Goal: Complete application form: Complete application form

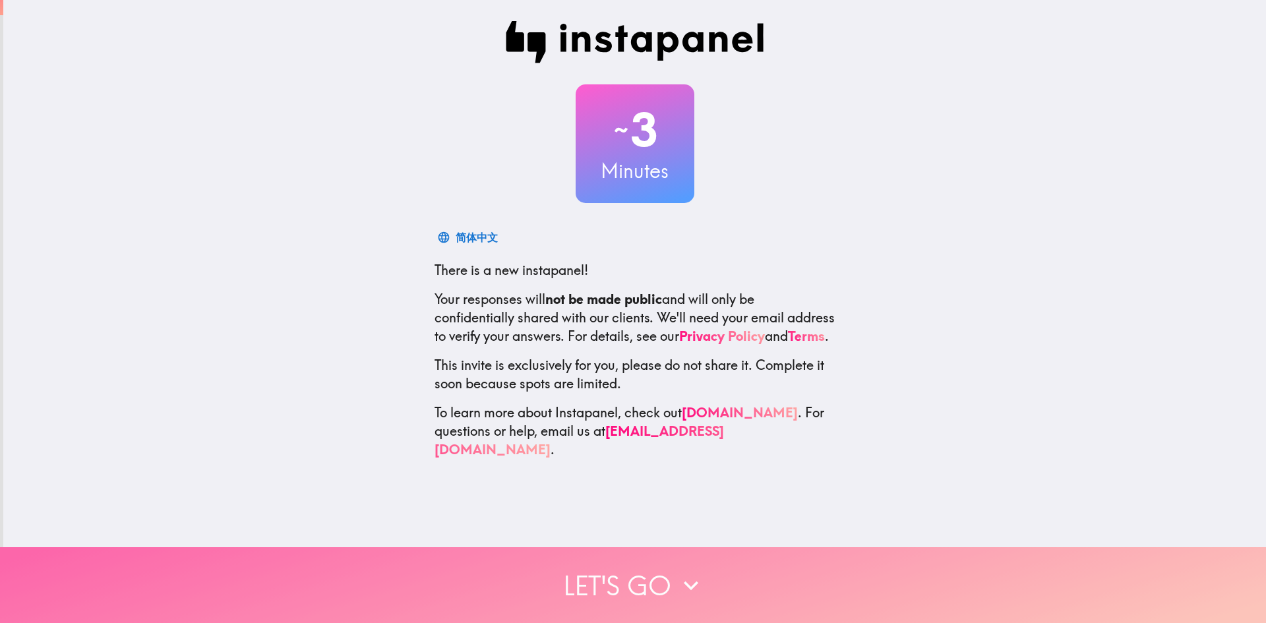
click at [582, 569] on button "Let's go" at bounding box center [633, 585] width 1266 height 76
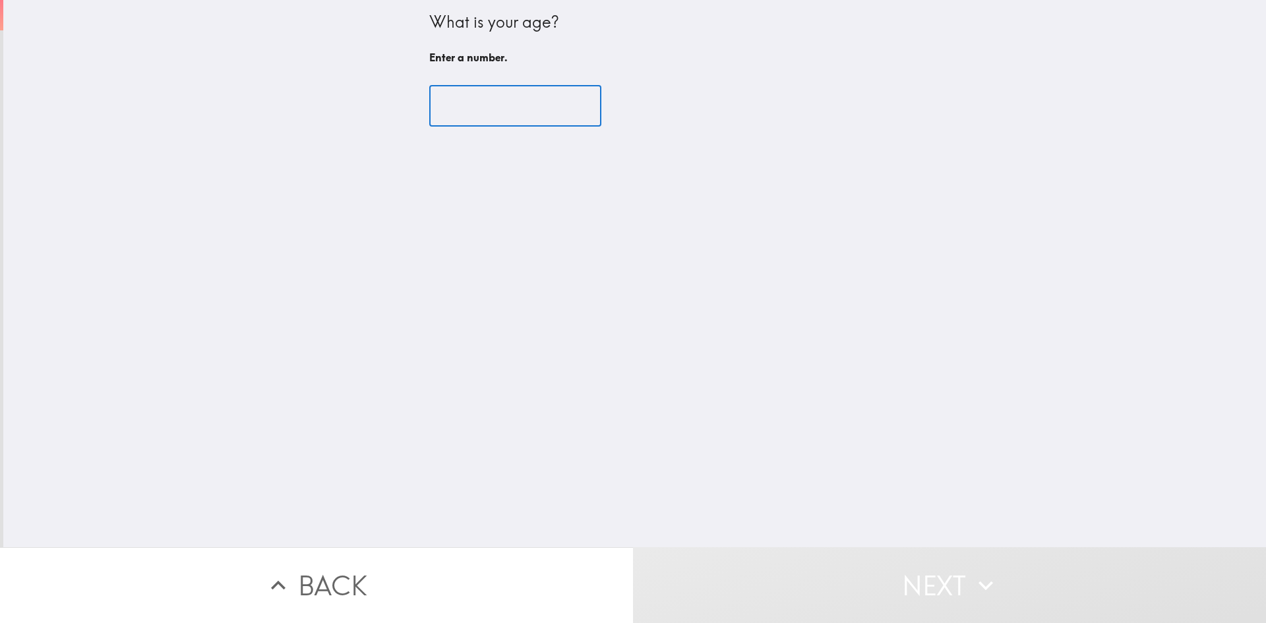
drag, startPoint x: 465, startPoint y: 116, endPoint x: 467, endPoint y: 104, distance: 12.0
click at [467, 104] on input "number" at bounding box center [515, 106] width 172 height 41
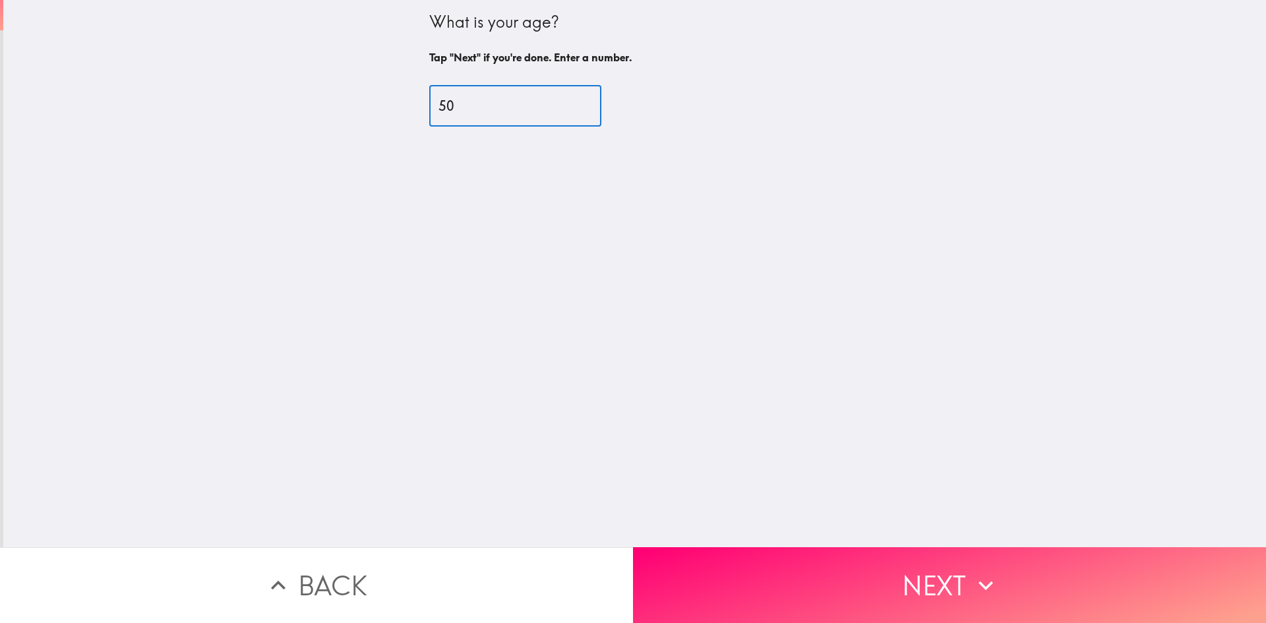
click at [564, 99] on input "50" at bounding box center [515, 106] width 172 height 41
click at [564, 99] on input "61" at bounding box center [515, 106] width 172 height 41
click at [564, 99] on input "62" at bounding box center [515, 106] width 172 height 41
click at [564, 99] on input "63" at bounding box center [515, 106] width 172 height 41
type input "64"
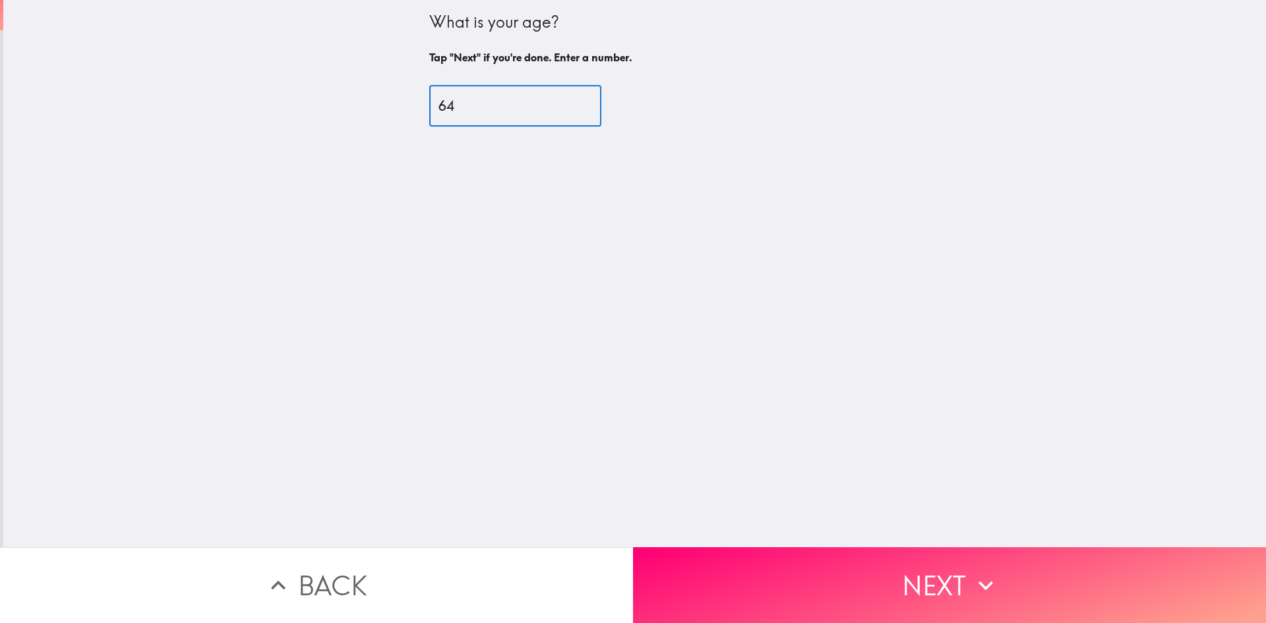
click at [564, 99] on input "64" at bounding box center [515, 106] width 172 height 41
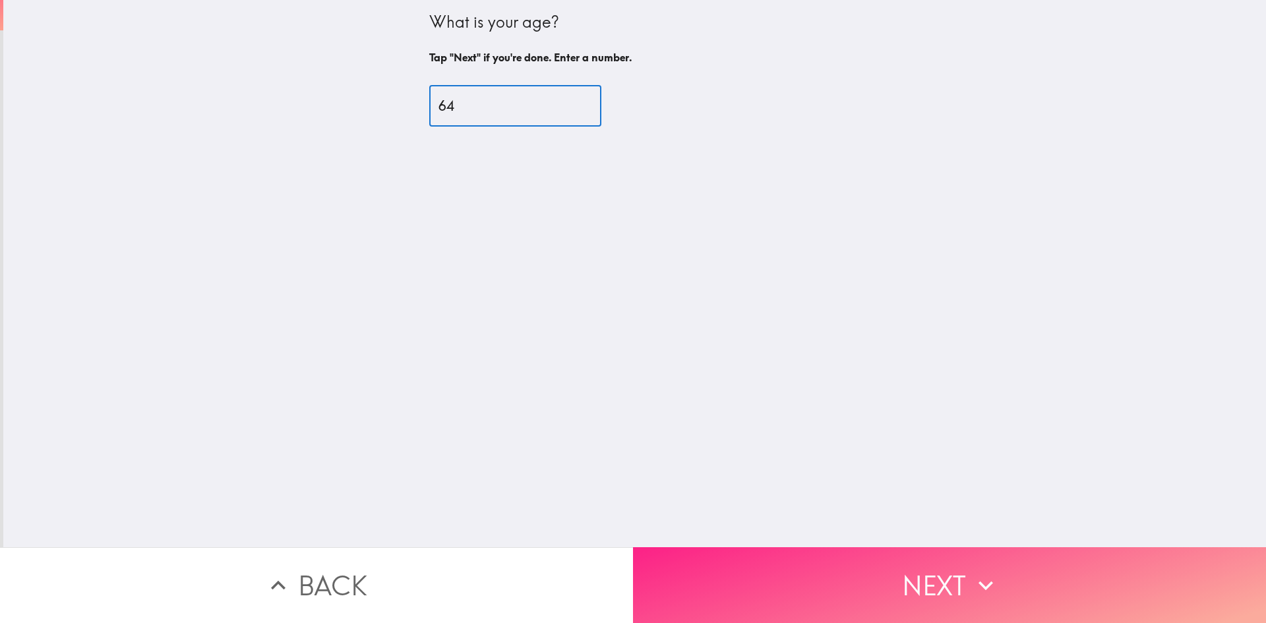
click at [734, 570] on button "Next" at bounding box center [949, 585] width 633 height 76
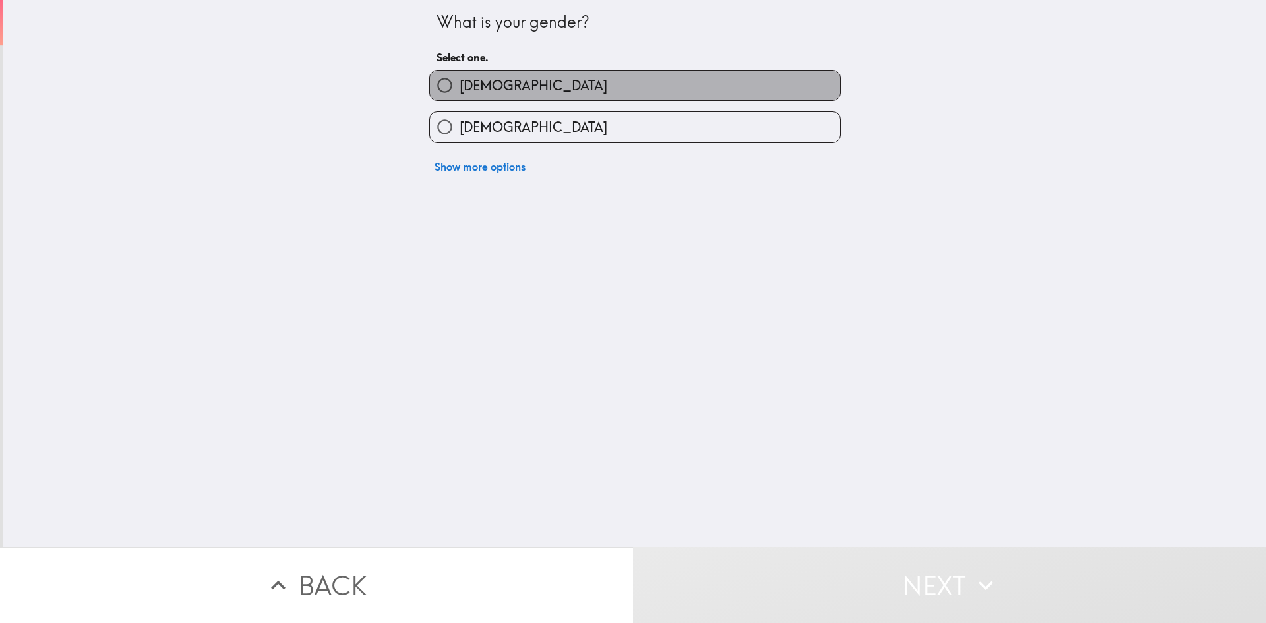
click at [463, 92] on span "[DEMOGRAPHIC_DATA]" at bounding box center [534, 85] width 148 height 18
click at [460, 92] on input "[DEMOGRAPHIC_DATA]" at bounding box center [445, 86] width 30 height 30
radio input "true"
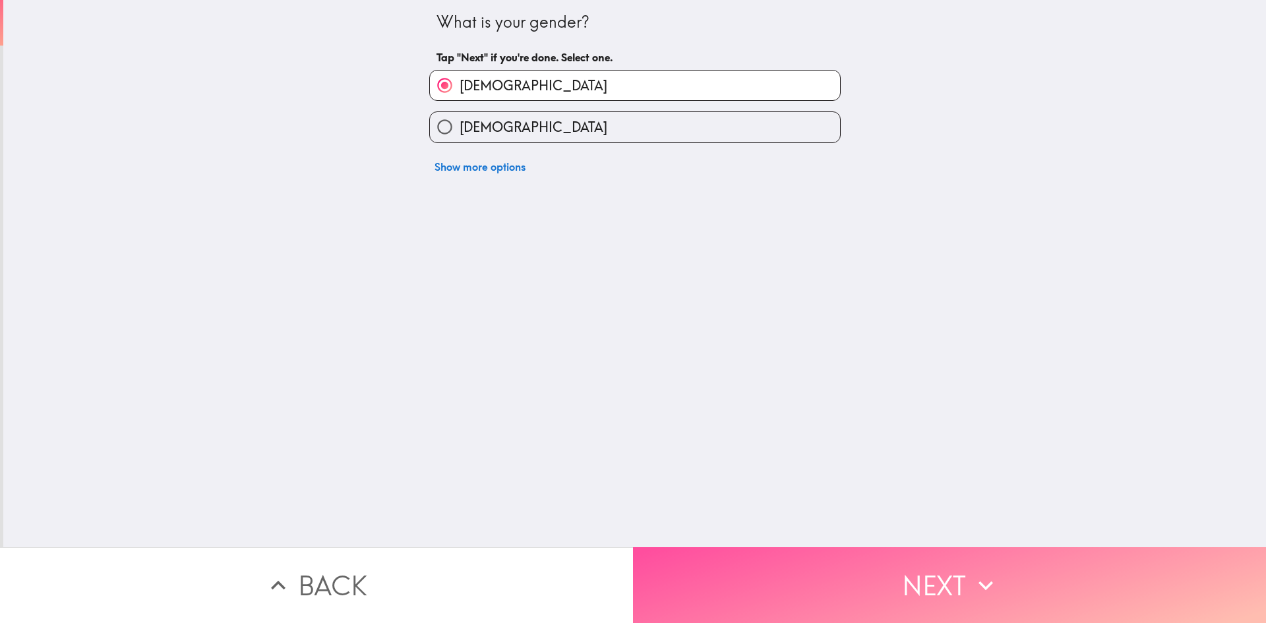
drag, startPoint x: 804, startPoint y: 591, endPoint x: 803, endPoint y: 584, distance: 7.4
click at [804, 587] on button "Next" at bounding box center [949, 585] width 633 height 76
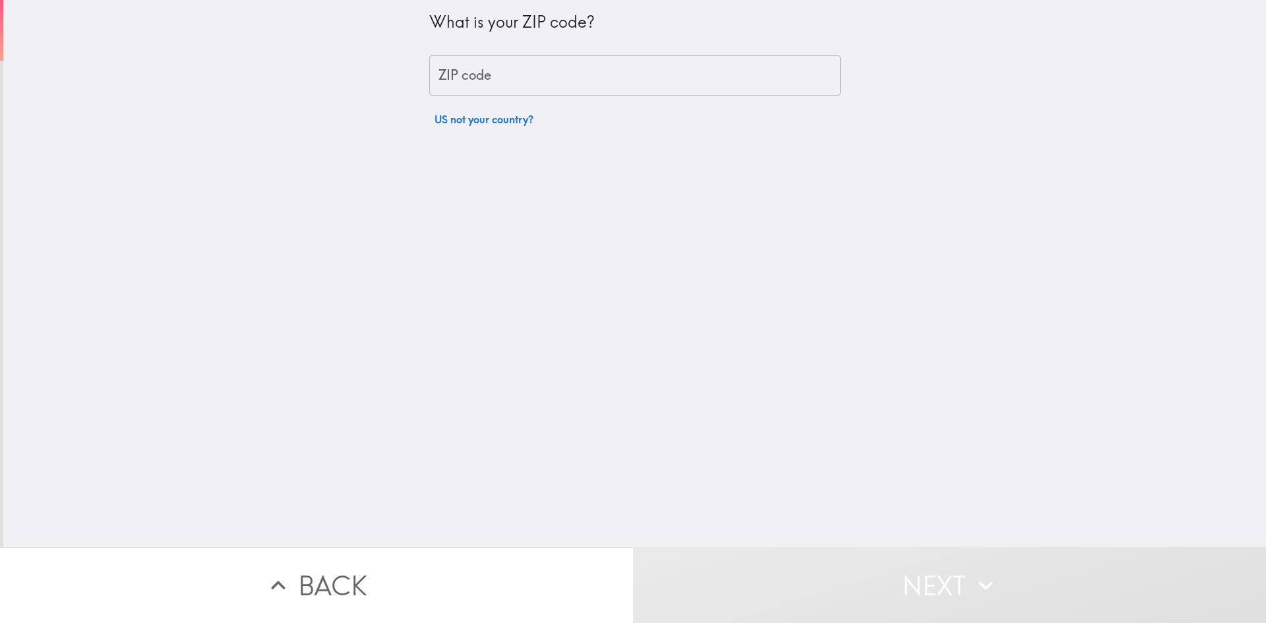
click at [514, 73] on input "ZIP code" at bounding box center [634, 75] width 411 height 41
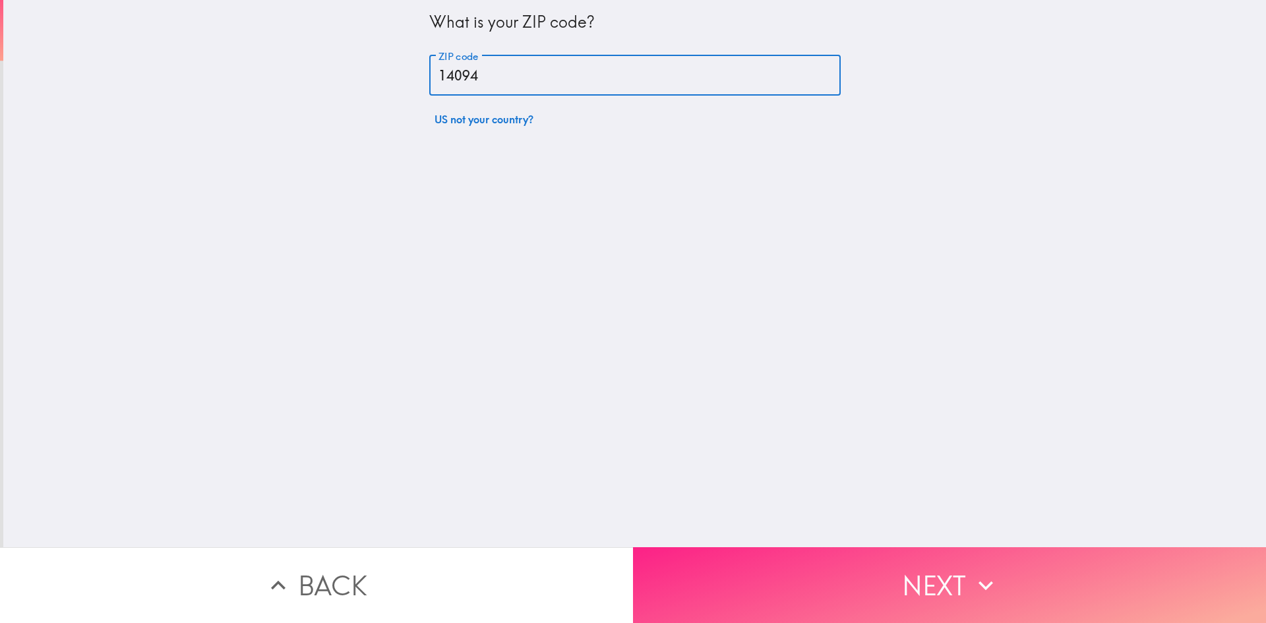
type input "14094"
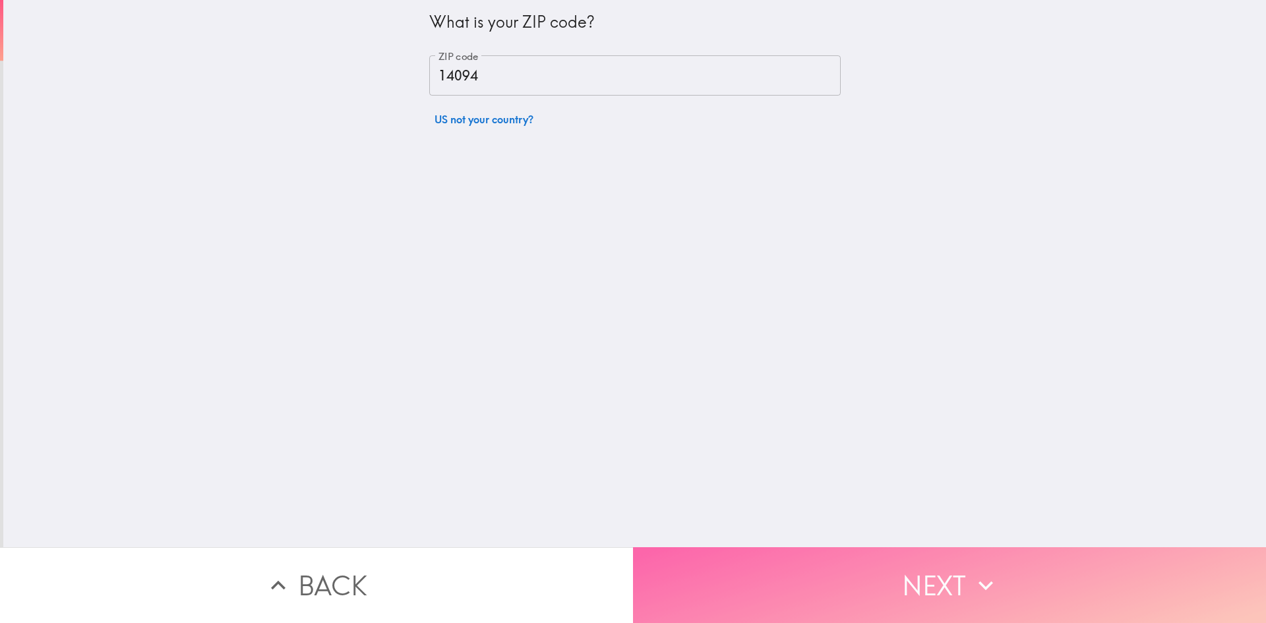
click at [786, 562] on button "Next" at bounding box center [949, 585] width 633 height 76
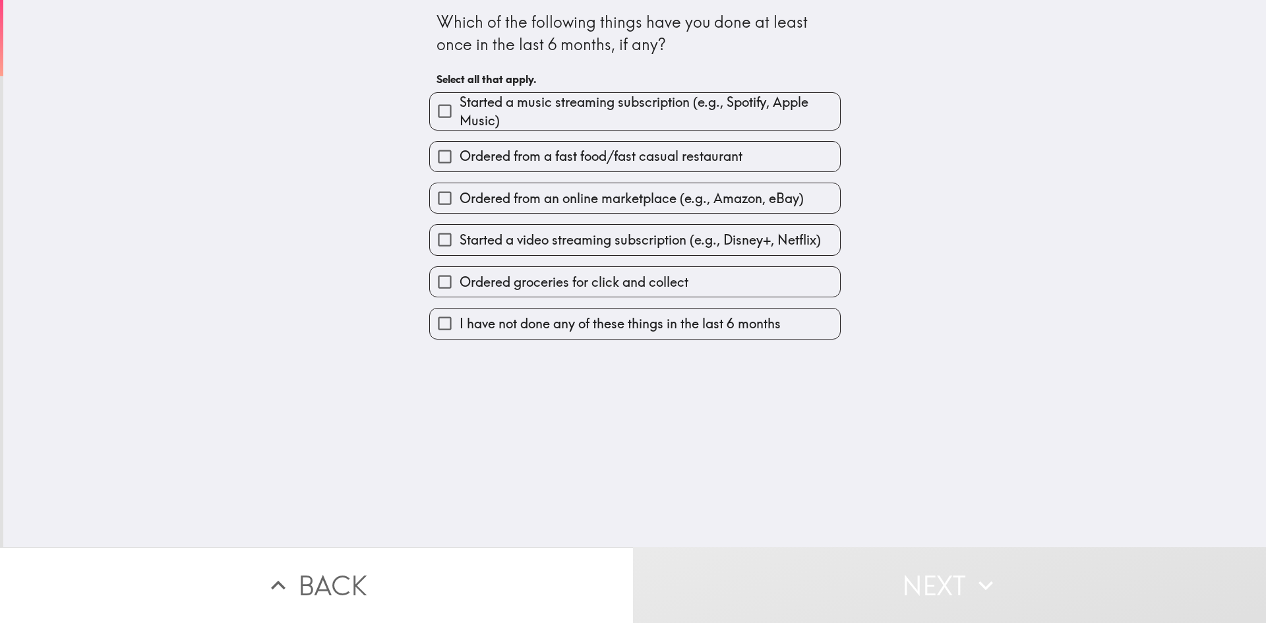
click at [460, 193] on span "Ordered from an online marketplace (e.g., Amazon, eBay)" at bounding box center [632, 198] width 344 height 18
click at [451, 193] on input "Ordered from an online marketplace (e.g., Amazon, eBay)" at bounding box center [445, 198] width 30 height 30
checkbox input "true"
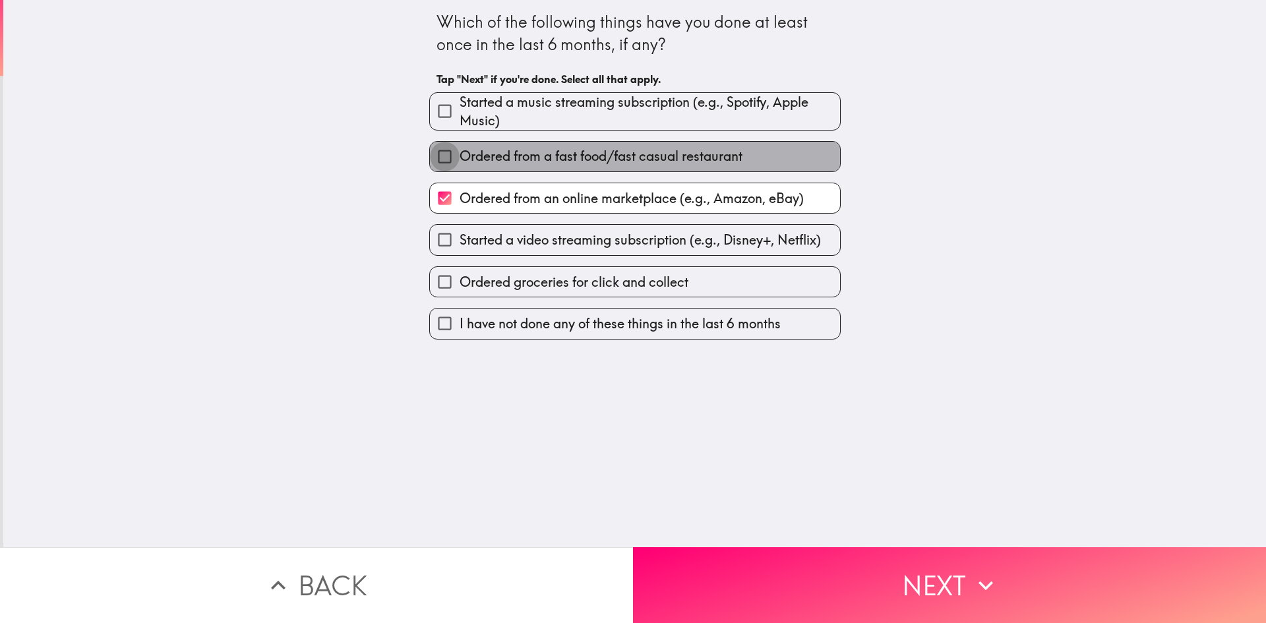
click at [436, 158] on input "Ordered from a fast food/fast casual restaurant" at bounding box center [445, 157] width 30 height 30
checkbox input "true"
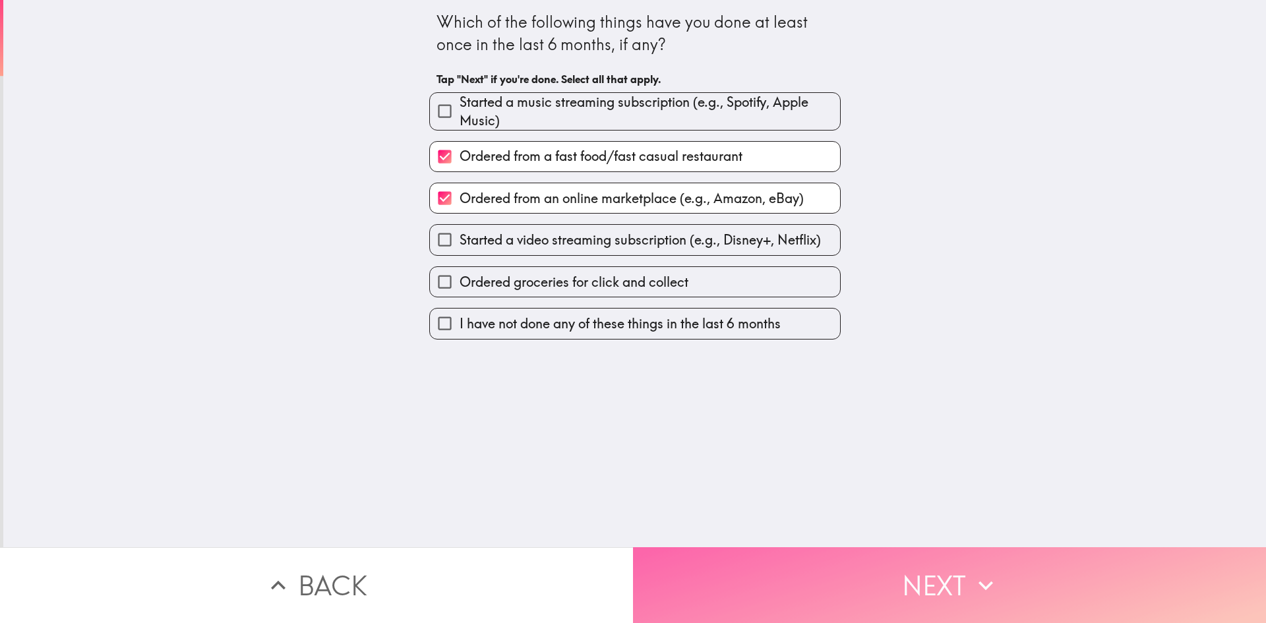
click at [1028, 574] on button "Next" at bounding box center [949, 585] width 633 height 76
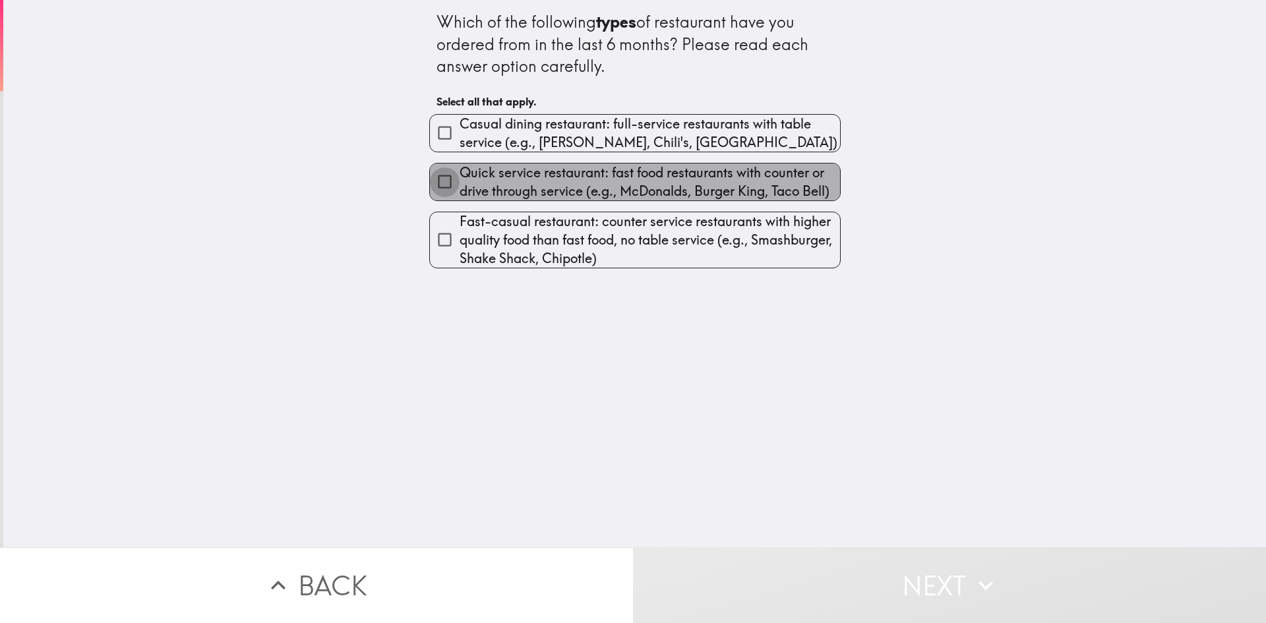
click at [441, 182] on input "Quick service restaurant: fast food restaurants with counter or drive through s…" at bounding box center [445, 182] width 30 height 30
checkbox input "true"
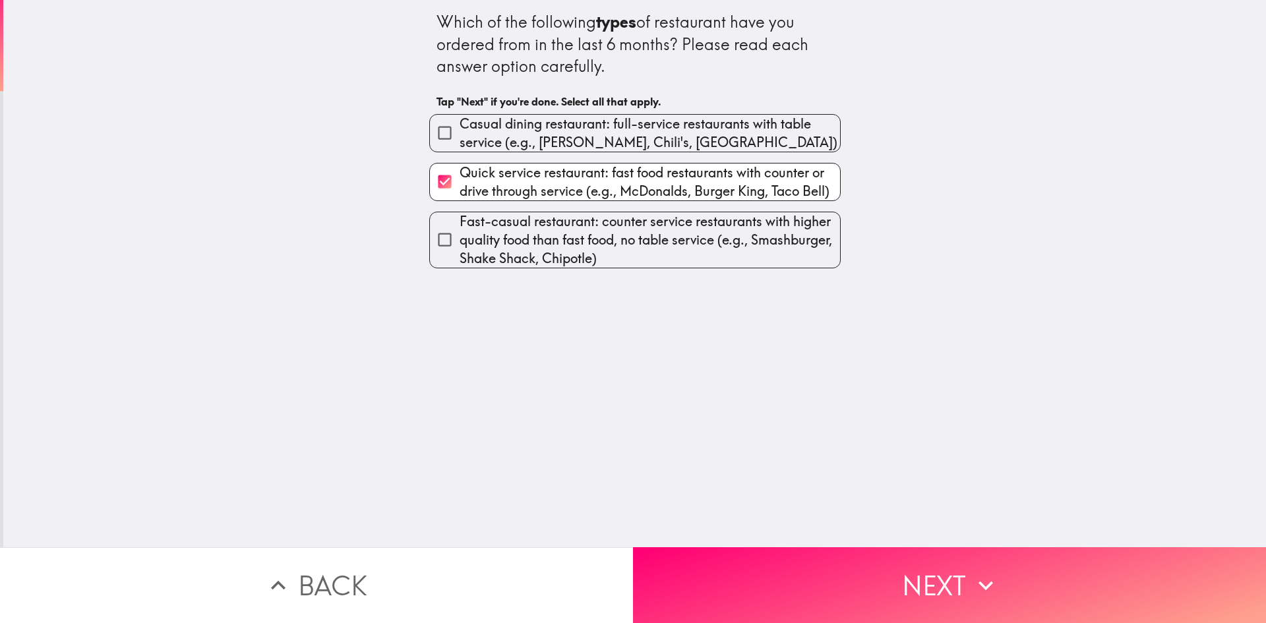
click at [434, 236] on input "Fast-casual restaurant: counter service restaurants with higher quality food th…" at bounding box center [445, 240] width 30 height 30
checkbox input "true"
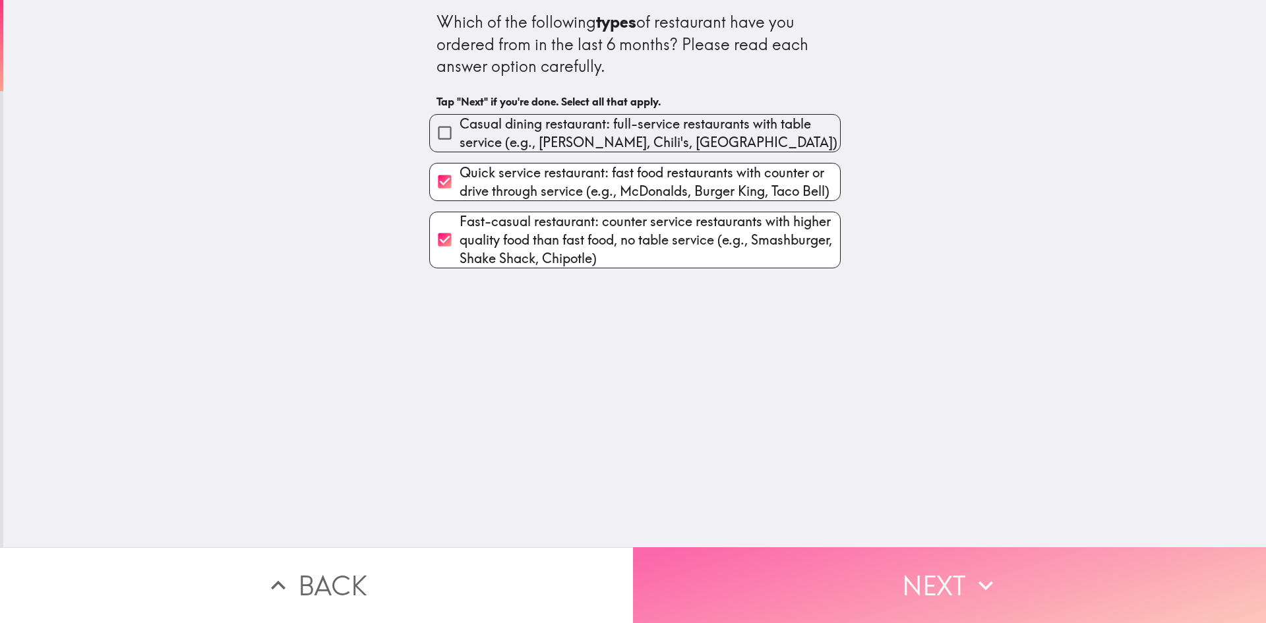
click at [1014, 577] on button "Next" at bounding box center [949, 585] width 633 height 76
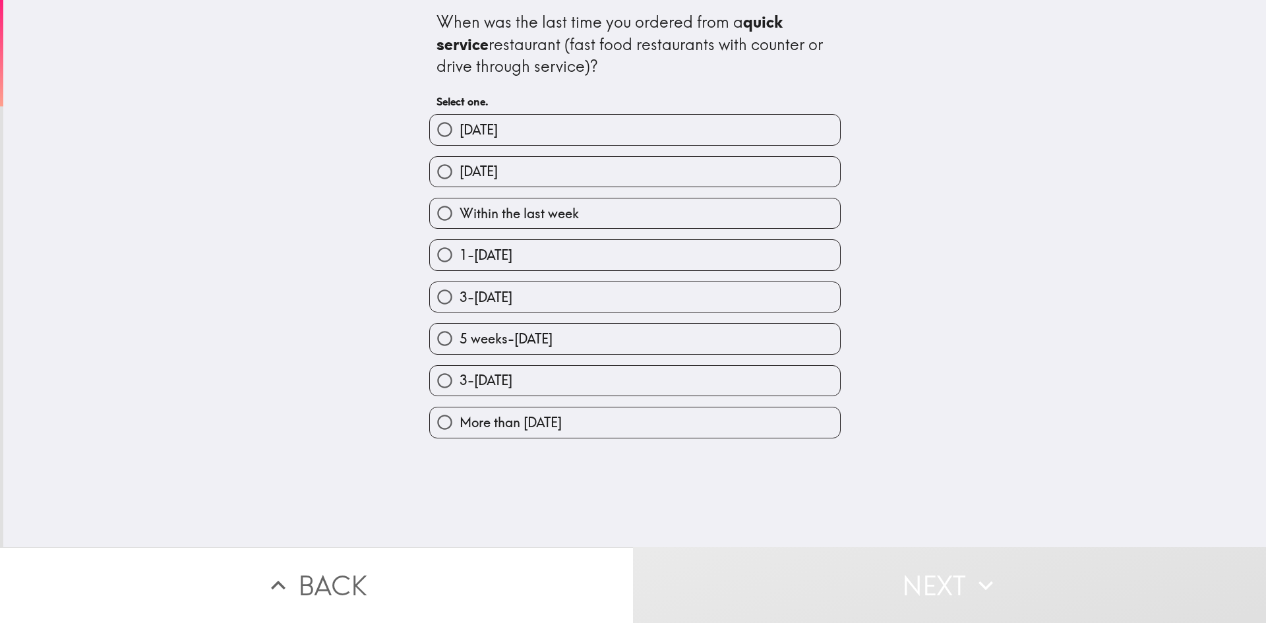
click at [430, 254] on input "1-[DATE]" at bounding box center [445, 255] width 30 height 30
radio input "true"
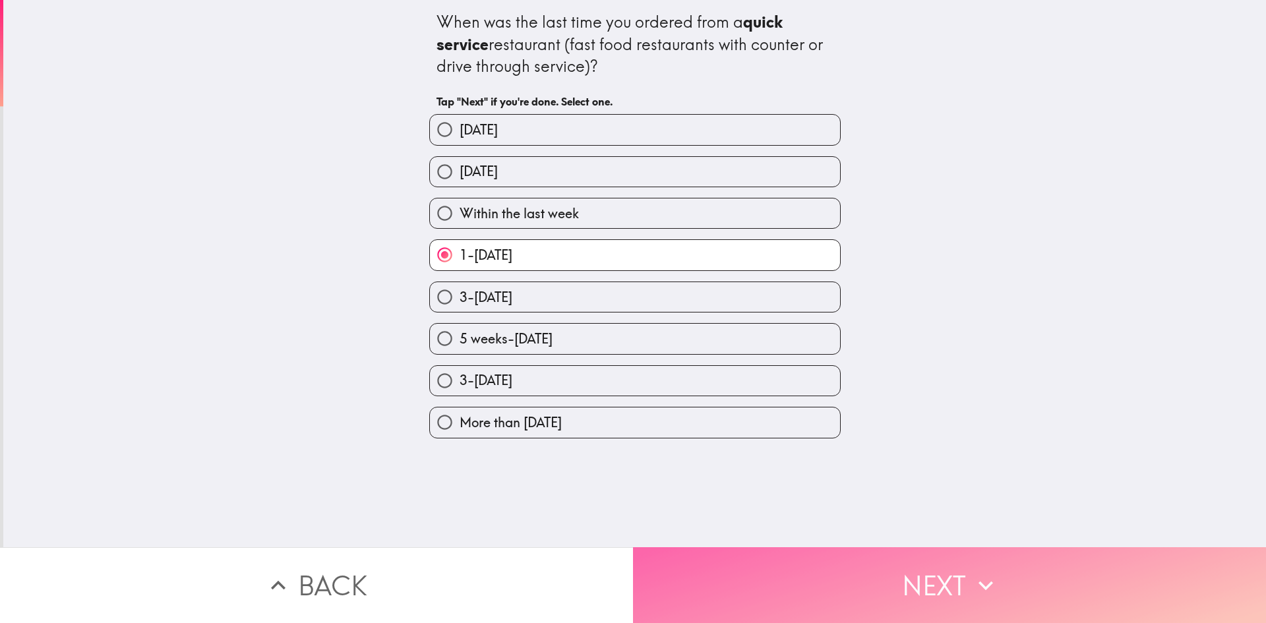
click at [866, 575] on button "Next" at bounding box center [949, 585] width 633 height 76
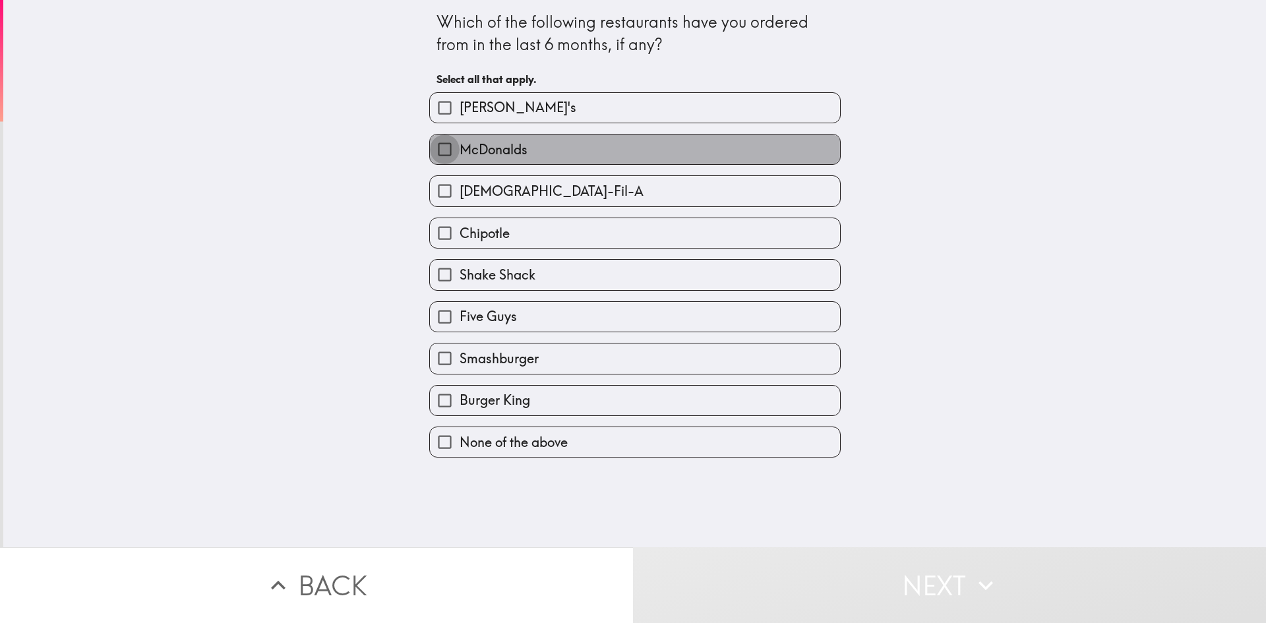
click at [432, 150] on input "McDonalds" at bounding box center [445, 149] width 30 height 30
checkbox input "true"
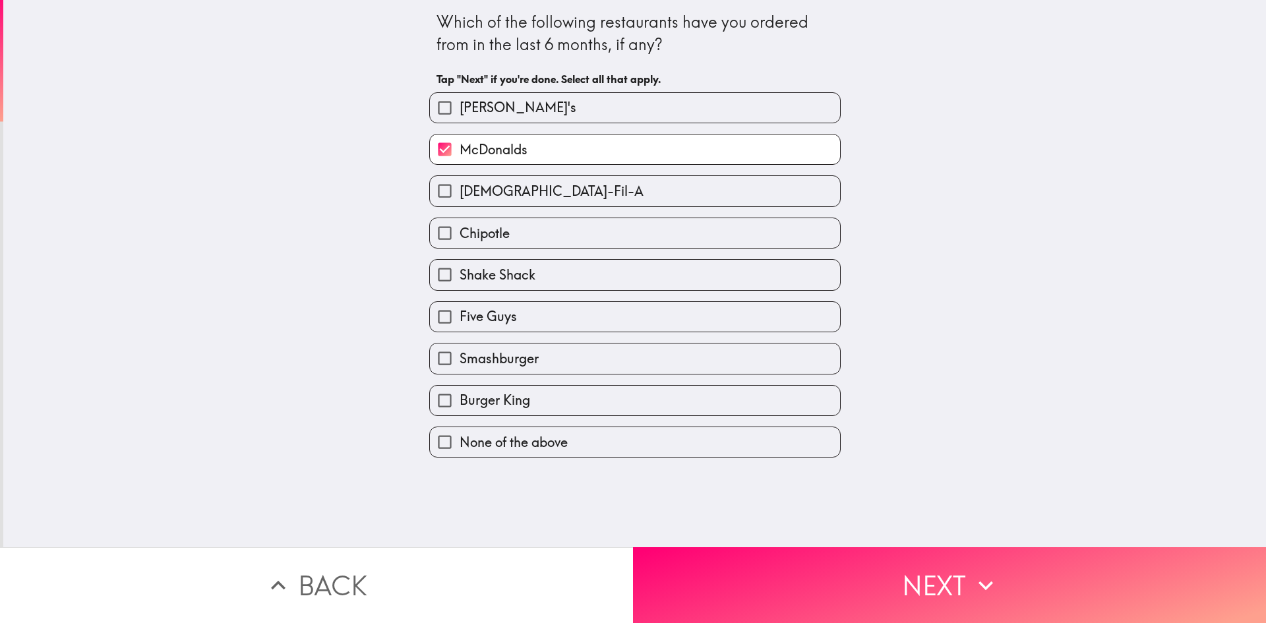
click at [446, 112] on input "[PERSON_NAME]'s" at bounding box center [445, 108] width 30 height 30
checkbox input "true"
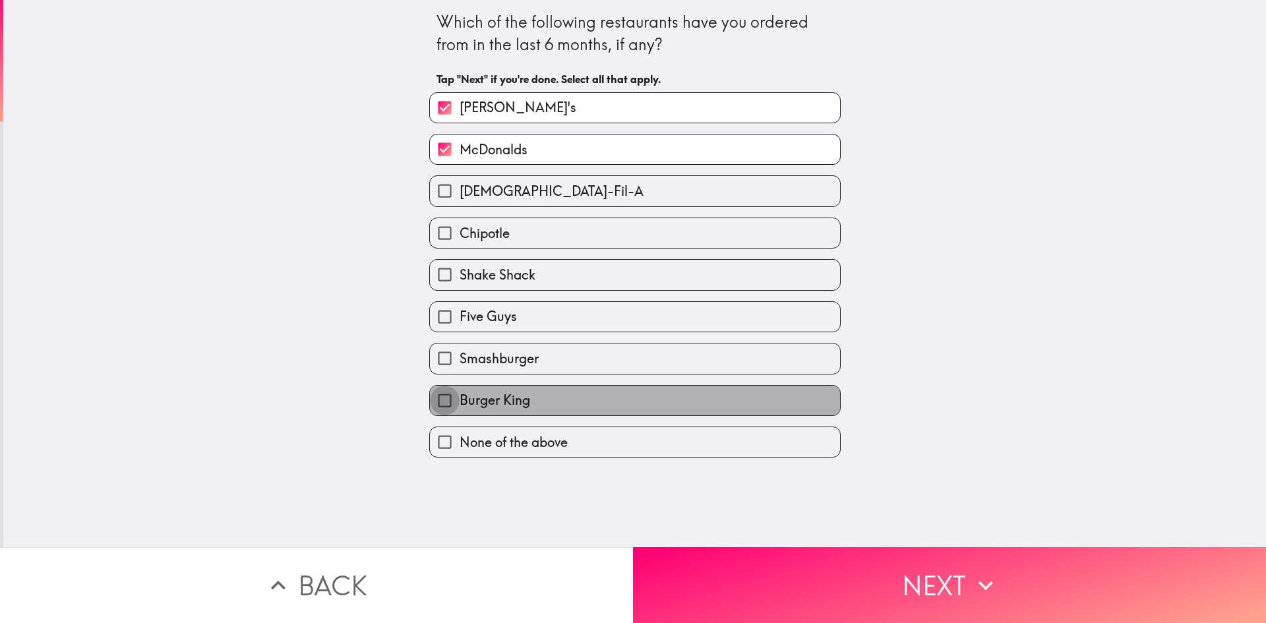
click at [437, 407] on input "Burger King" at bounding box center [445, 401] width 30 height 30
checkbox input "true"
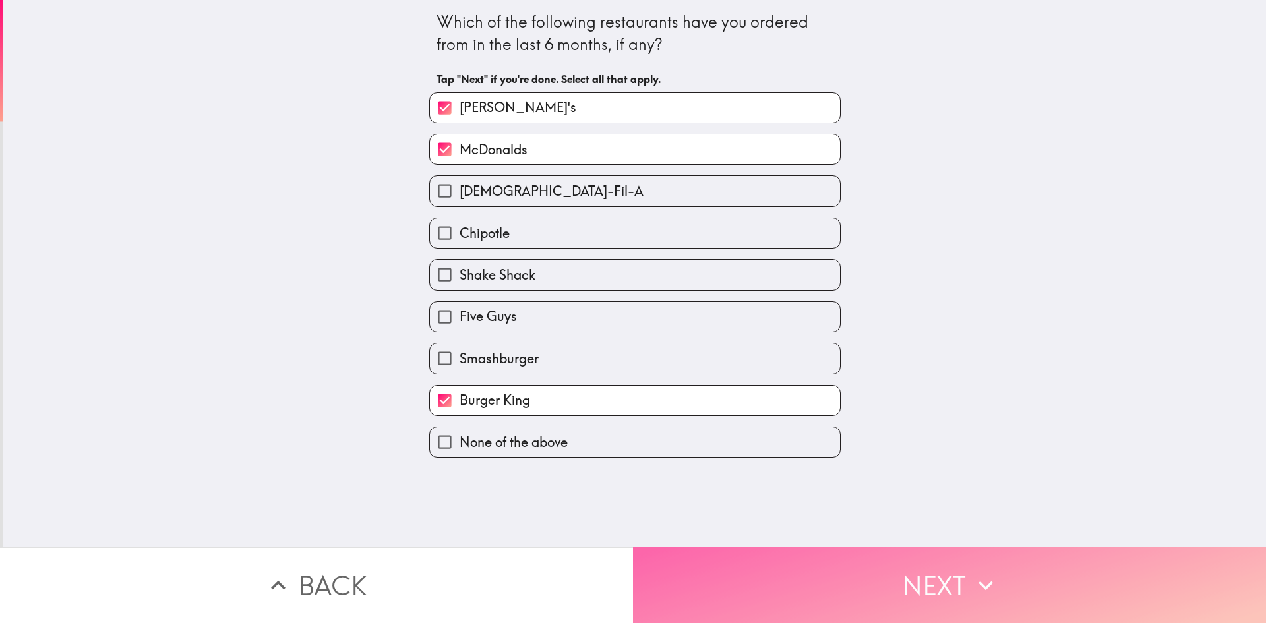
click at [1017, 584] on button "Next" at bounding box center [949, 585] width 633 height 76
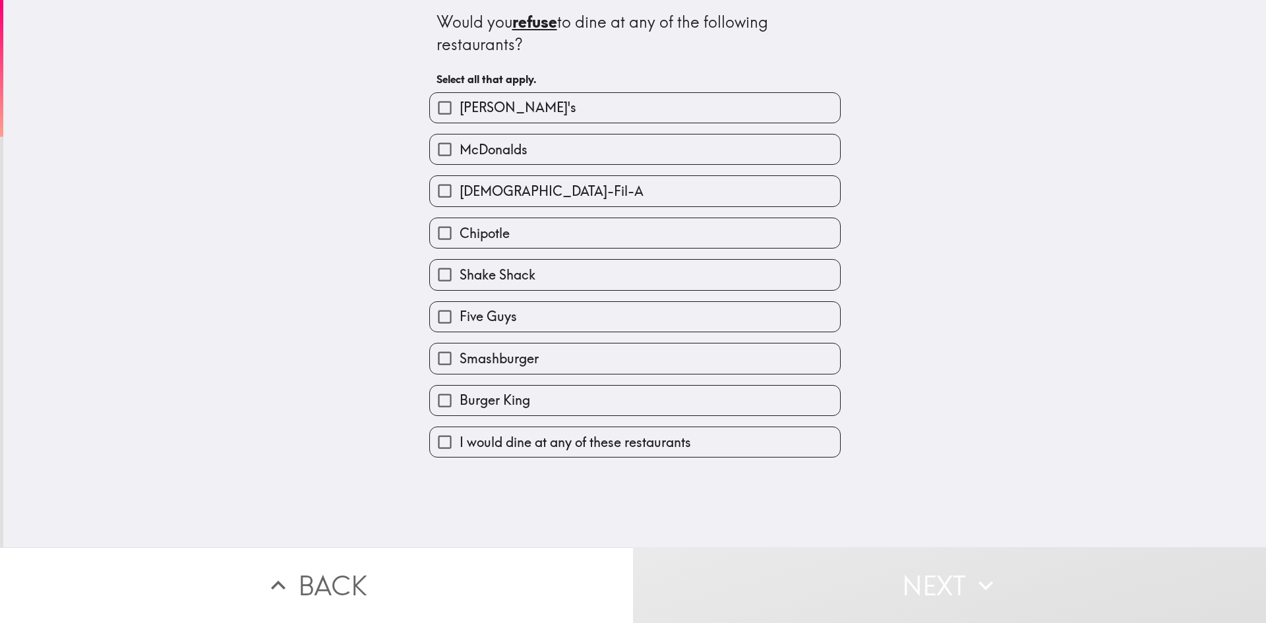
click at [437, 436] on input "I would dine at any of these restaurants" at bounding box center [445, 442] width 30 height 30
checkbox input "true"
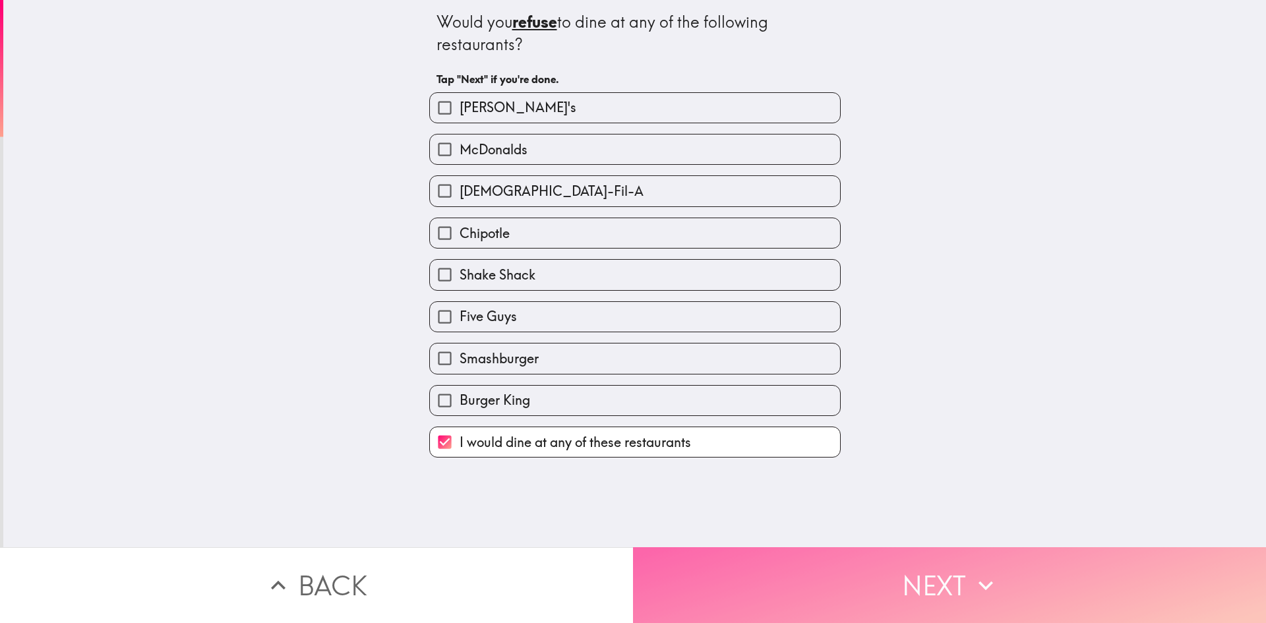
click at [814, 589] on button "Next" at bounding box center [949, 585] width 633 height 76
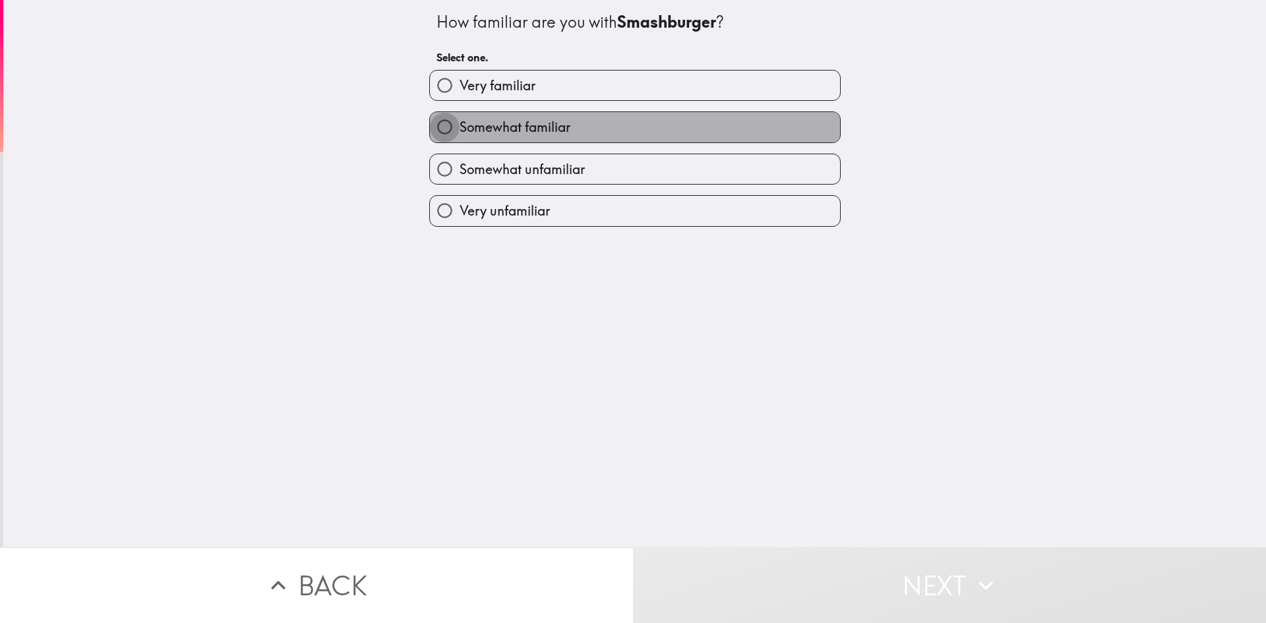
click at [446, 129] on input "Somewhat familiar" at bounding box center [445, 127] width 30 height 30
radio input "true"
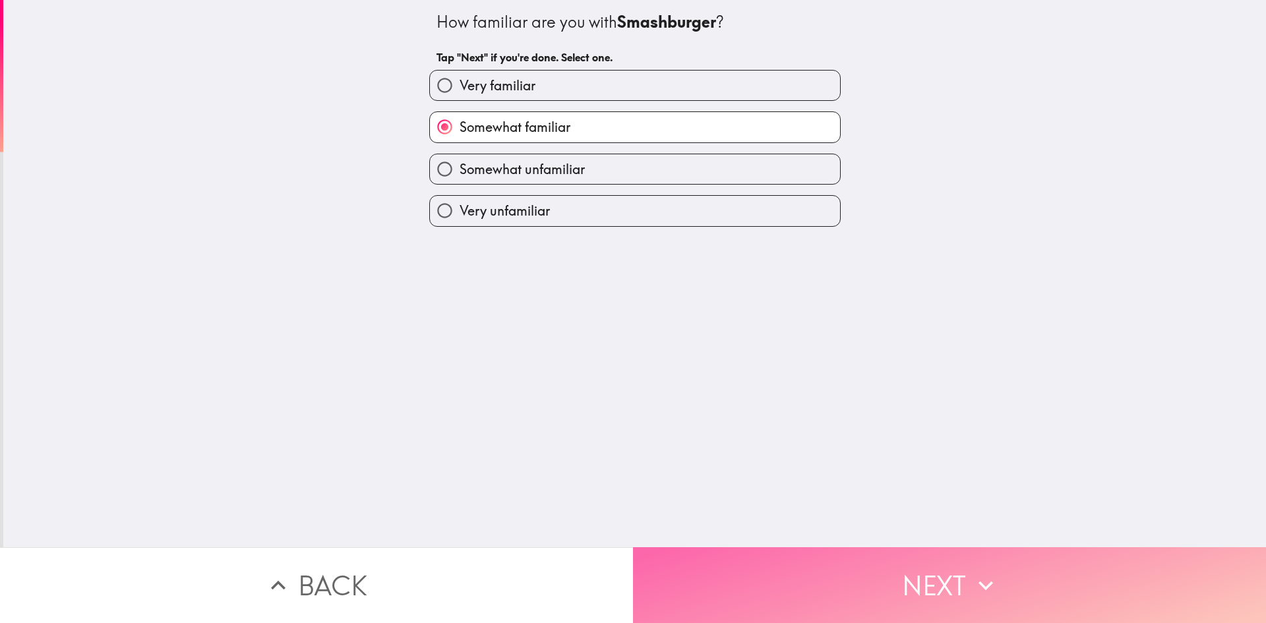
click at [782, 568] on button "Next" at bounding box center [949, 585] width 633 height 76
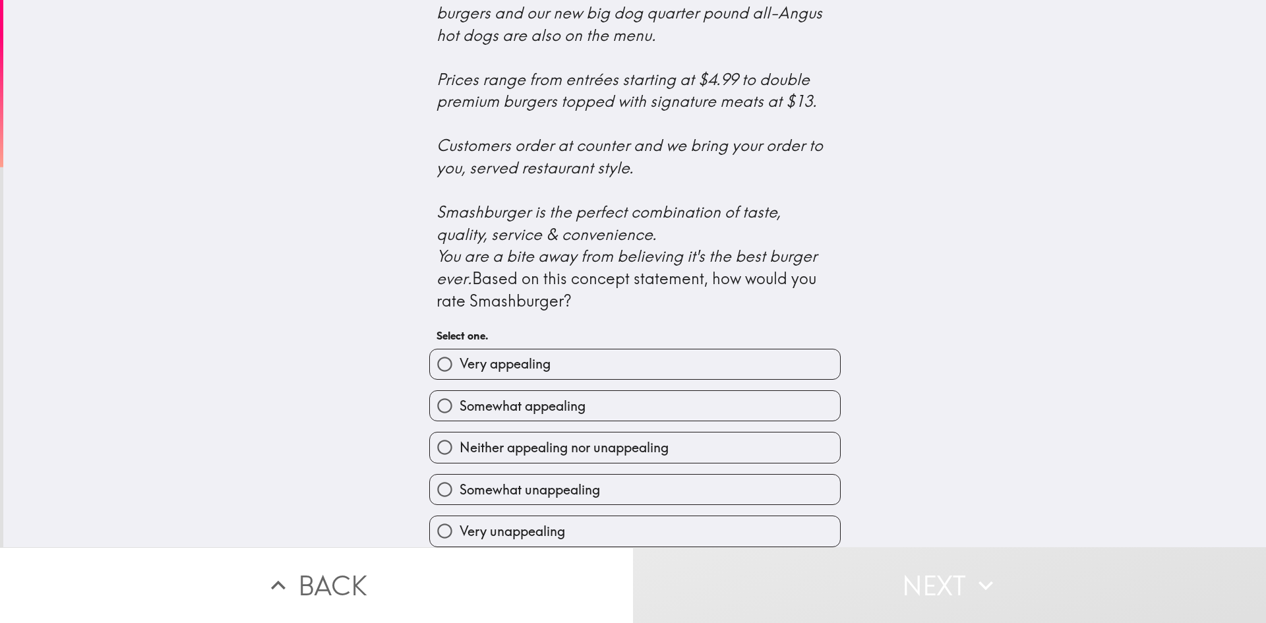
scroll to position [396, 0]
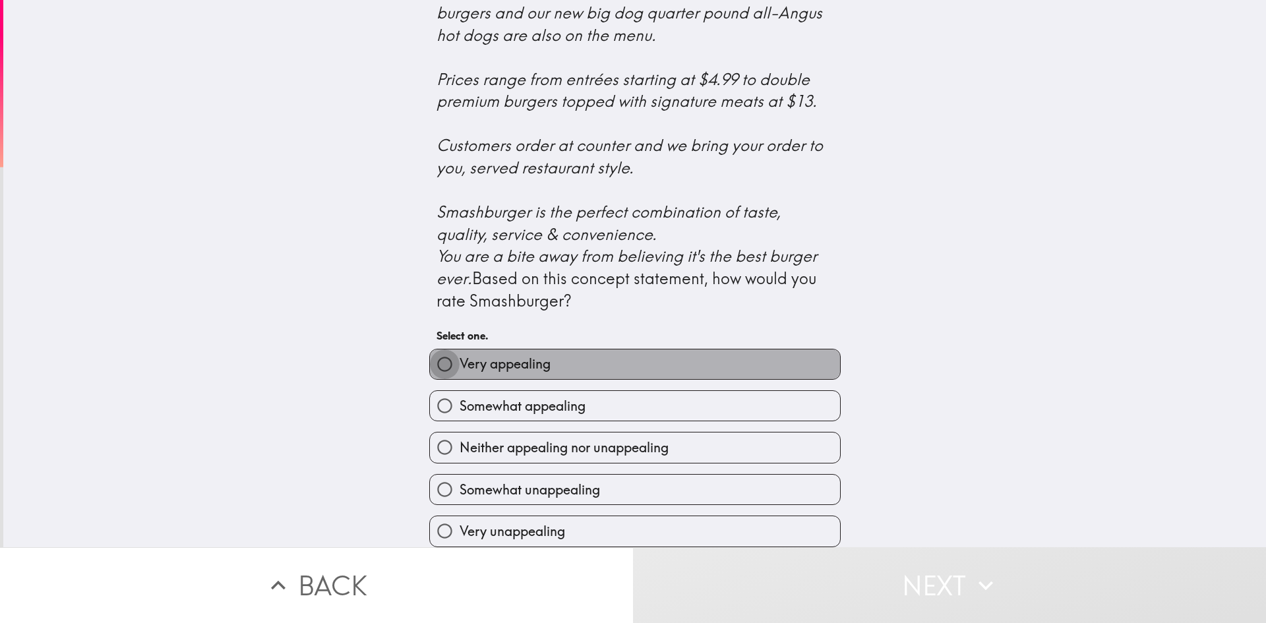
click at [438, 379] on input "Very appealing" at bounding box center [445, 364] width 30 height 30
radio input "true"
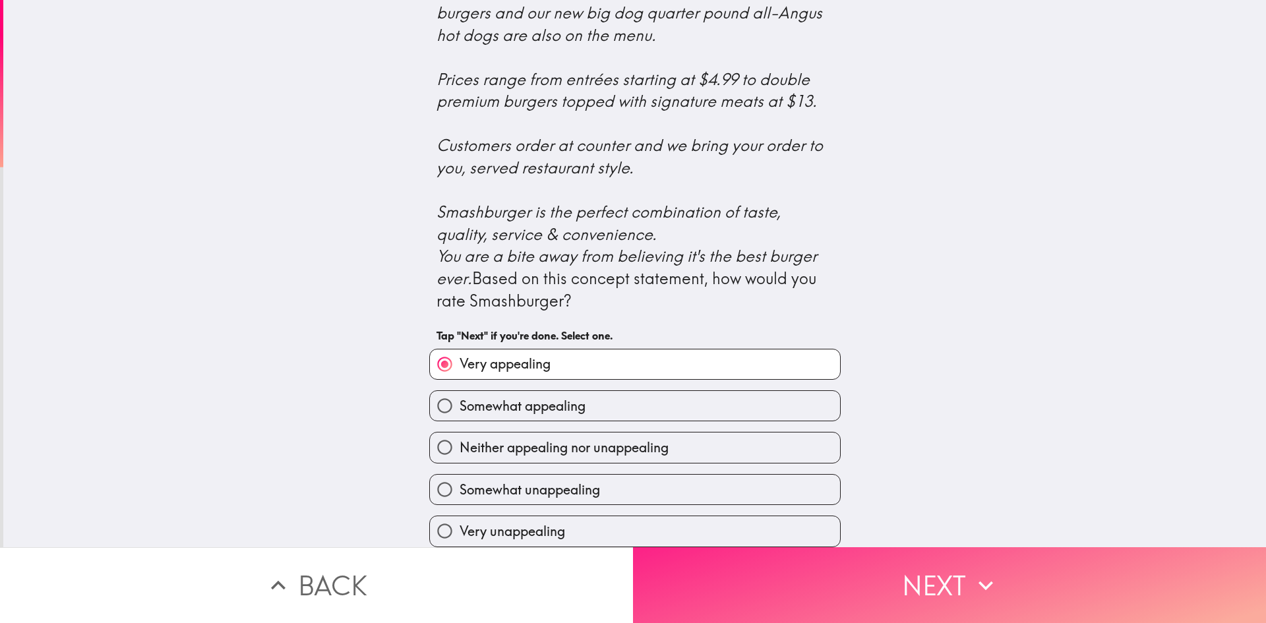
click at [734, 571] on button "Next" at bounding box center [949, 585] width 633 height 76
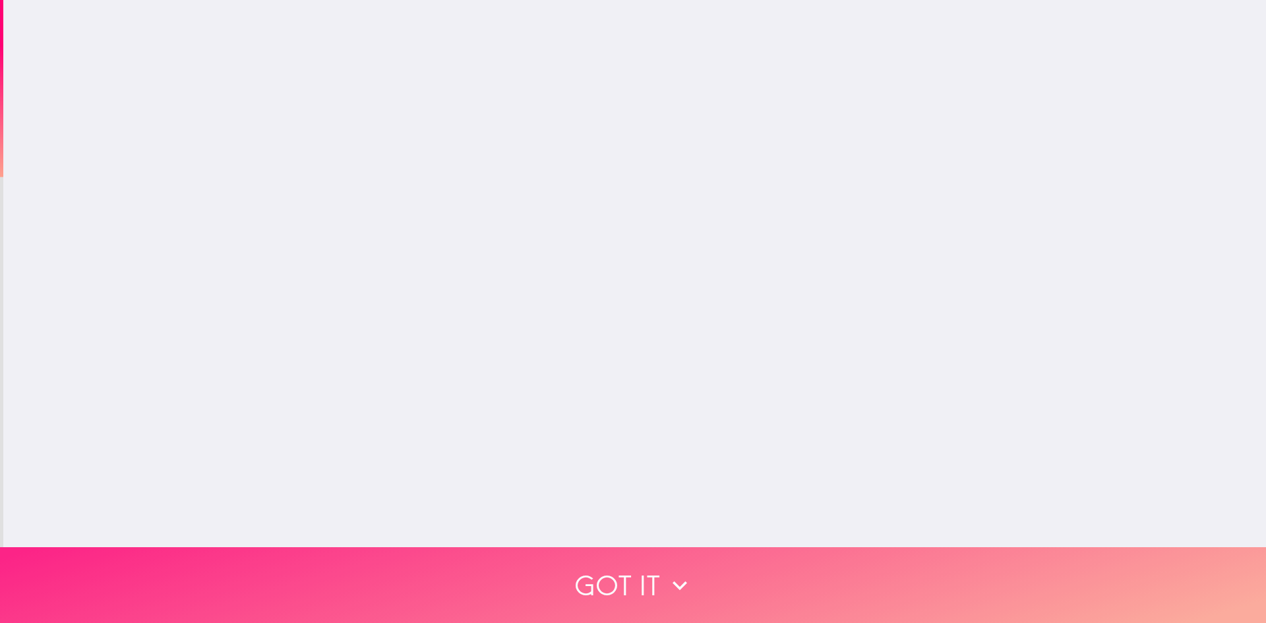
scroll to position [0, 0]
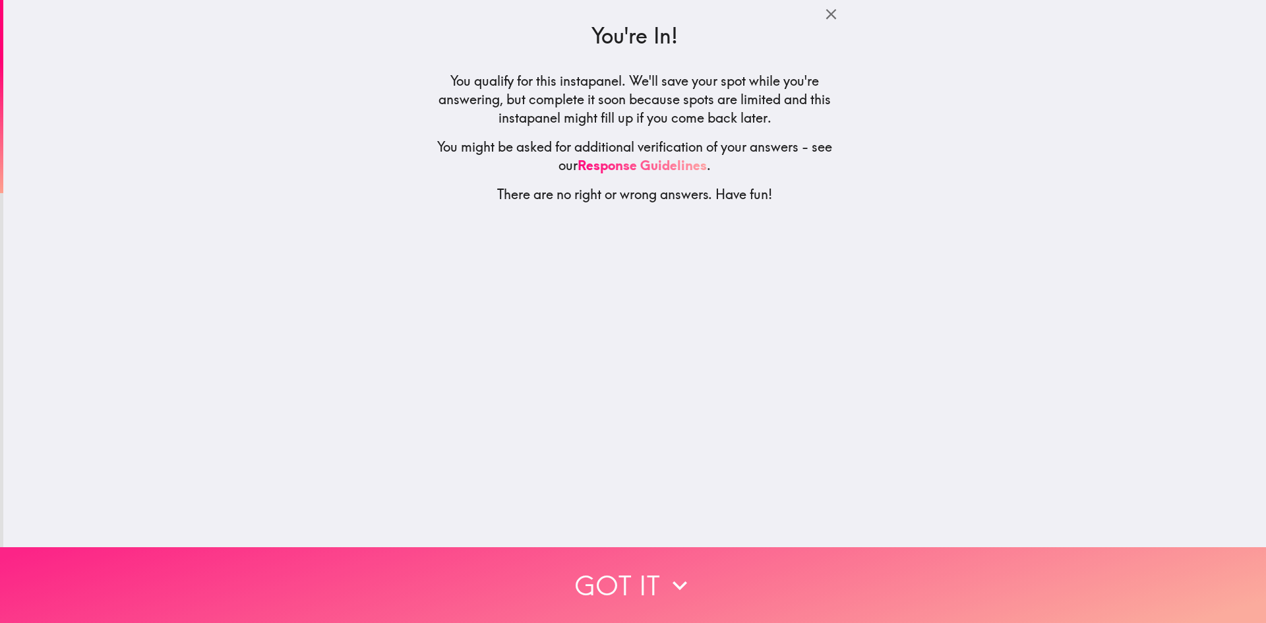
click at [636, 583] on button "Got it" at bounding box center [633, 585] width 1266 height 76
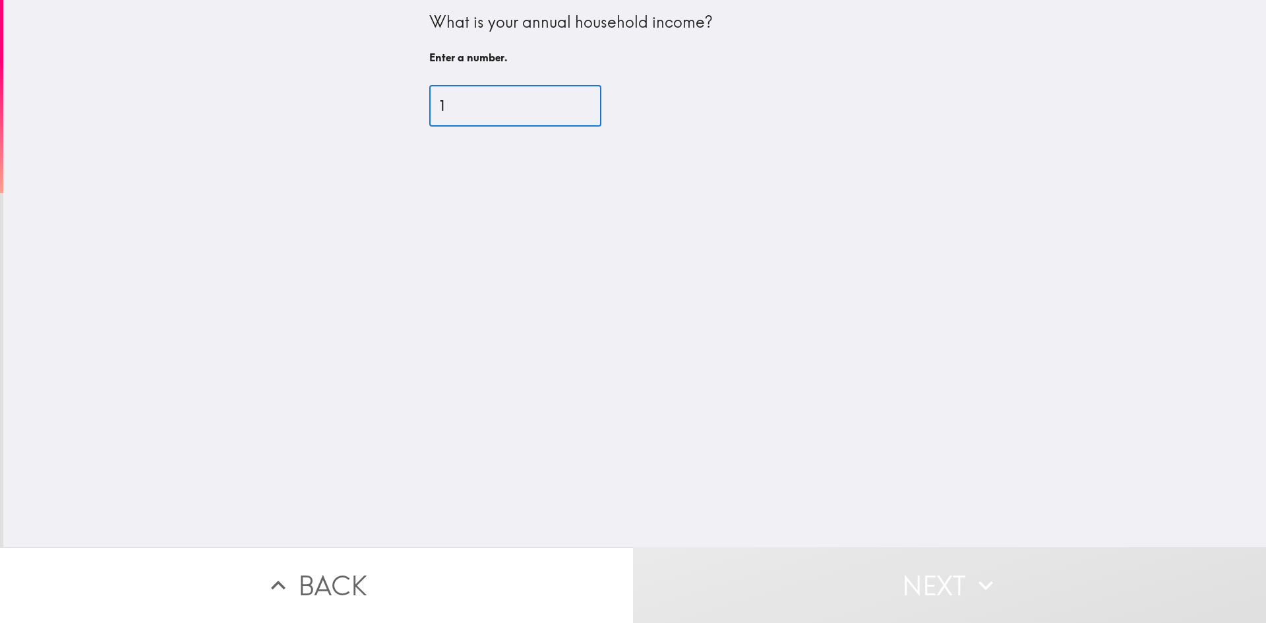
type input "1"
click at [567, 98] on input "1" at bounding box center [515, 106] width 172 height 41
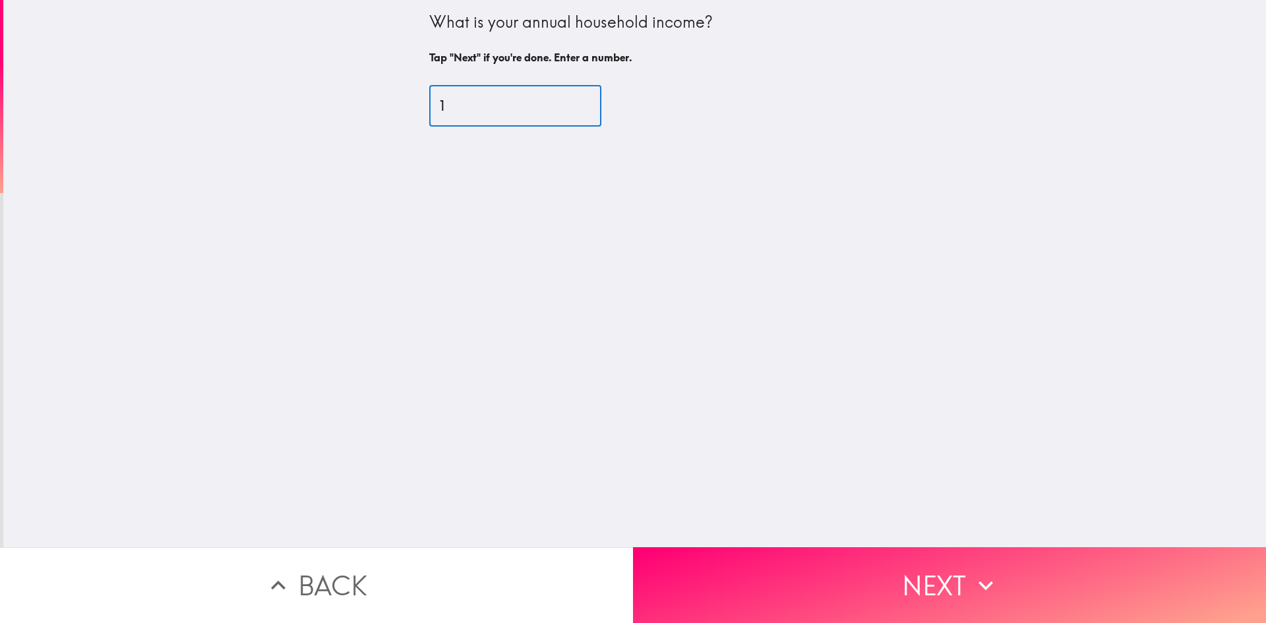
click at [445, 107] on input "1" at bounding box center [515, 106] width 172 height 41
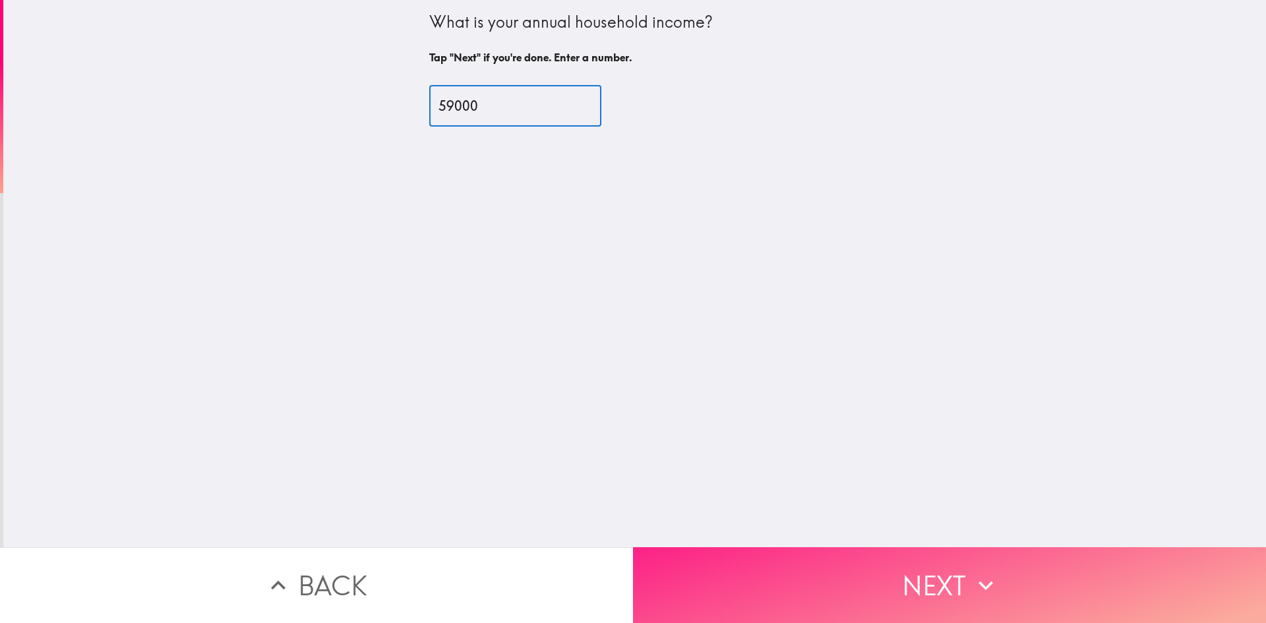
type input "59000"
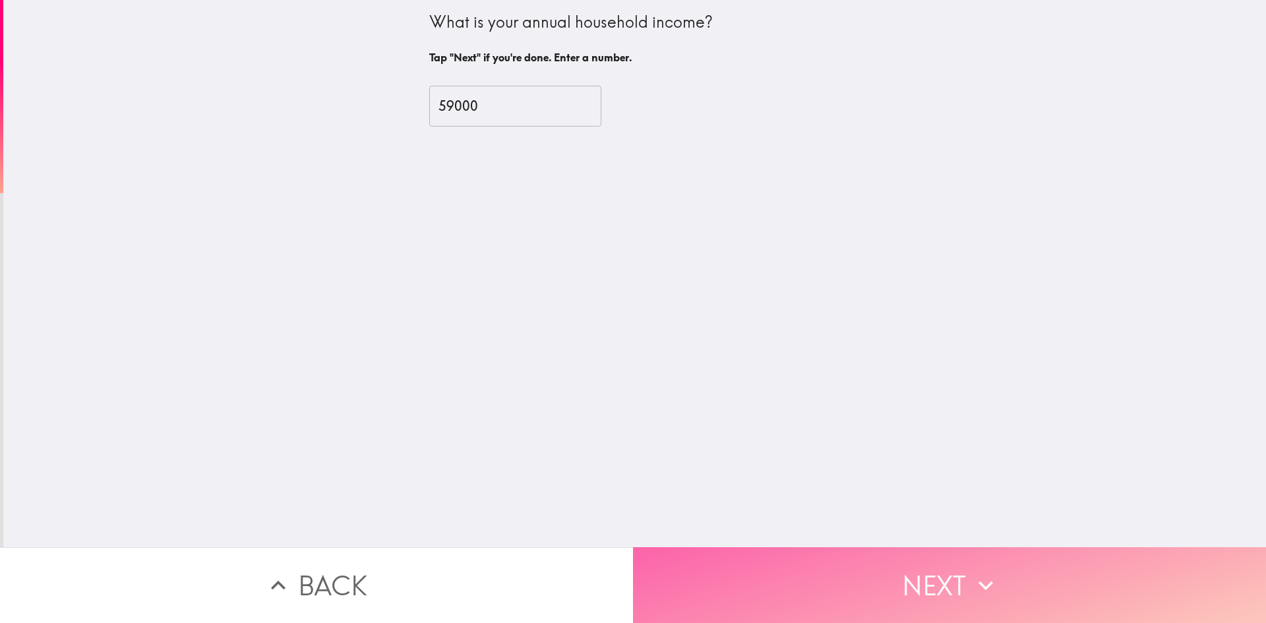
click at [709, 579] on button "Next" at bounding box center [949, 585] width 633 height 76
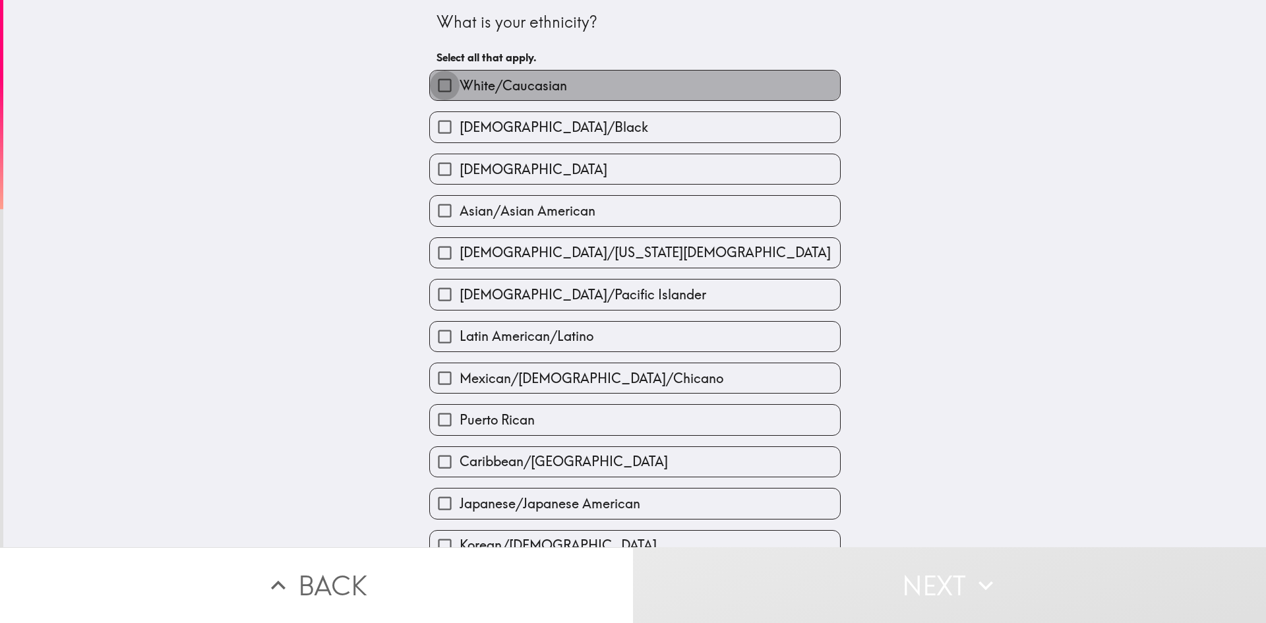
click at [432, 84] on input "White/Caucasian" at bounding box center [445, 86] width 30 height 30
checkbox input "true"
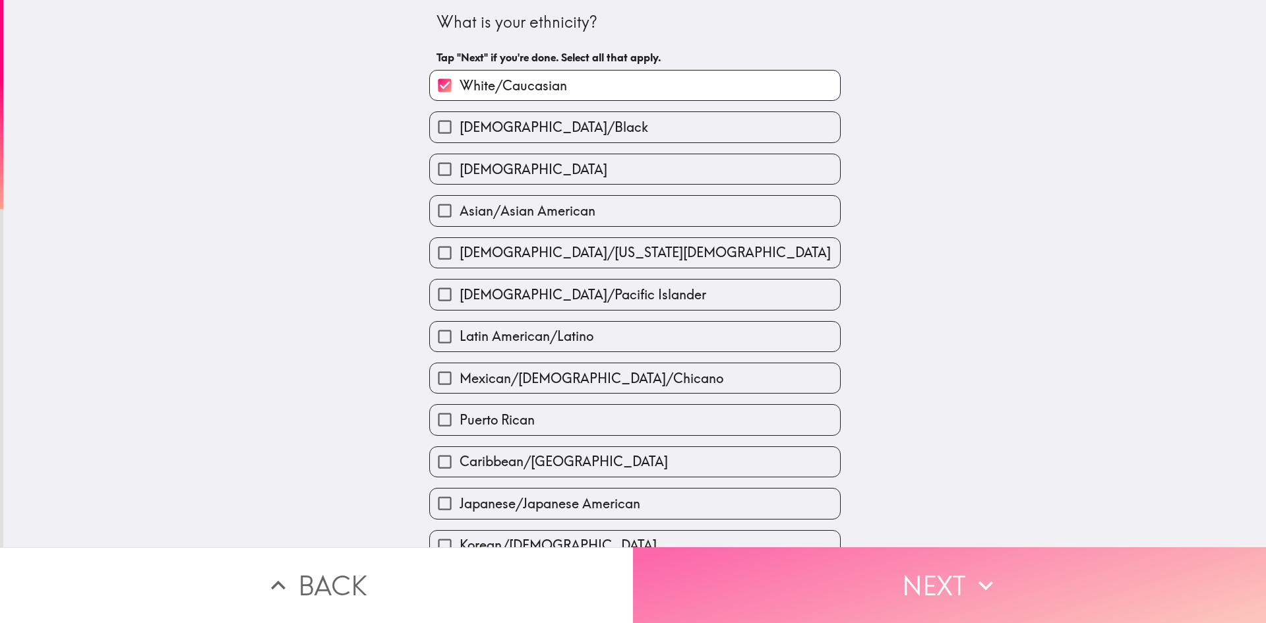
click at [752, 571] on button "Next" at bounding box center [949, 585] width 633 height 76
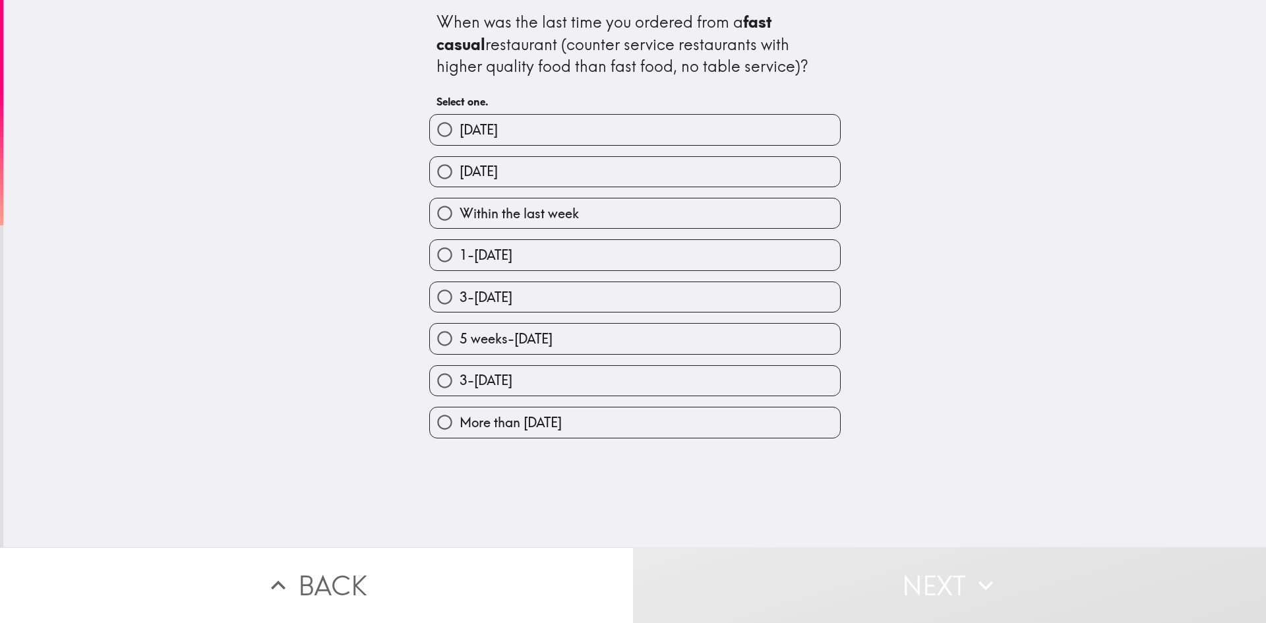
click at [460, 222] on span "Within the last week" at bounding box center [519, 213] width 119 height 18
click at [452, 222] on input "Within the last week" at bounding box center [445, 213] width 30 height 30
radio input "true"
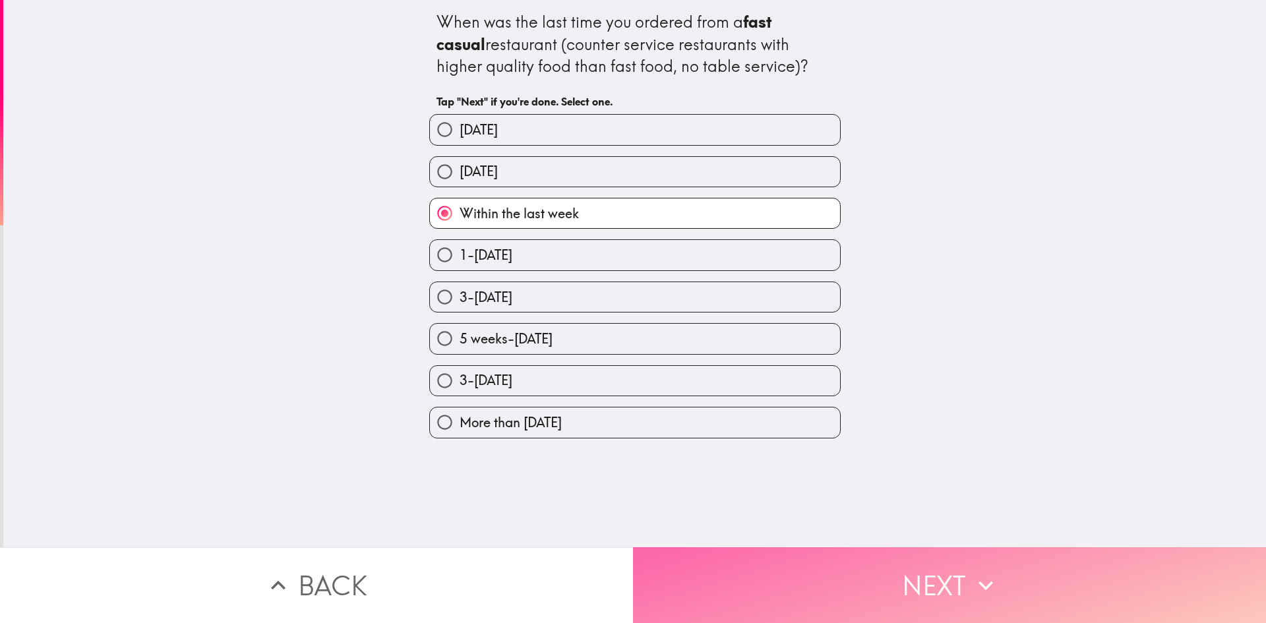
click at [722, 571] on button "Next" at bounding box center [949, 585] width 633 height 76
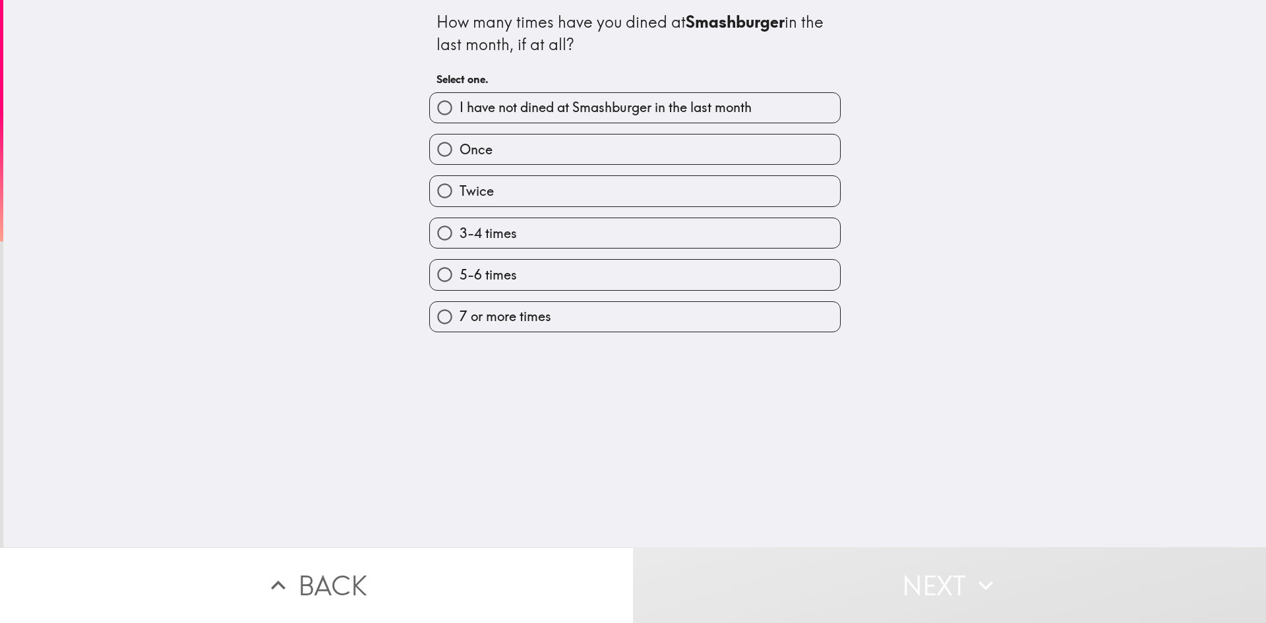
click at [430, 109] on input "I have not dined at Smashburger in the last month" at bounding box center [445, 108] width 30 height 30
radio input "true"
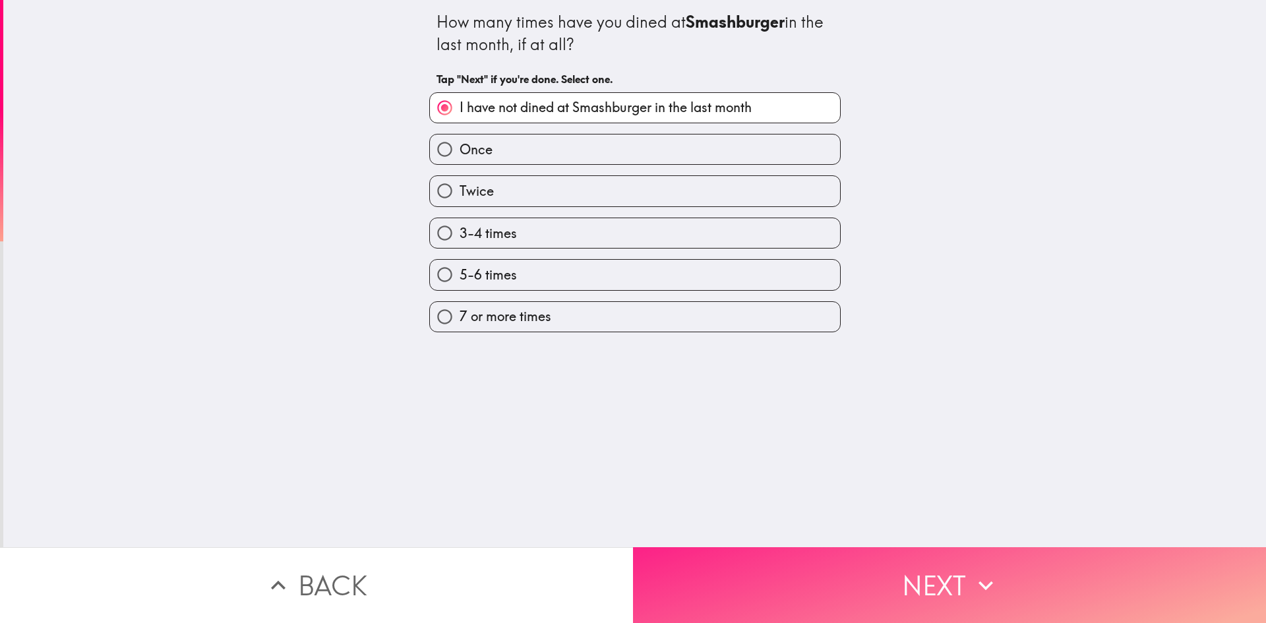
click at [754, 591] on button "Next" at bounding box center [949, 585] width 633 height 76
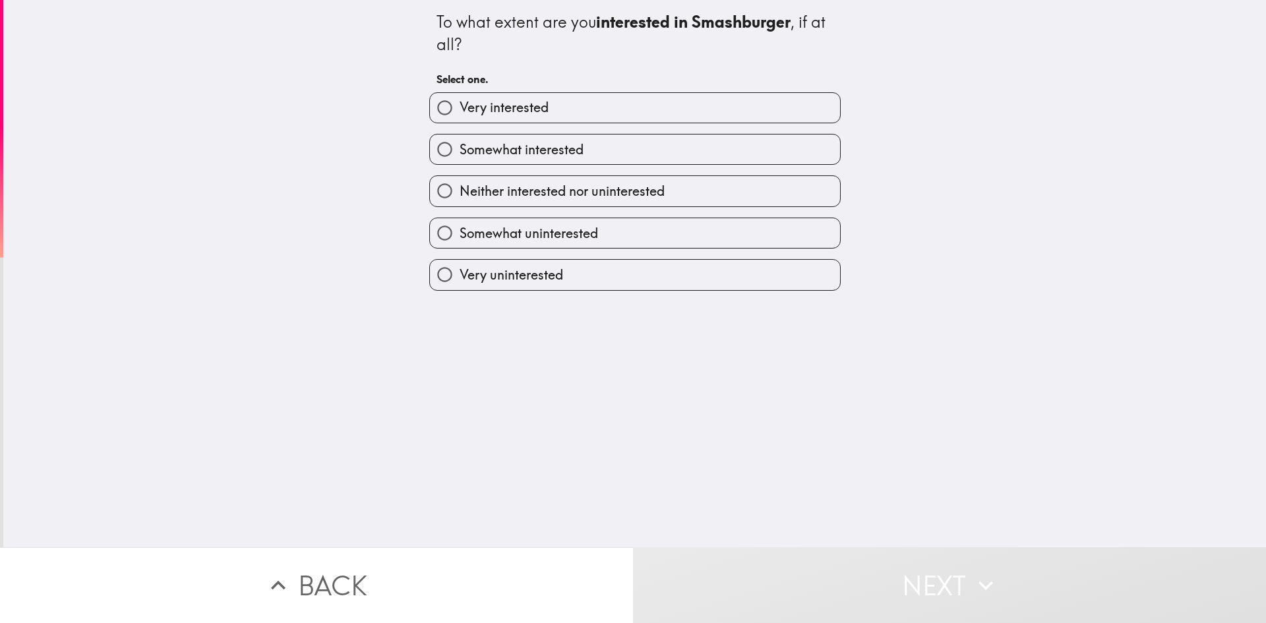
click at [438, 111] on input "Very interested" at bounding box center [445, 108] width 30 height 30
radio input "true"
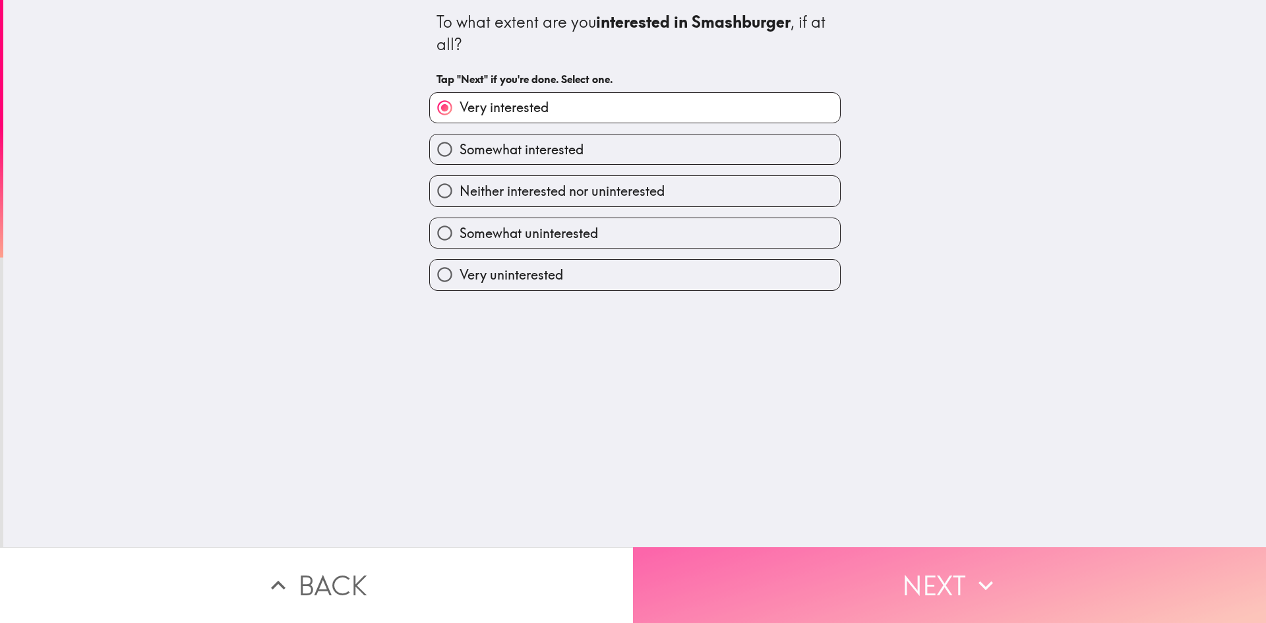
click at [790, 565] on button "Next" at bounding box center [949, 585] width 633 height 76
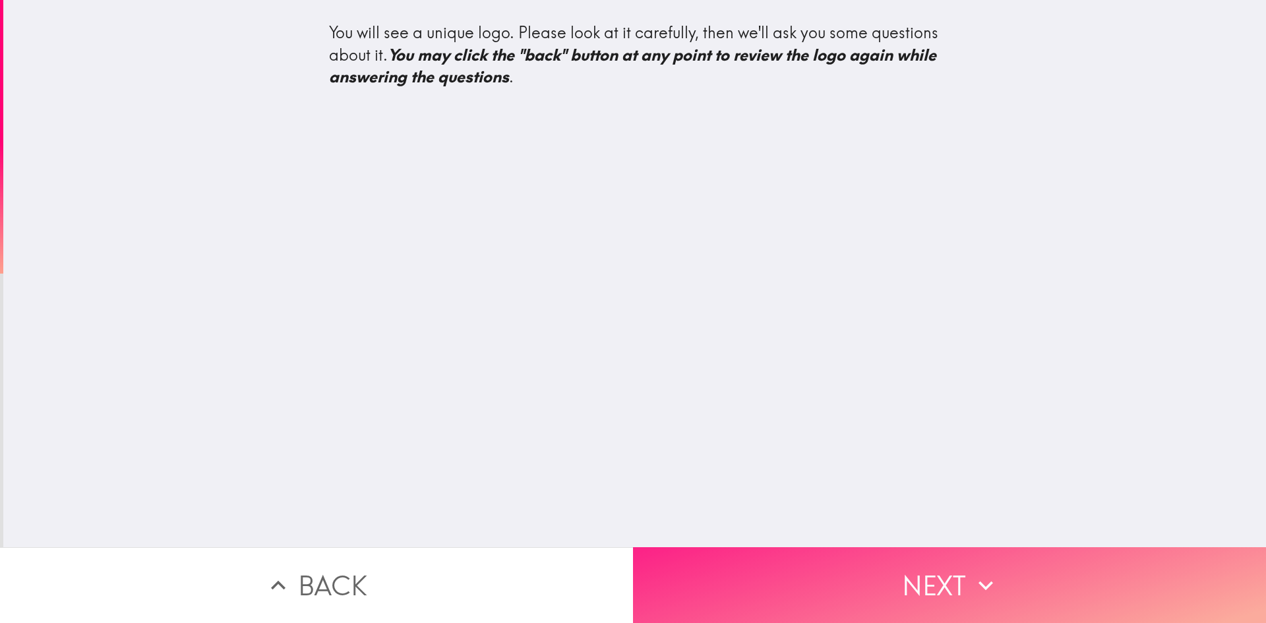
click at [789, 578] on button "Next" at bounding box center [949, 585] width 633 height 76
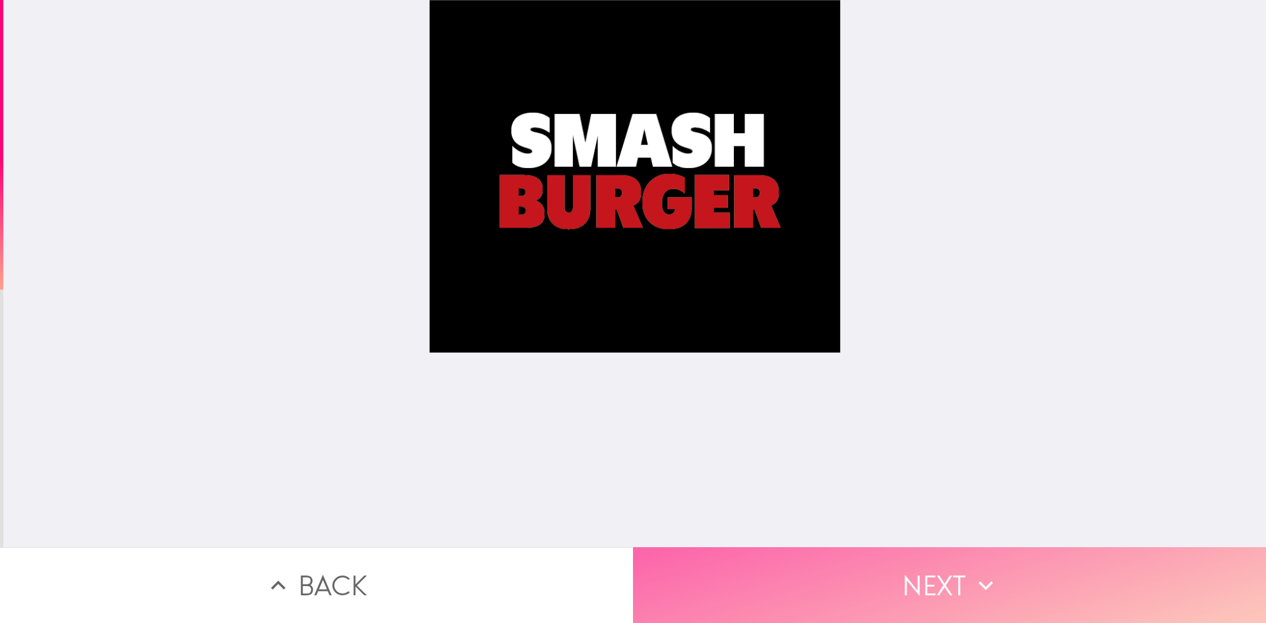
click at [805, 586] on button "Next" at bounding box center [949, 585] width 633 height 76
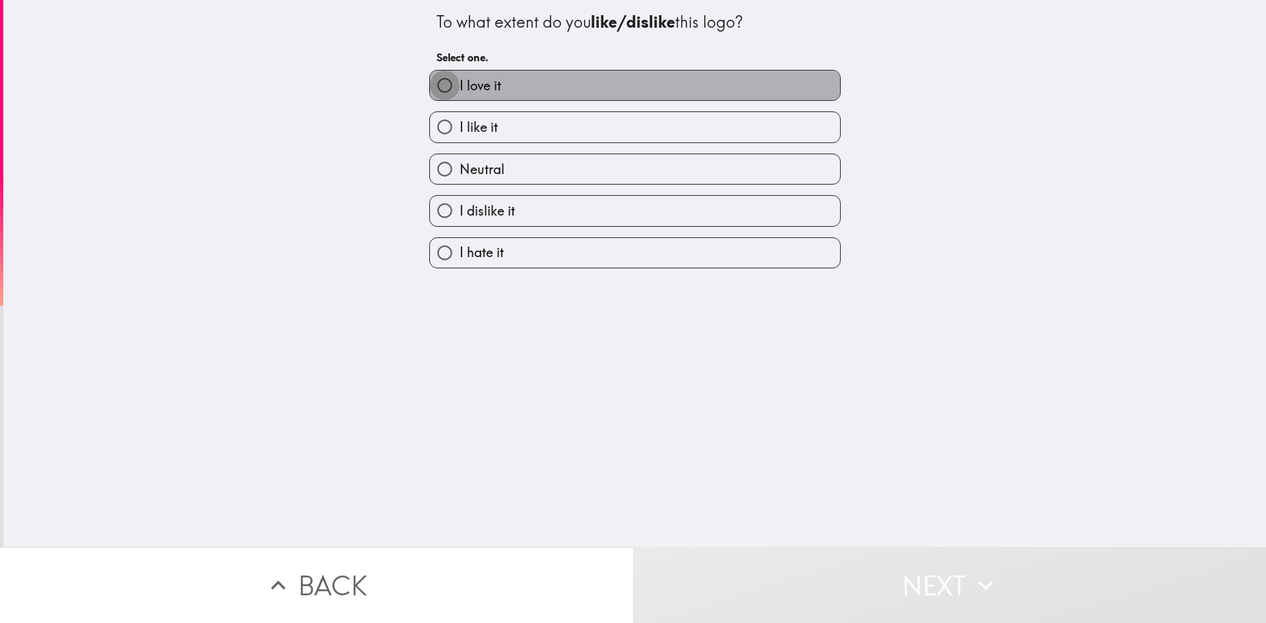
click at [430, 86] on input "I love it" at bounding box center [445, 86] width 30 height 30
radio input "true"
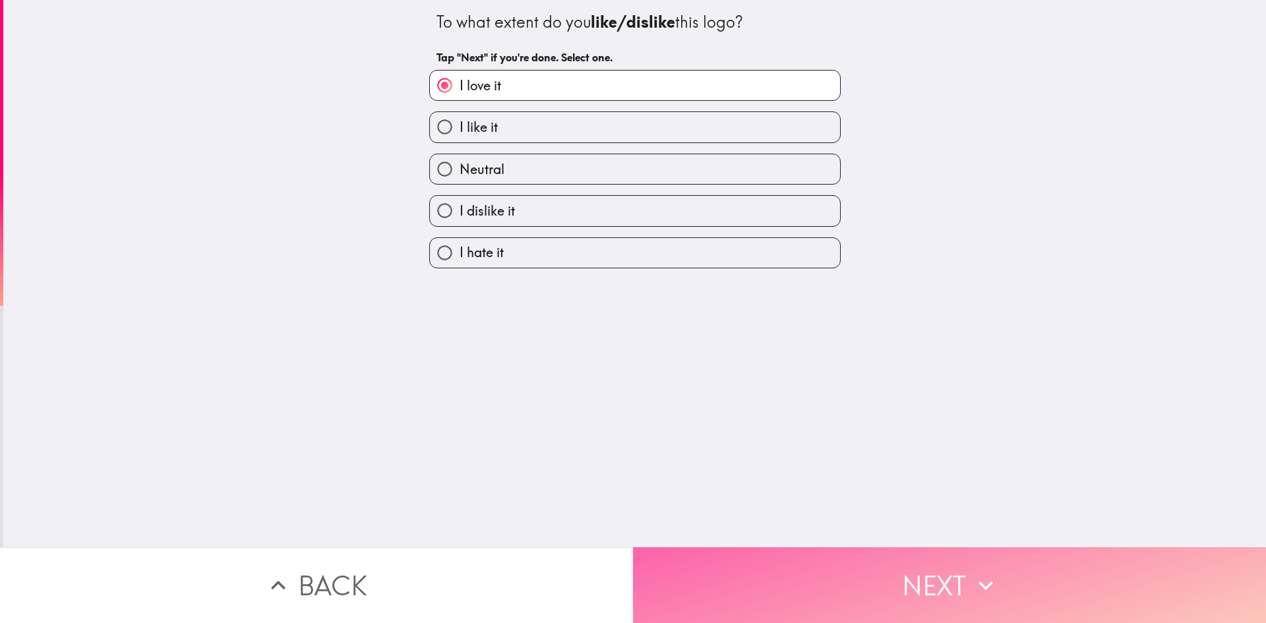
click at [745, 580] on button "Next" at bounding box center [949, 585] width 633 height 76
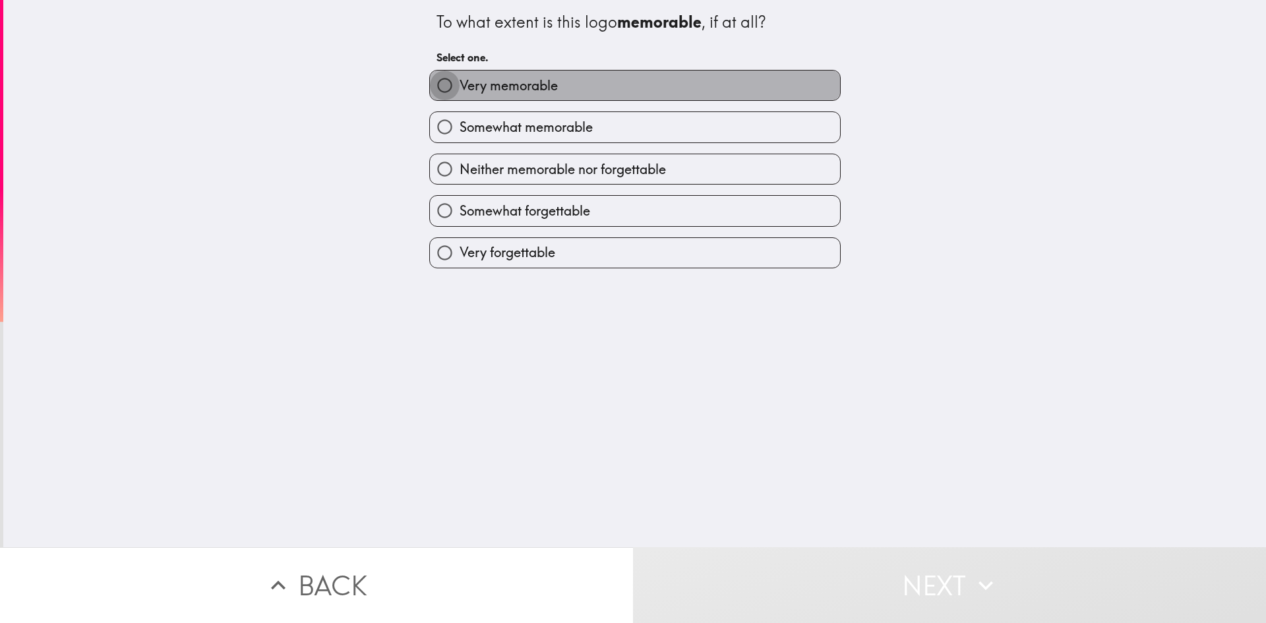
click at [445, 84] on input "Very memorable" at bounding box center [445, 86] width 30 height 30
radio input "true"
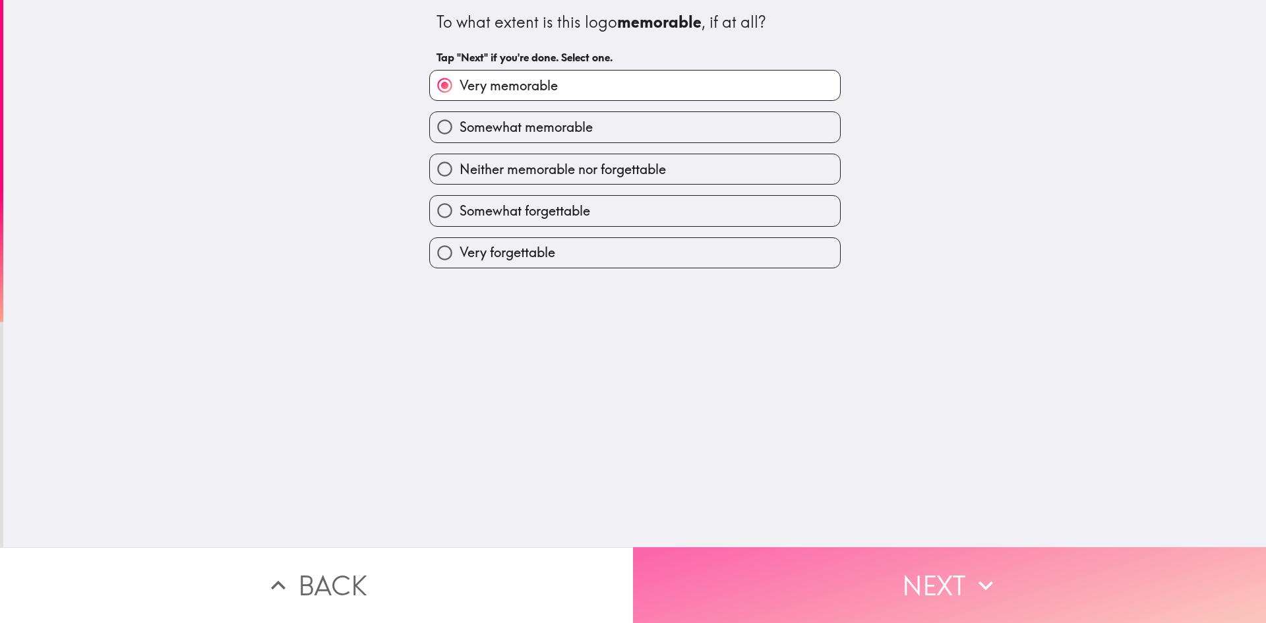
drag, startPoint x: 796, startPoint y: 594, endPoint x: 797, endPoint y: 585, distance: 9.3
click at [797, 585] on button "Next" at bounding box center [949, 585] width 633 height 76
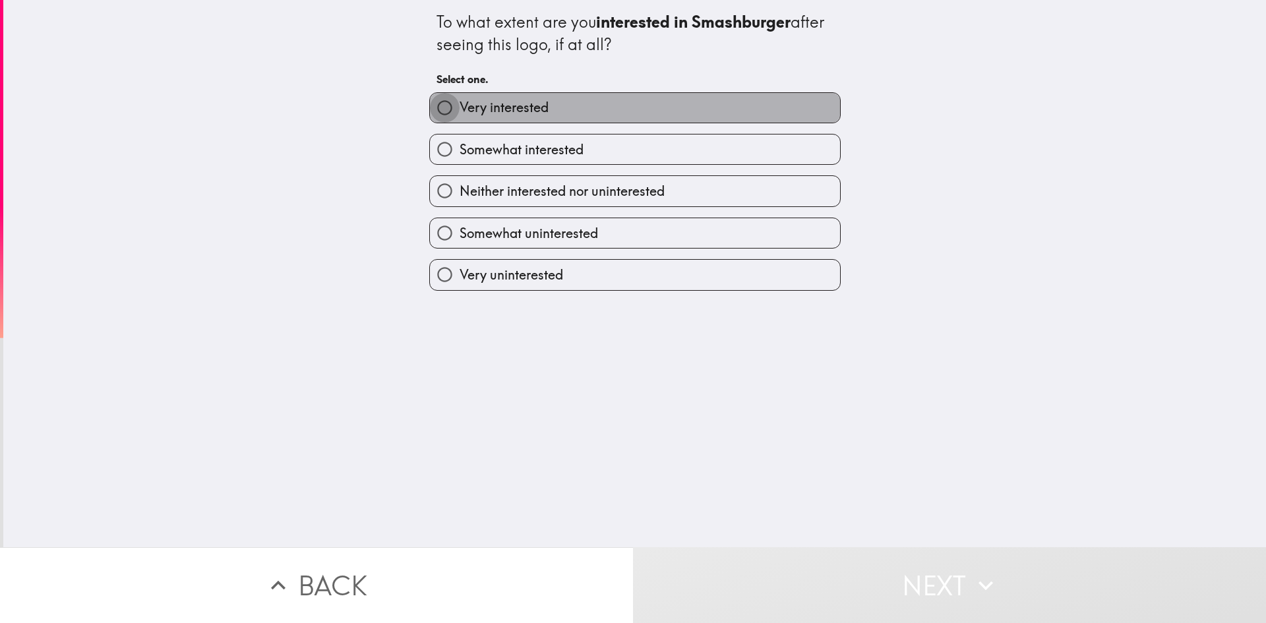
click at [435, 99] on input "Very interested" at bounding box center [445, 108] width 30 height 30
radio input "true"
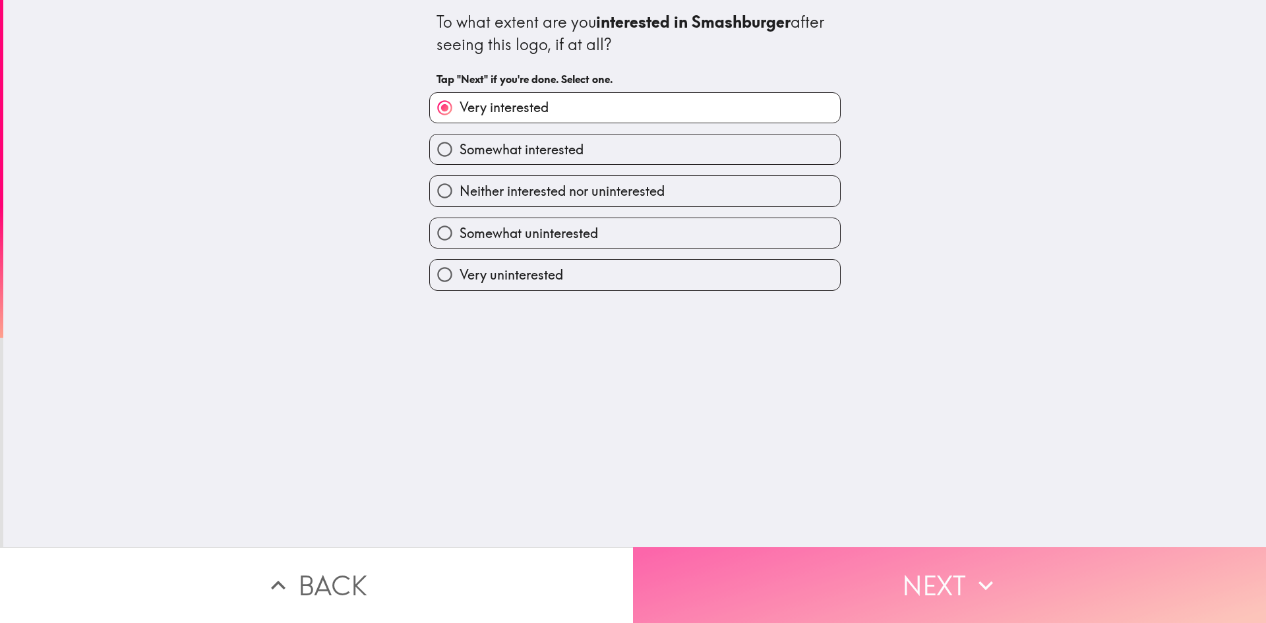
click at [759, 557] on button "Next" at bounding box center [949, 585] width 633 height 76
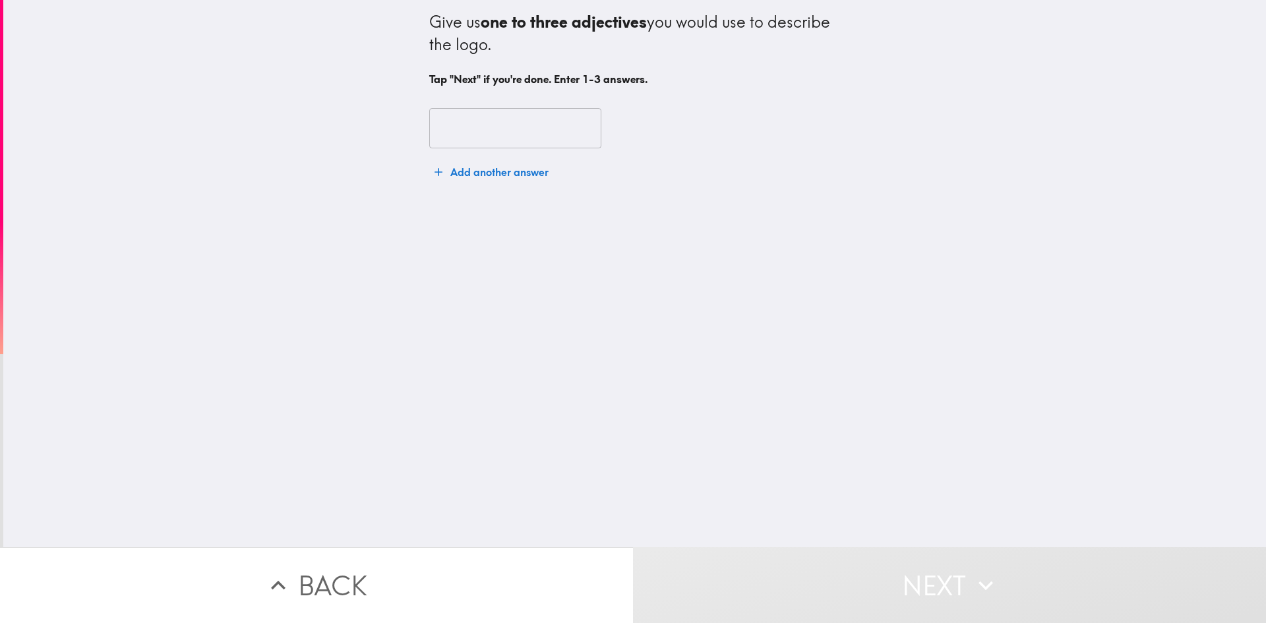
click at [447, 121] on input "text" at bounding box center [515, 128] width 172 height 41
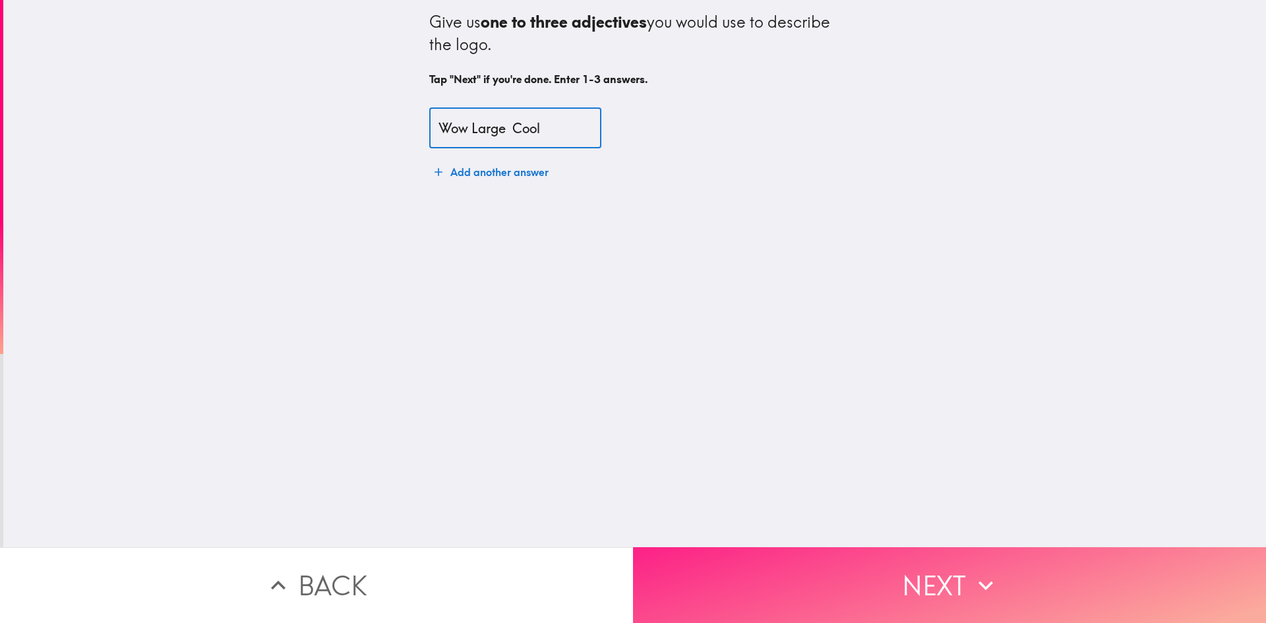
type input "Wow Large Cool"
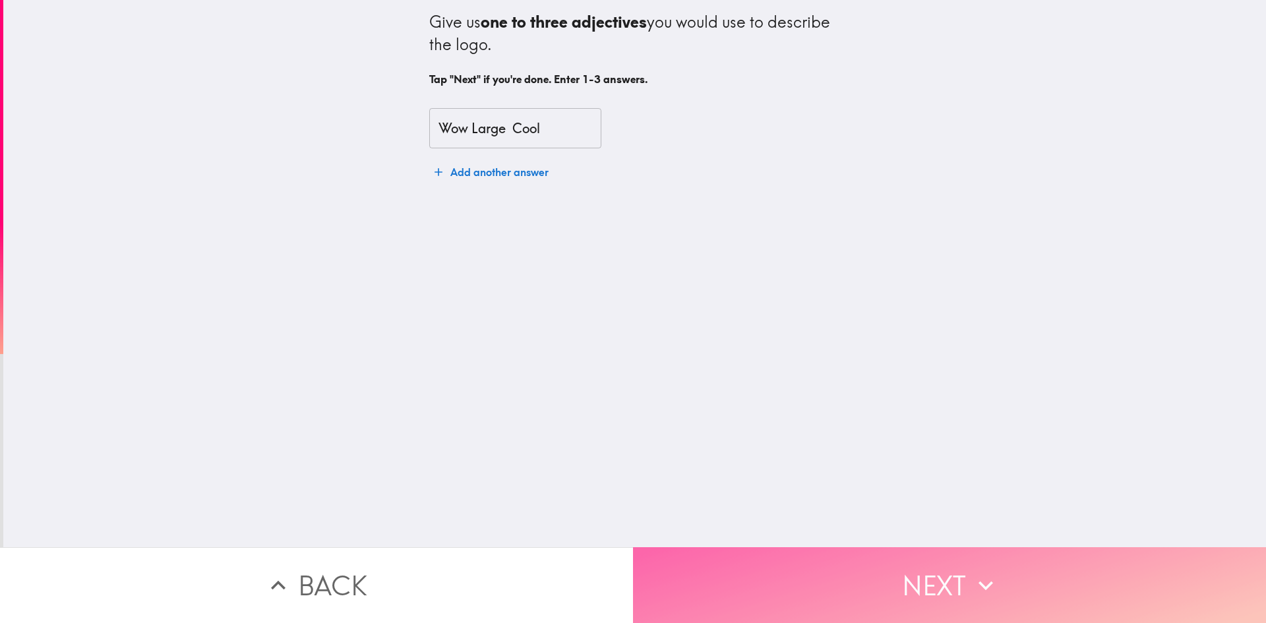
click at [794, 576] on button "Next" at bounding box center [949, 585] width 633 height 76
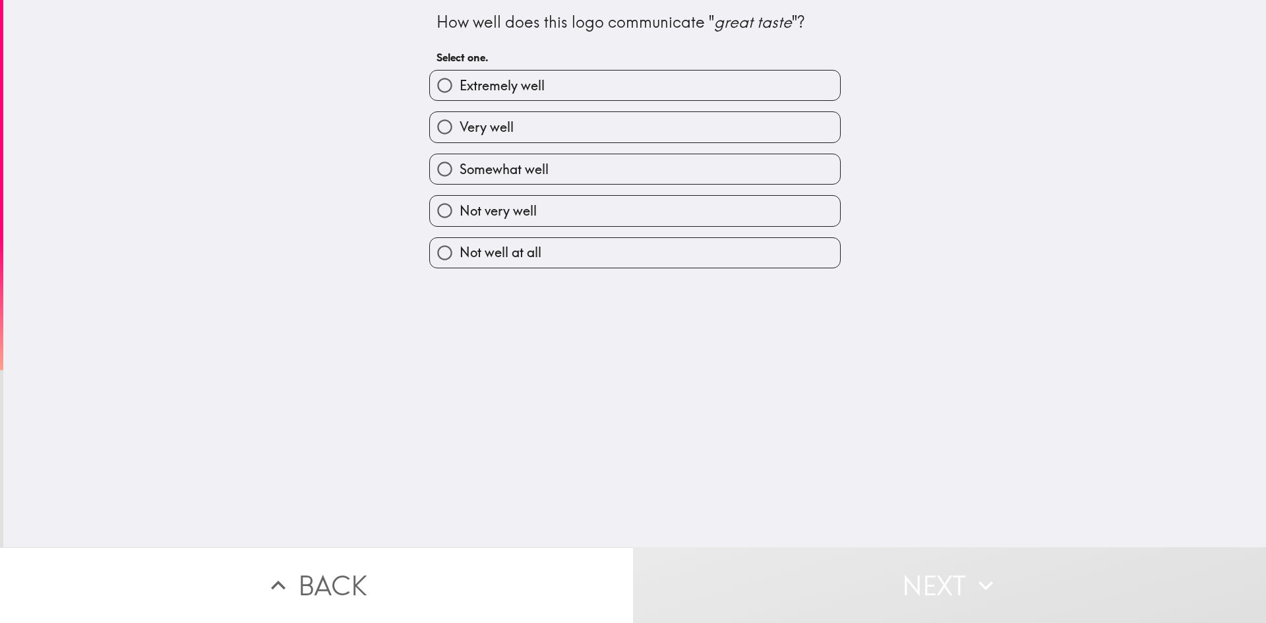
click at [436, 73] on input "Extremely well" at bounding box center [445, 86] width 30 height 30
radio input "true"
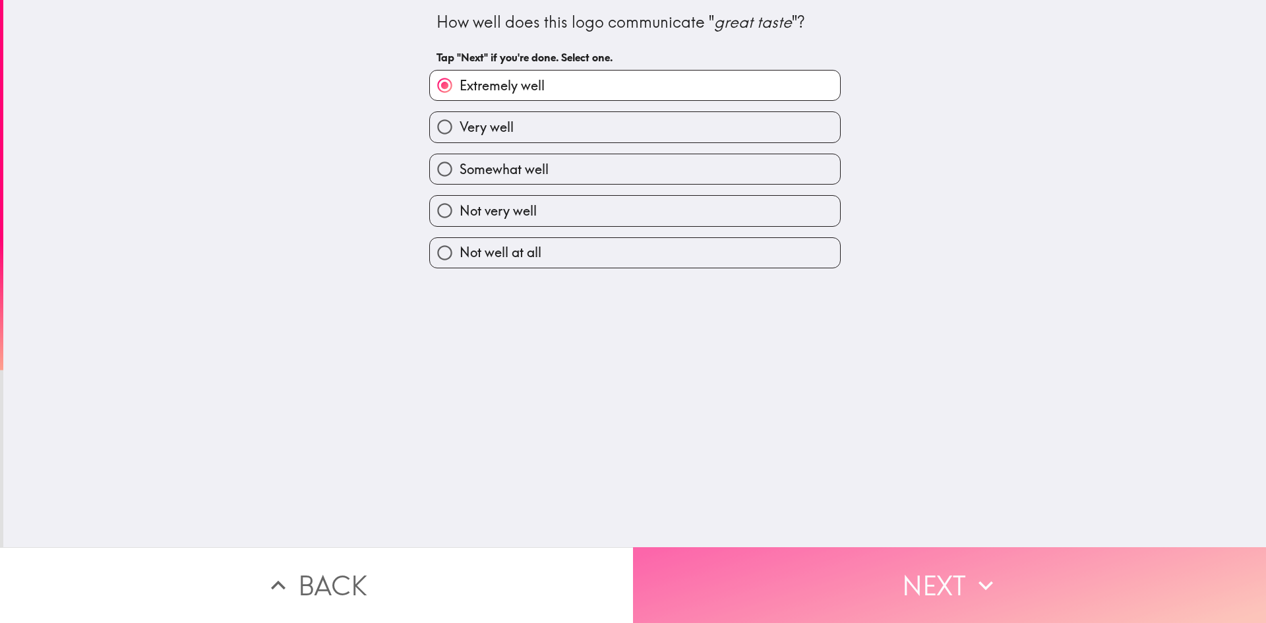
click at [727, 587] on button "Next" at bounding box center [949, 585] width 633 height 76
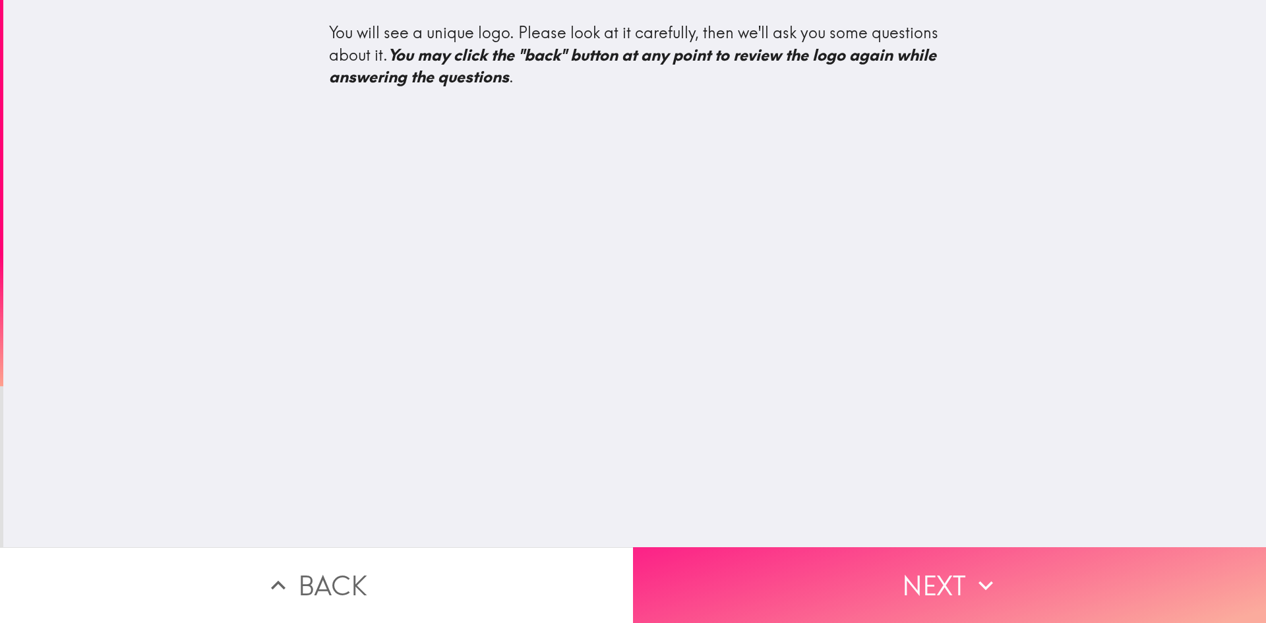
click at [786, 589] on button "Next" at bounding box center [949, 585] width 633 height 76
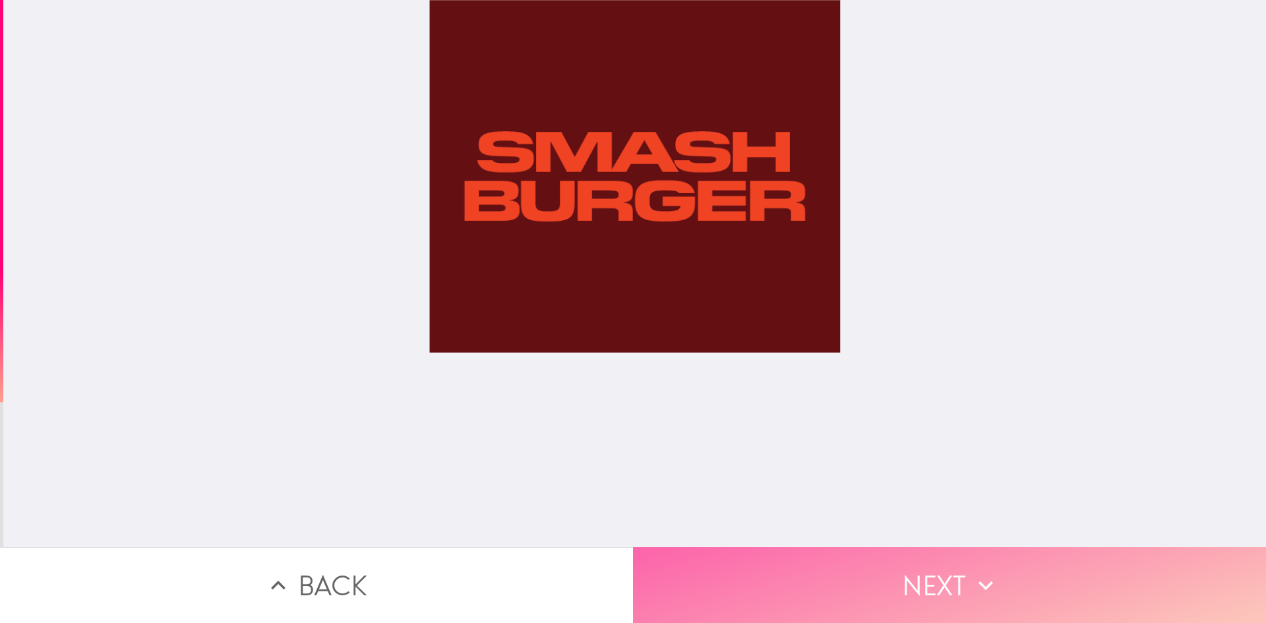
click at [800, 574] on button "Next" at bounding box center [949, 585] width 633 height 76
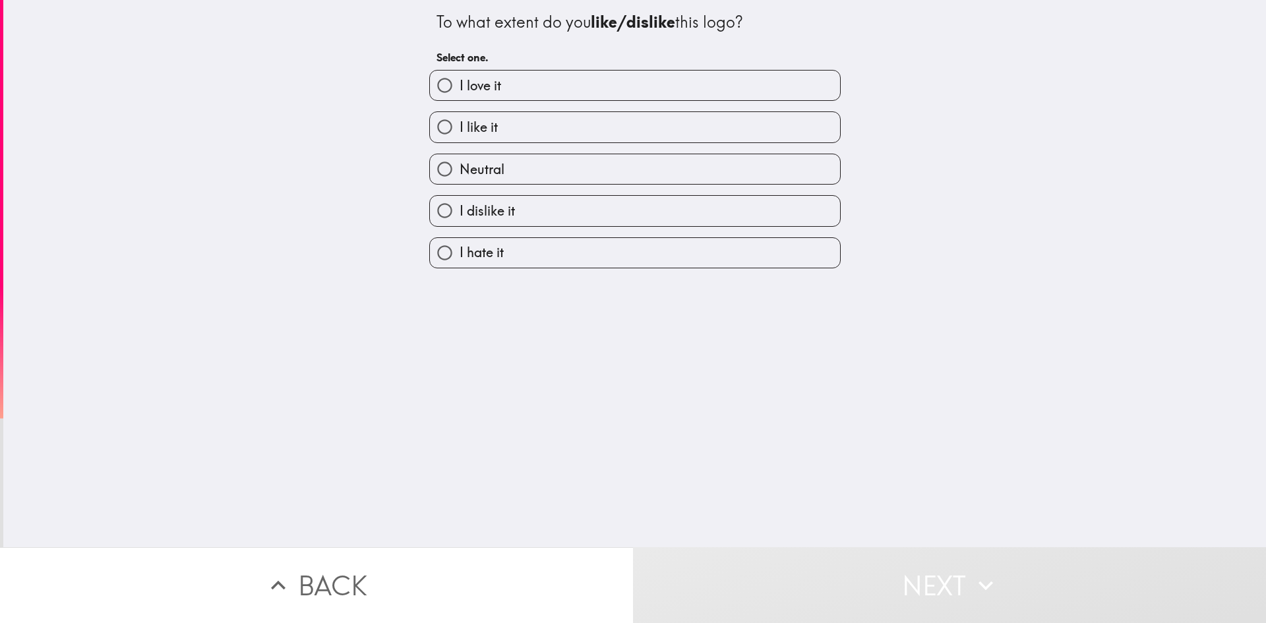
click at [436, 247] on input "I hate it" at bounding box center [445, 253] width 30 height 30
radio input "true"
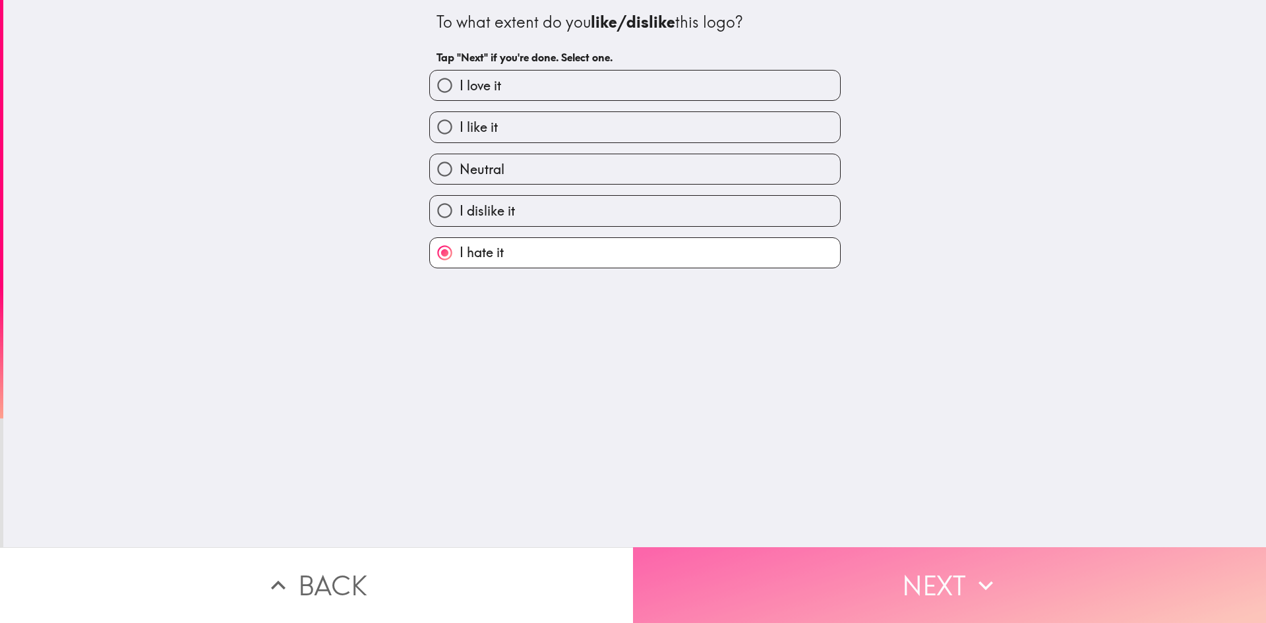
click at [754, 572] on button "Next" at bounding box center [949, 585] width 633 height 76
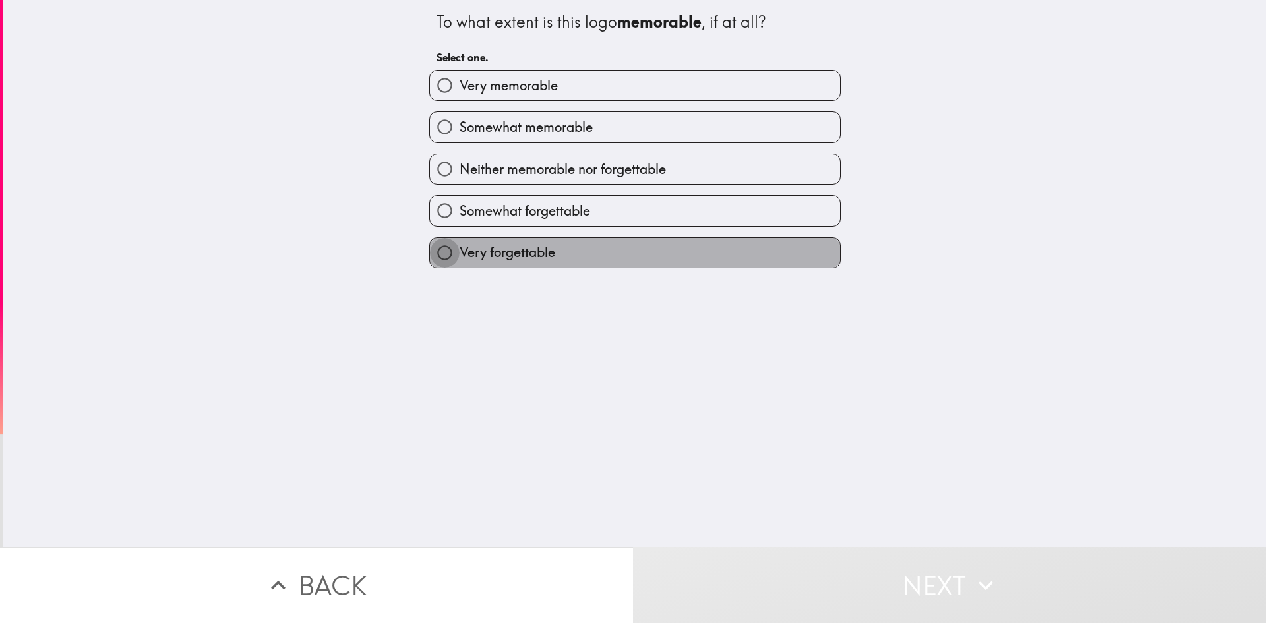
click at [438, 244] on input "Very forgettable" at bounding box center [445, 253] width 30 height 30
radio input "true"
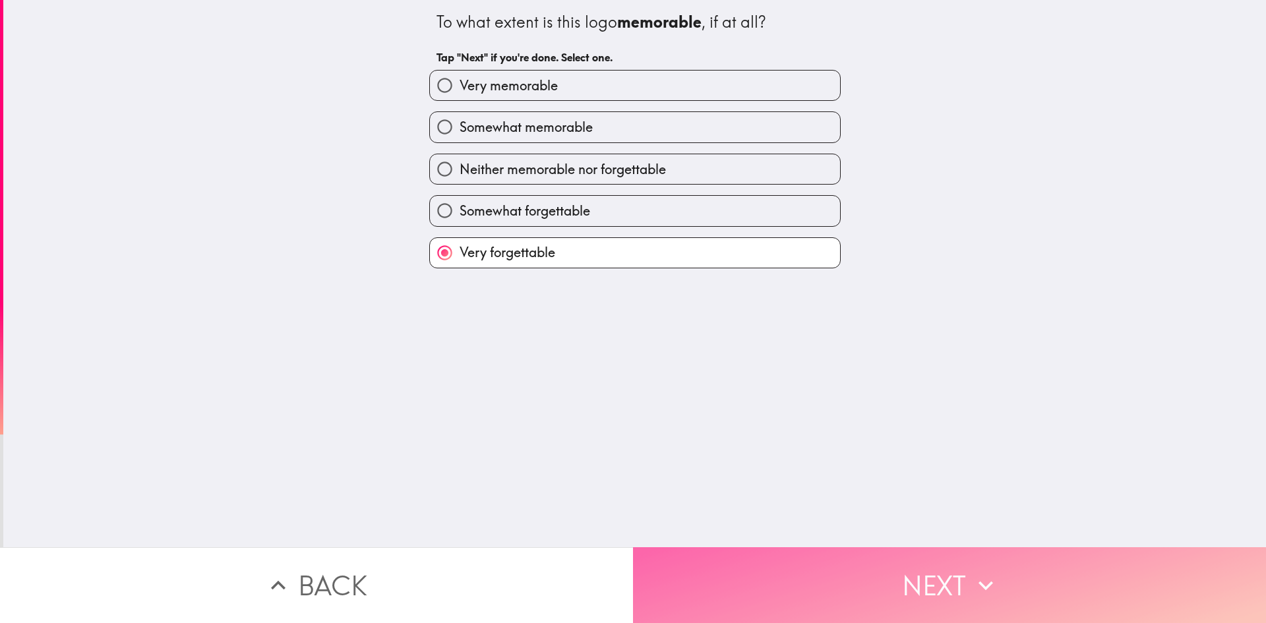
click at [773, 579] on button "Next" at bounding box center [949, 585] width 633 height 76
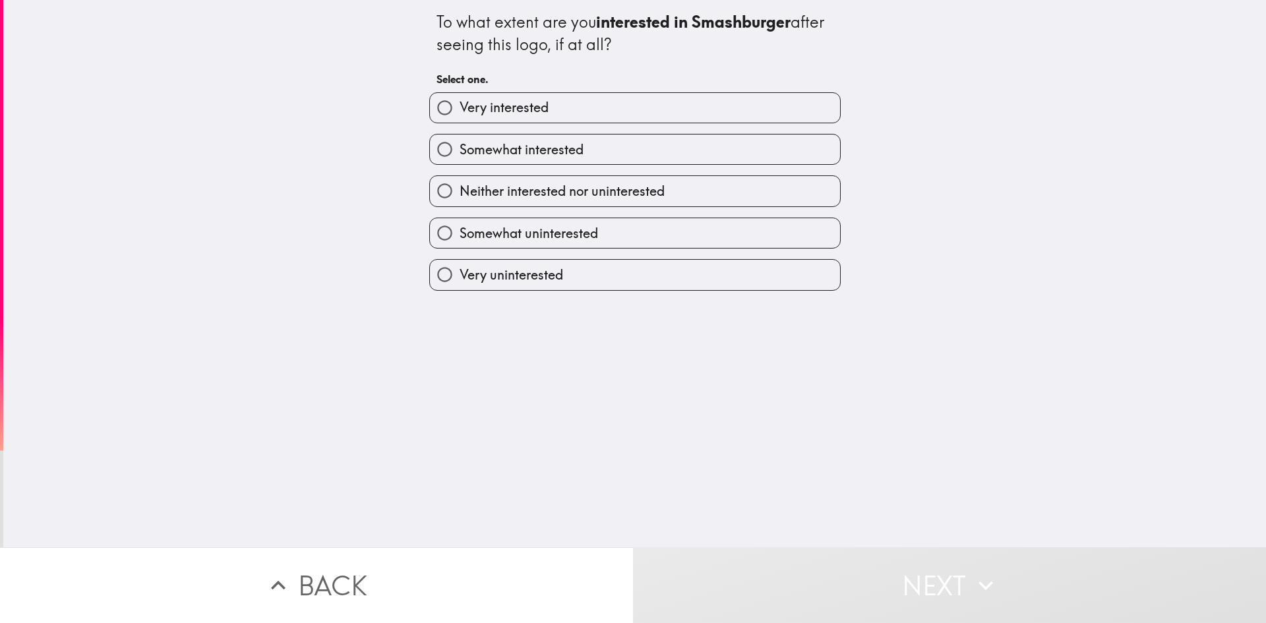
click at [430, 269] on input "Very uninterested" at bounding box center [445, 275] width 30 height 30
radio input "true"
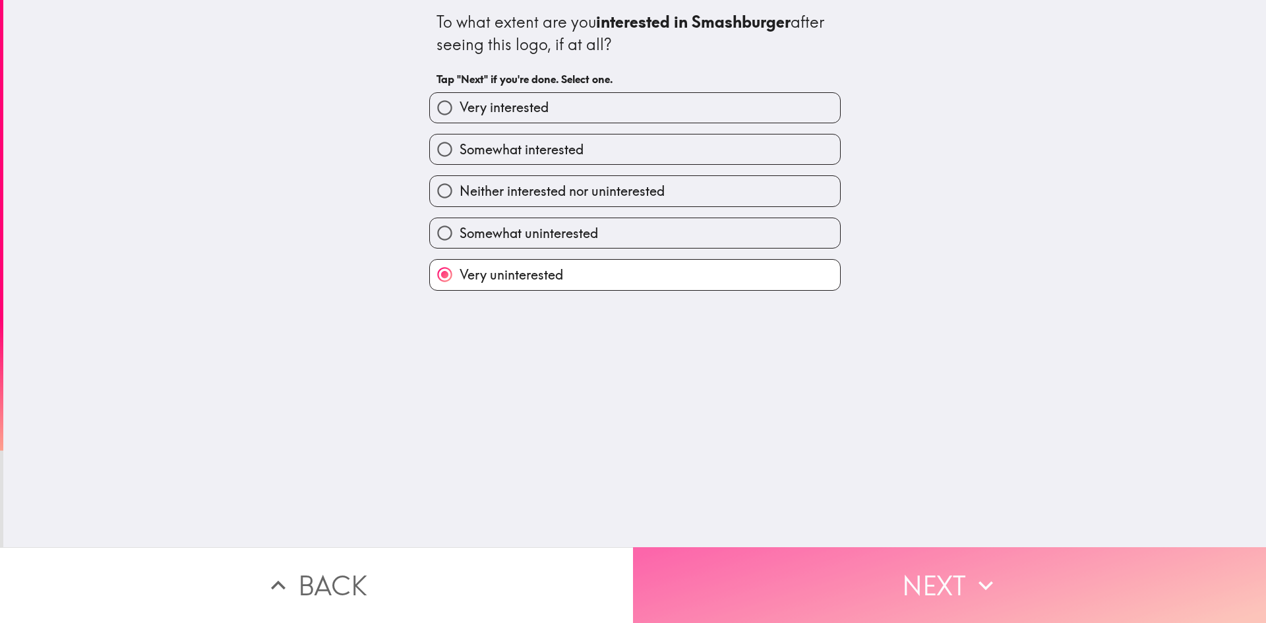
click at [739, 569] on button "Next" at bounding box center [949, 585] width 633 height 76
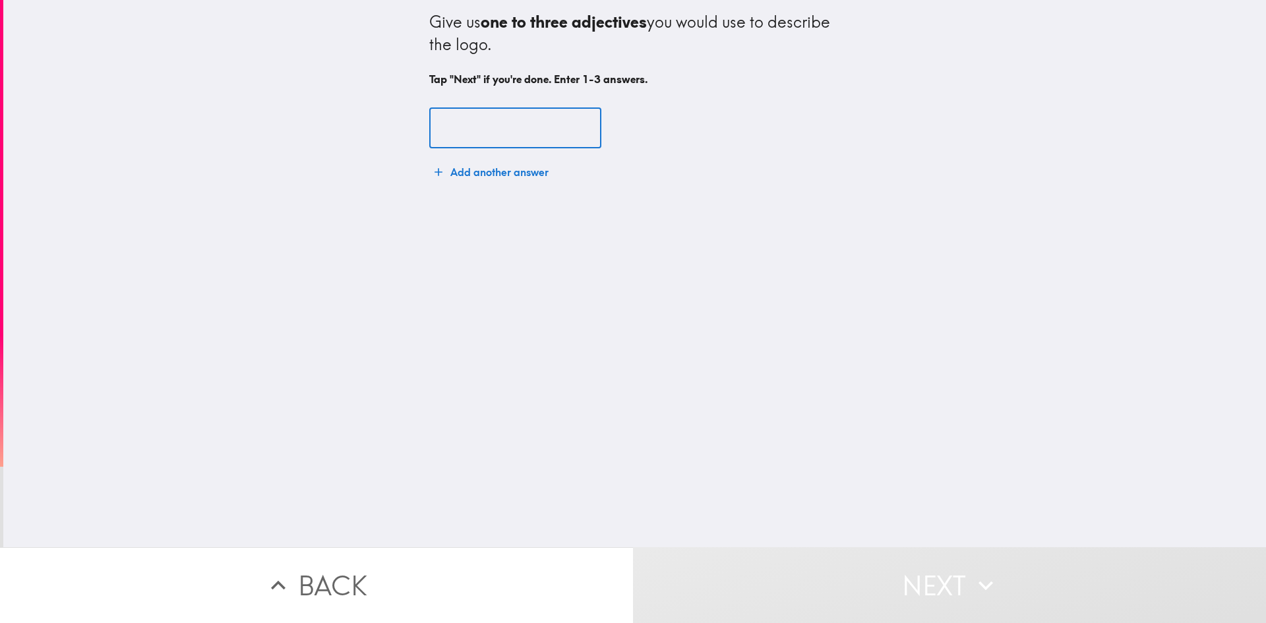
click at [446, 144] on input "text" at bounding box center [515, 128] width 172 height 41
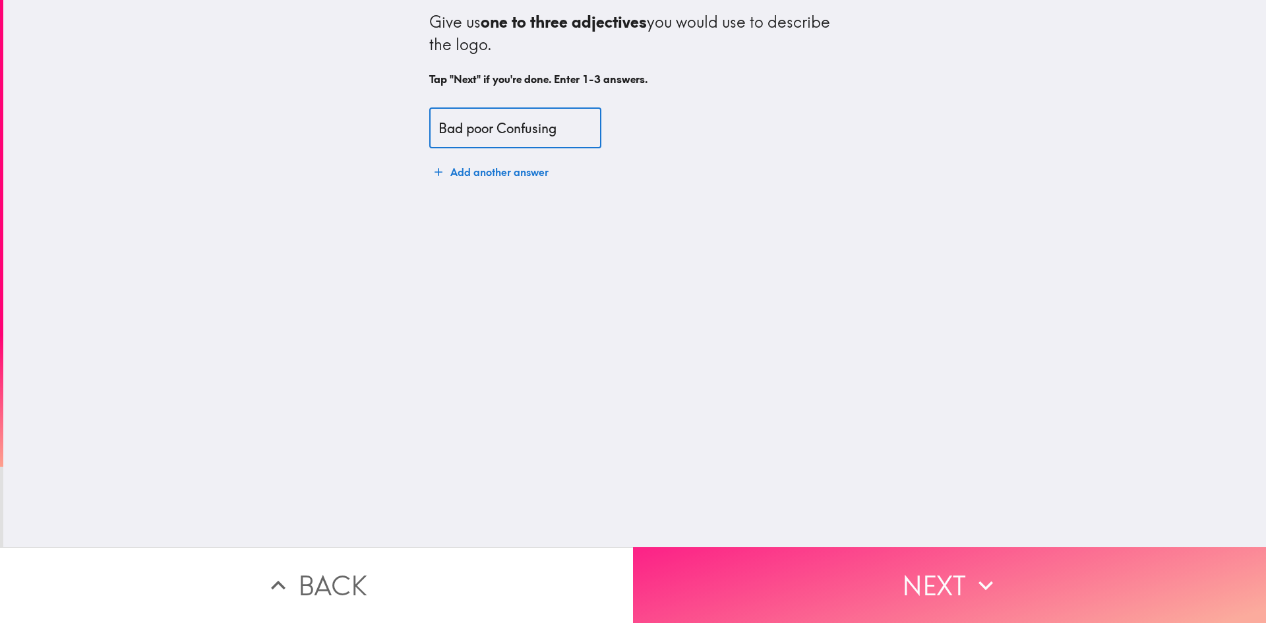
type input "Bad poor Confusing"
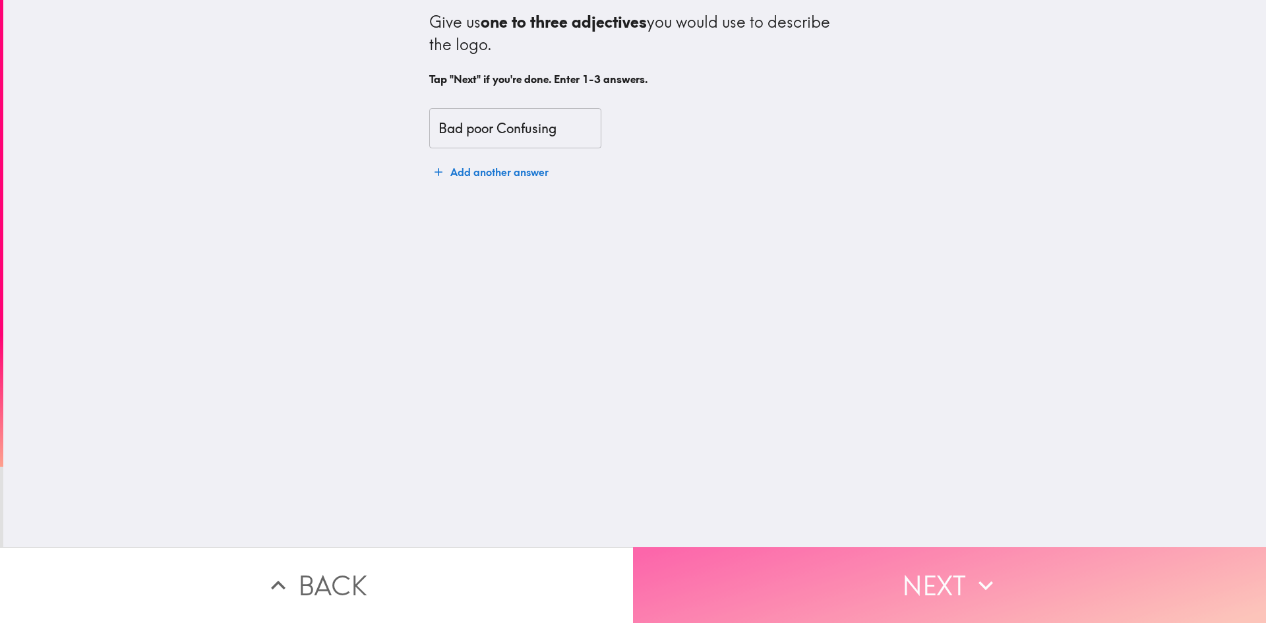
click at [903, 562] on button "Next" at bounding box center [949, 585] width 633 height 76
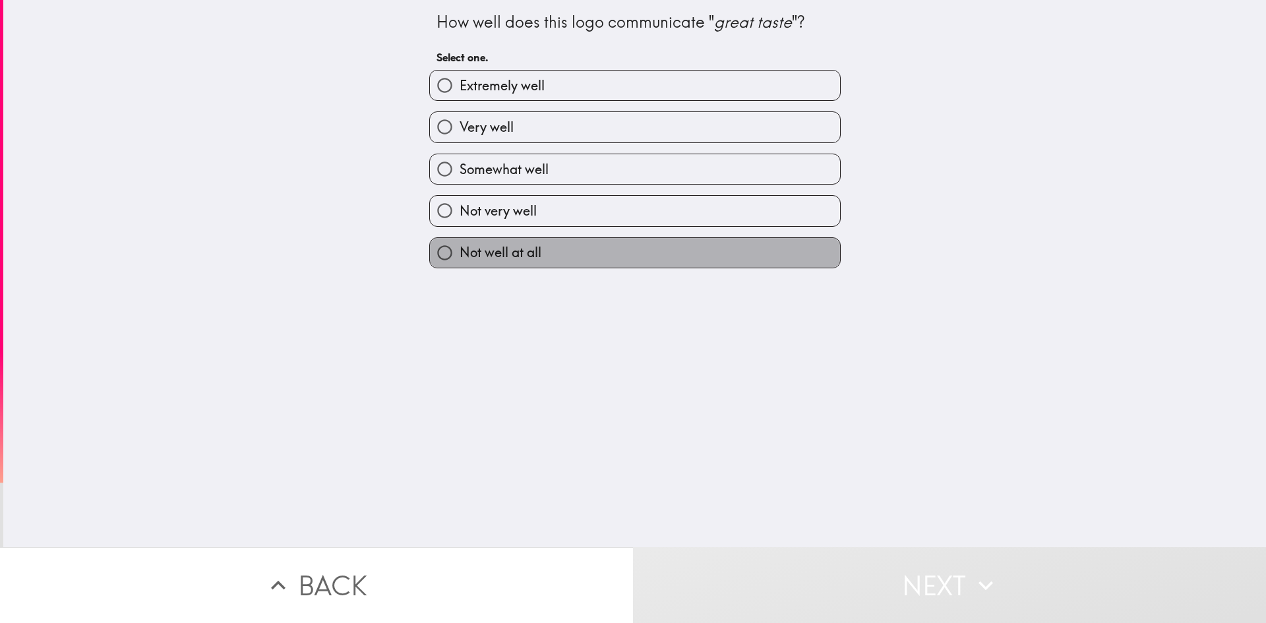
click at [490, 259] on span "Not well at all" at bounding box center [501, 252] width 82 height 18
click at [460, 259] on input "Not well at all" at bounding box center [445, 253] width 30 height 30
radio input "true"
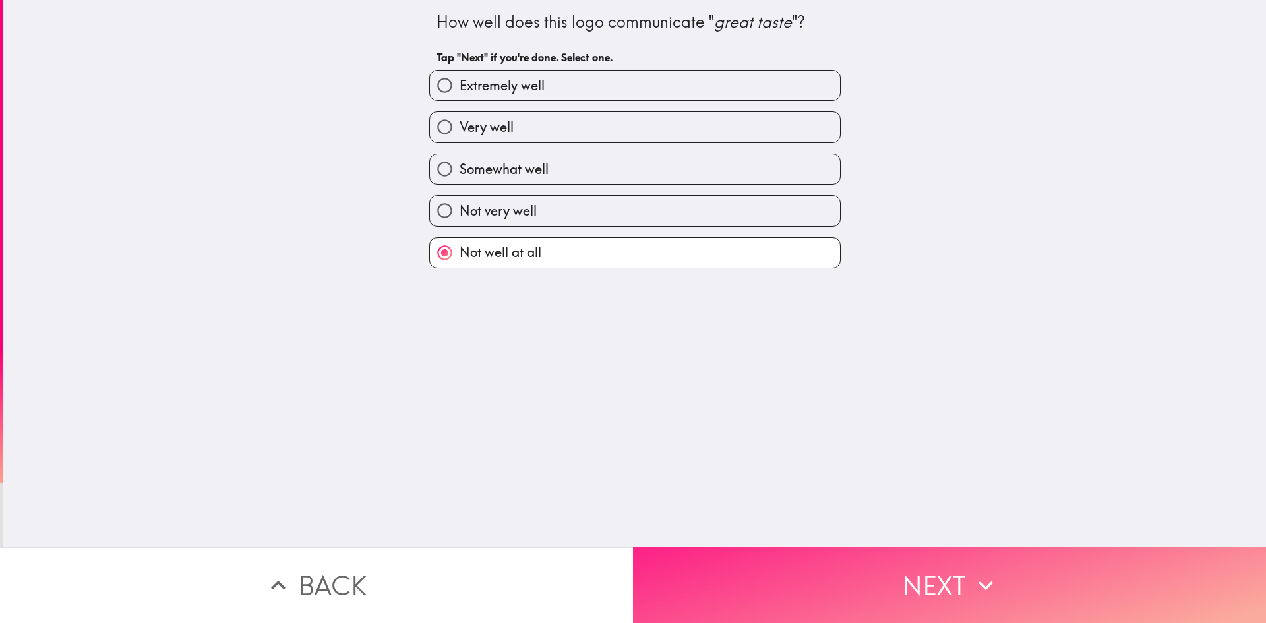
click at [730, 565] on button "Next" at bounding box center [949, 585] width 633 height 76
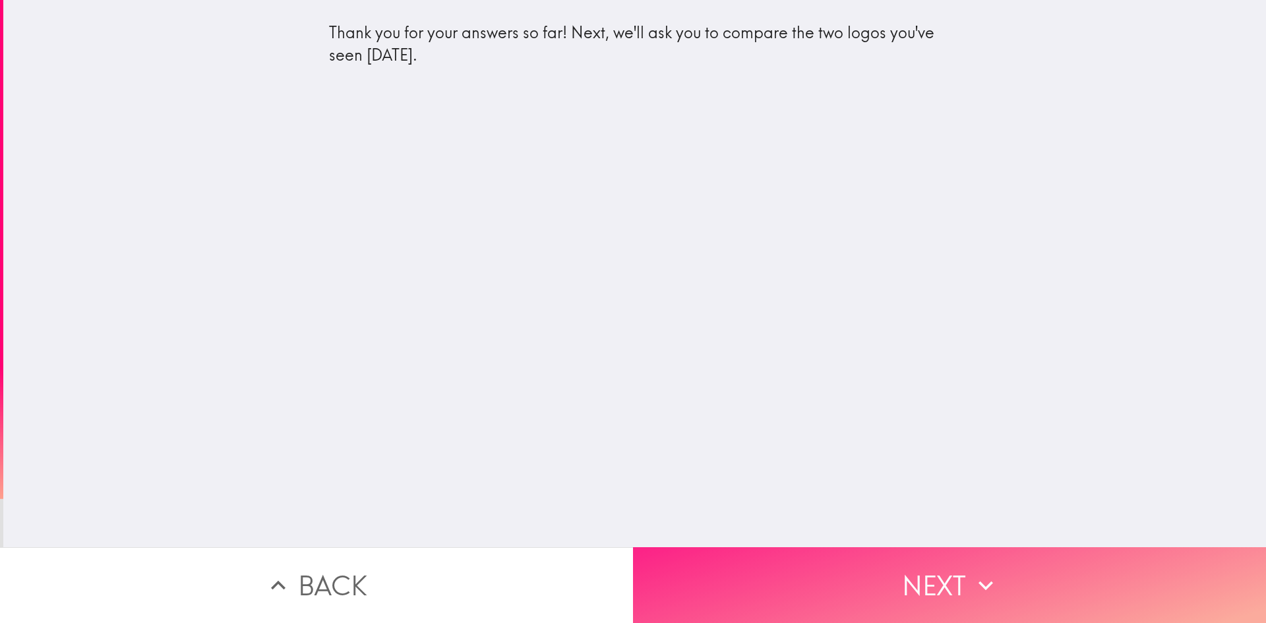
click at [815, 584] on button "Next" at bounding box center [949, 585] width 633 height 76
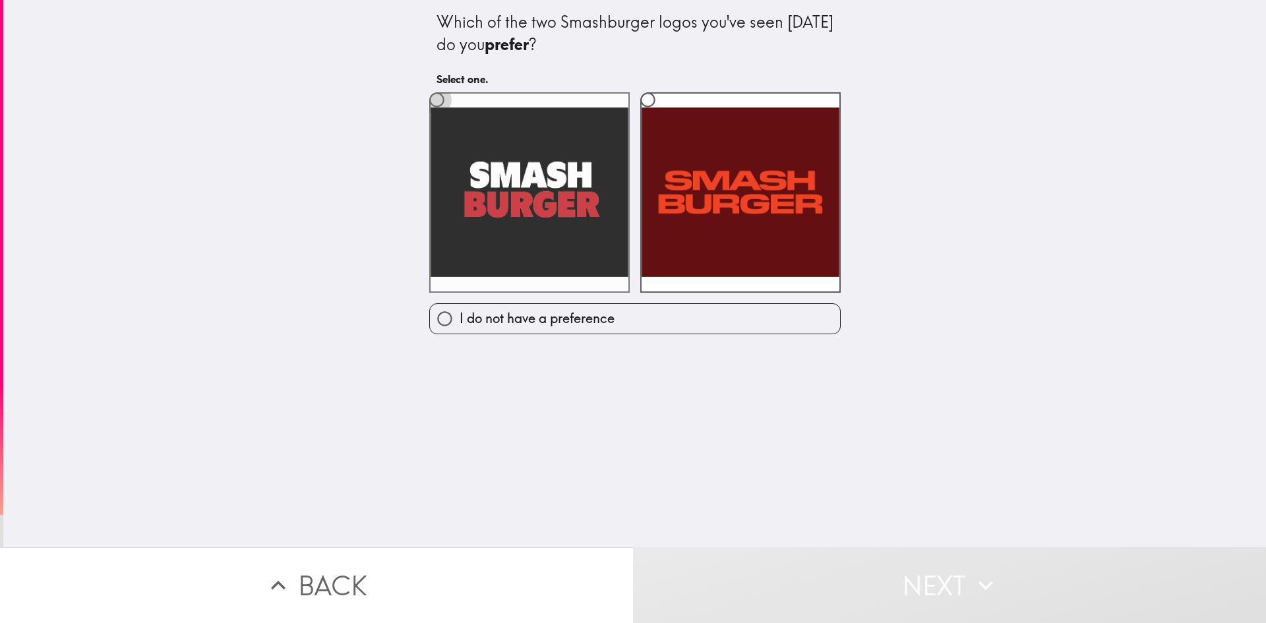
click at [425, 95] on input "radio" at bounding box center [437, 100] width 30 height 30
radio input "true"
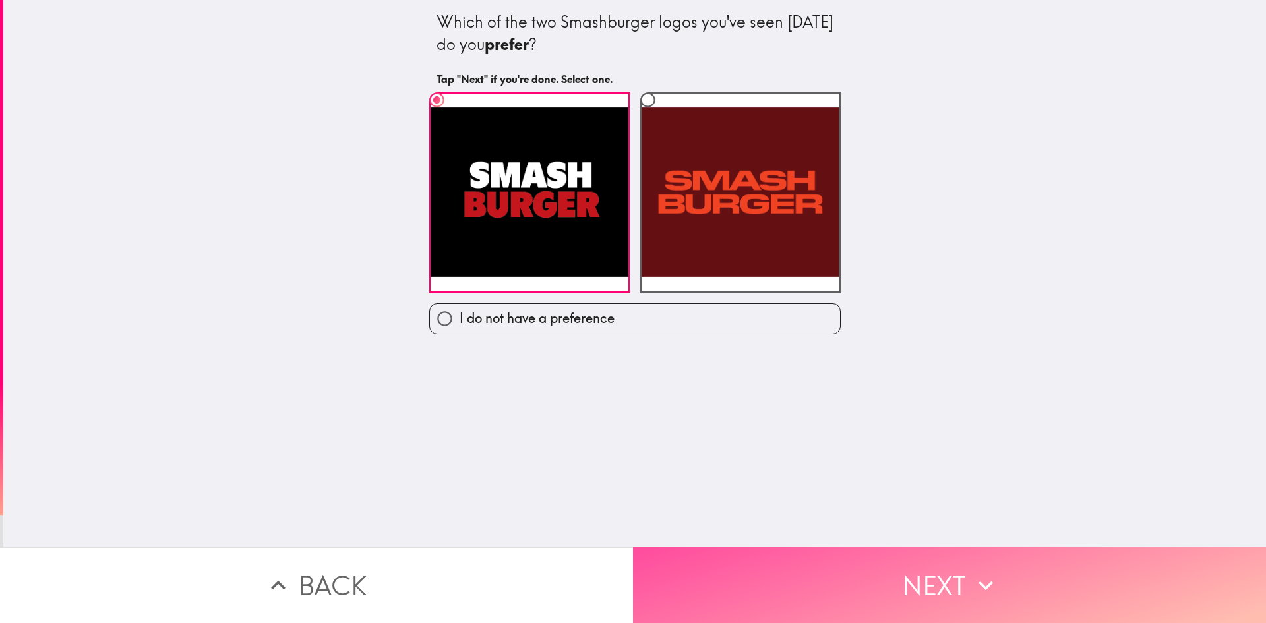
click at [815, 572] on button "Next" at bounding box center [949, 585] width 633 height 76
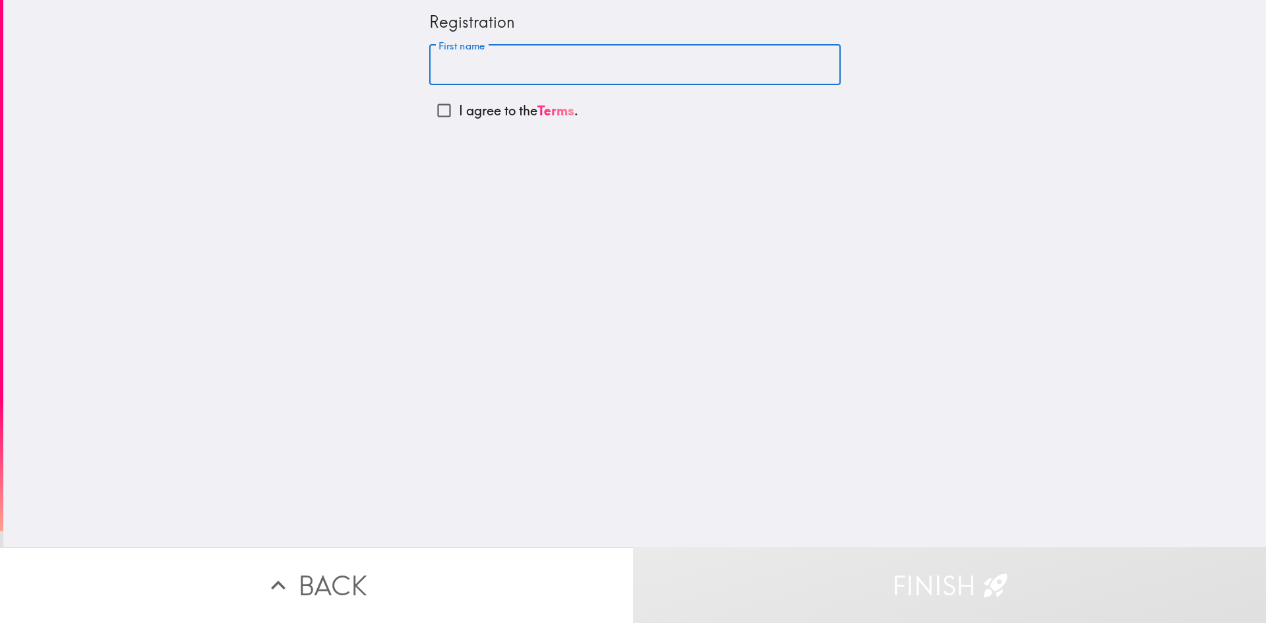
click at [487, 72] on input "First name" at bounding box center [634, 65] width 411 height 41
type input "[PERSON_NAME]"
click at [430, 112] on input "I agree to the Terms ." at bounding box center [444, 111] width 30 height 30
checkbox input "true"
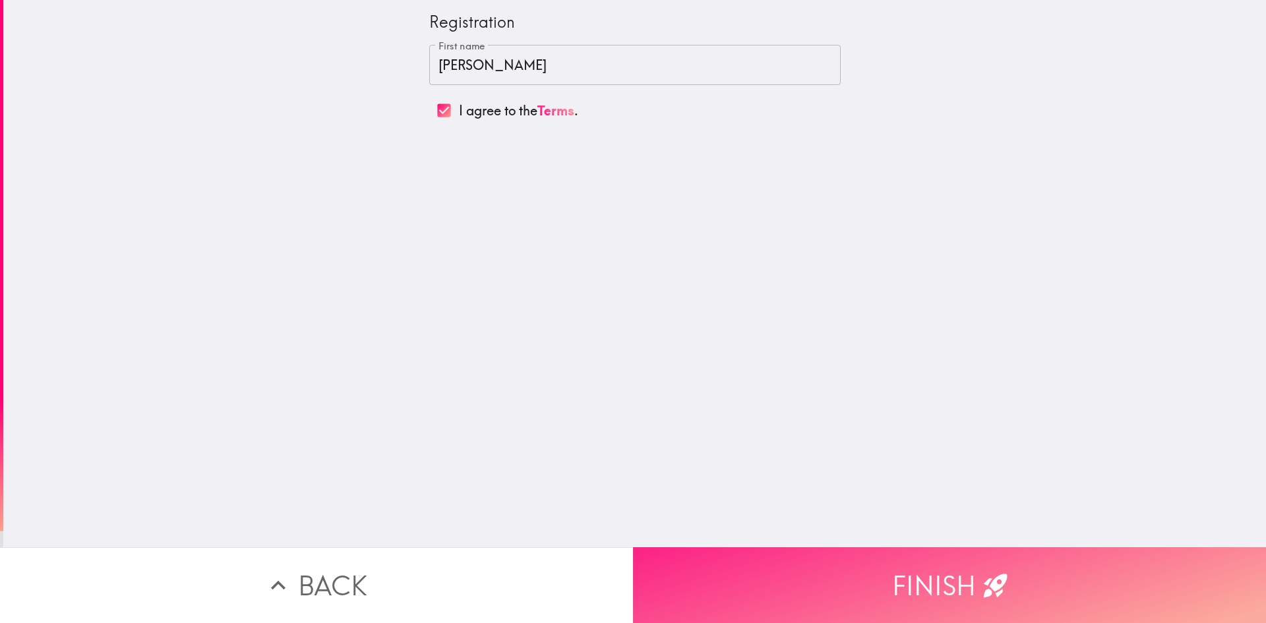
click at [710, 579] on button "Finish" at bounding box center [949, 585] width 633 height 76
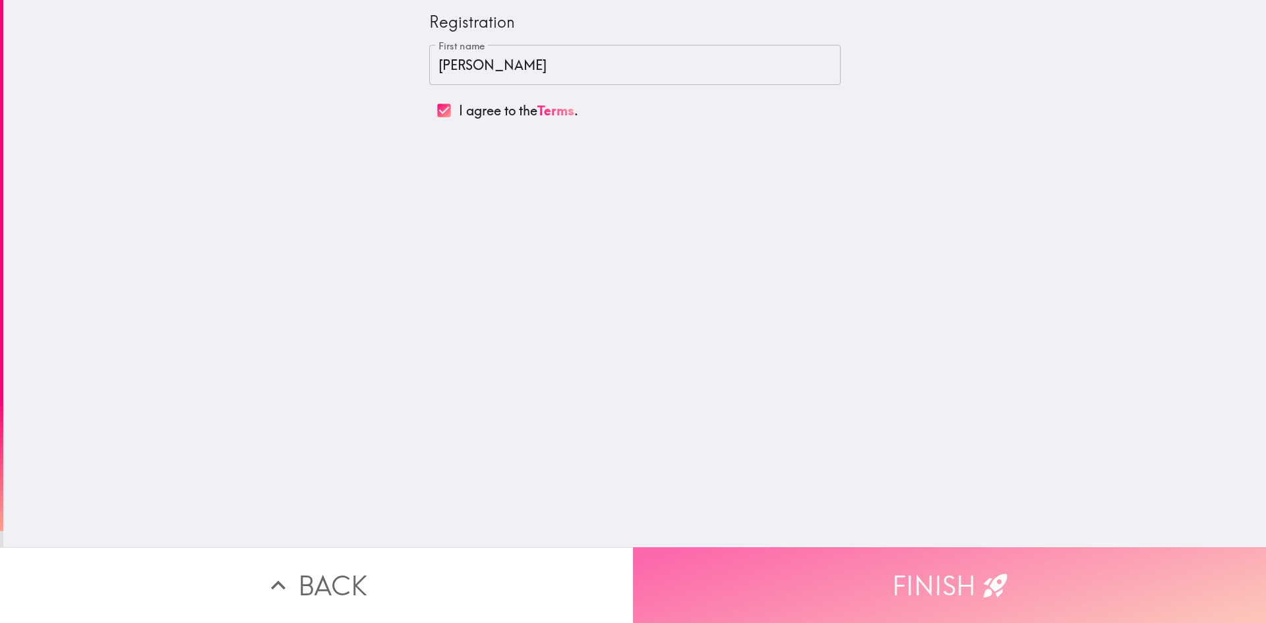
click at [814, 573] on button "Finish" at bounding box center [949, 585] width 633 height 76
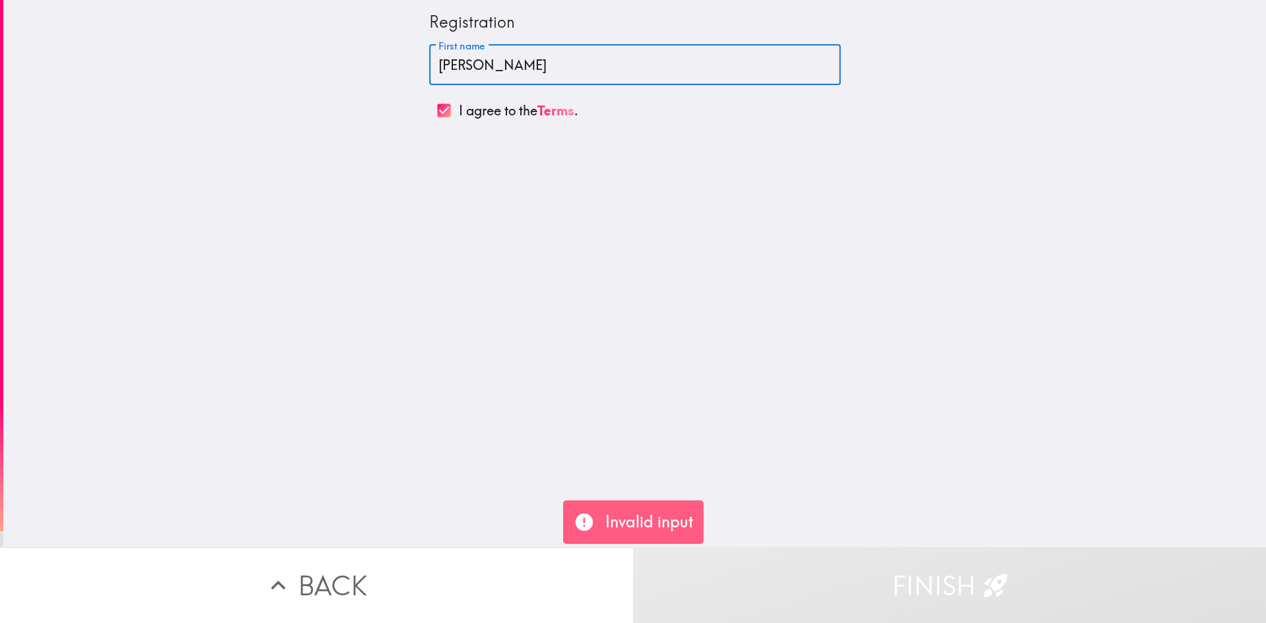
click at [486, 72] on input "[PERSON_NAME]" at bounding box center [634, 65] width 411 height 41
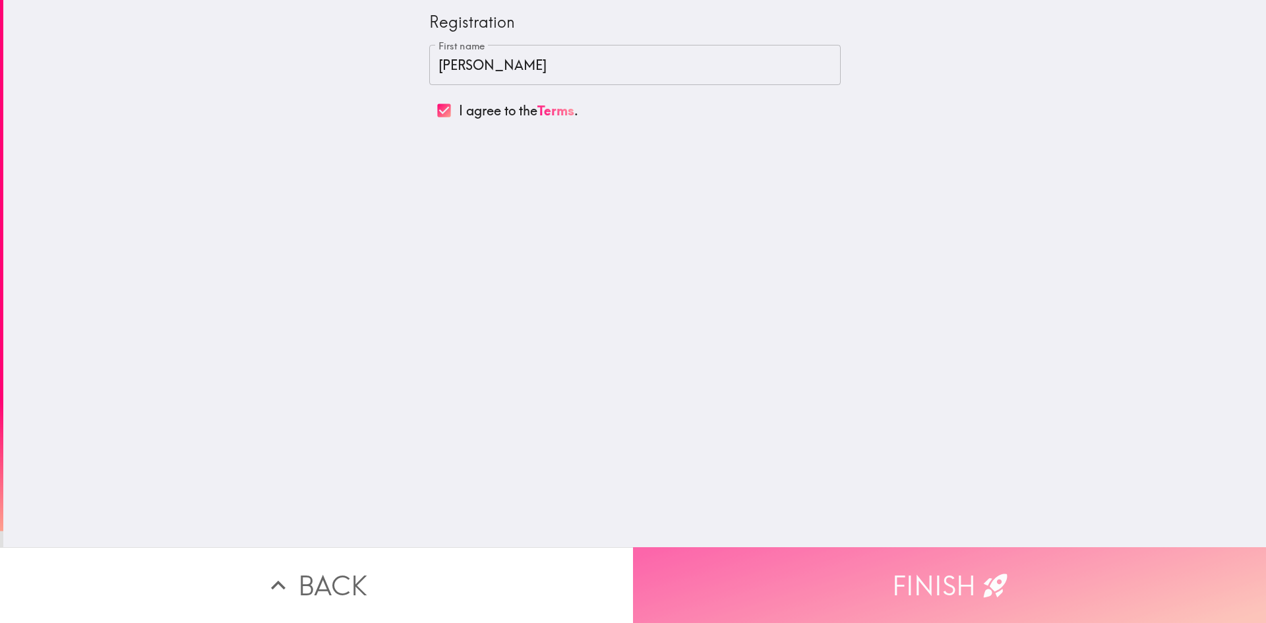
click at [1018, 572] on button "Finish" at bounding box center [949, 585] width 633 height 76
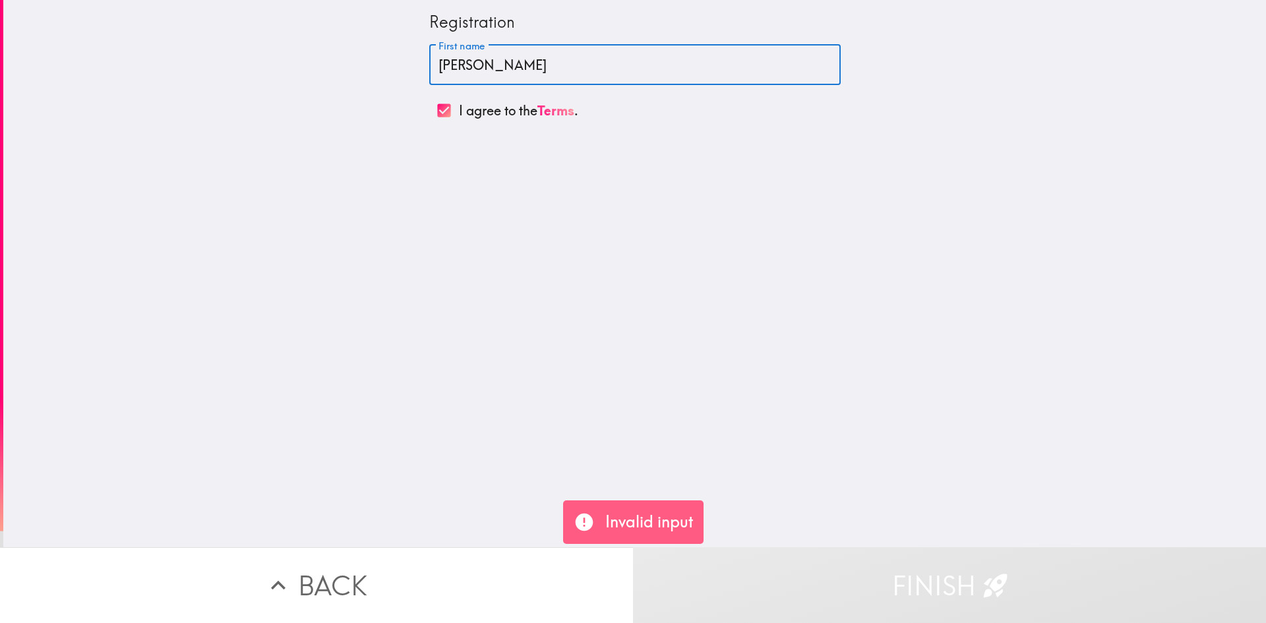
click at [504, 74] on input "[PERSON_NAME]" at bounding box center [634, 65] width 411 height 41
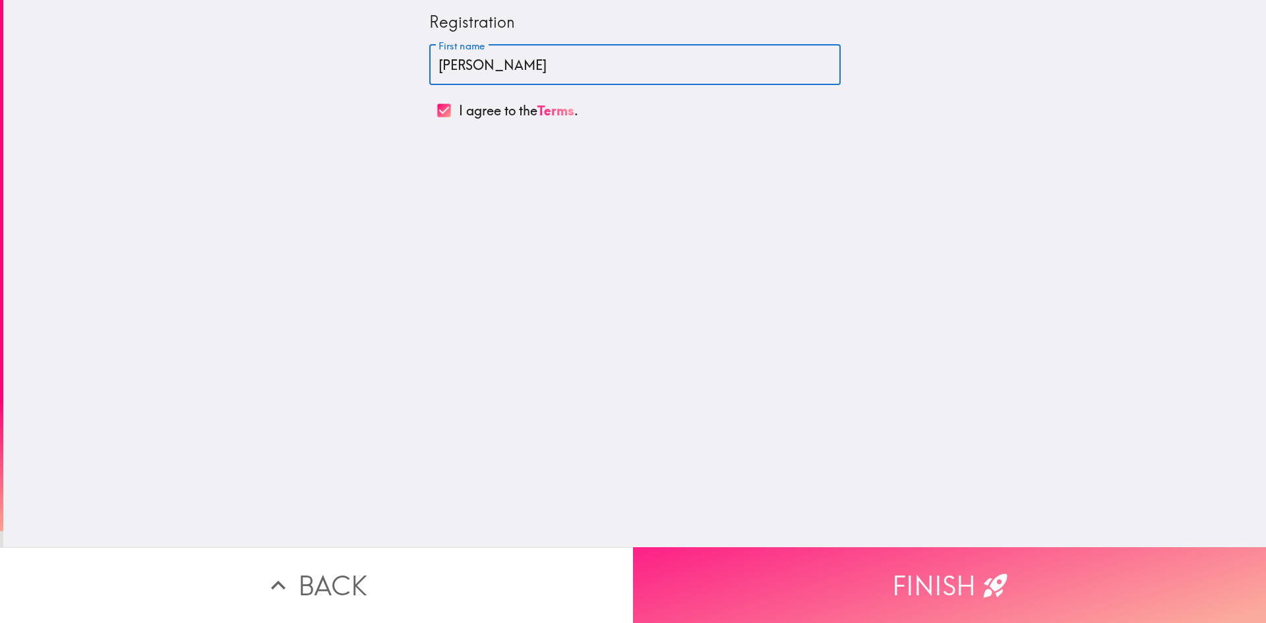
type input "[PERSON_NAME]"
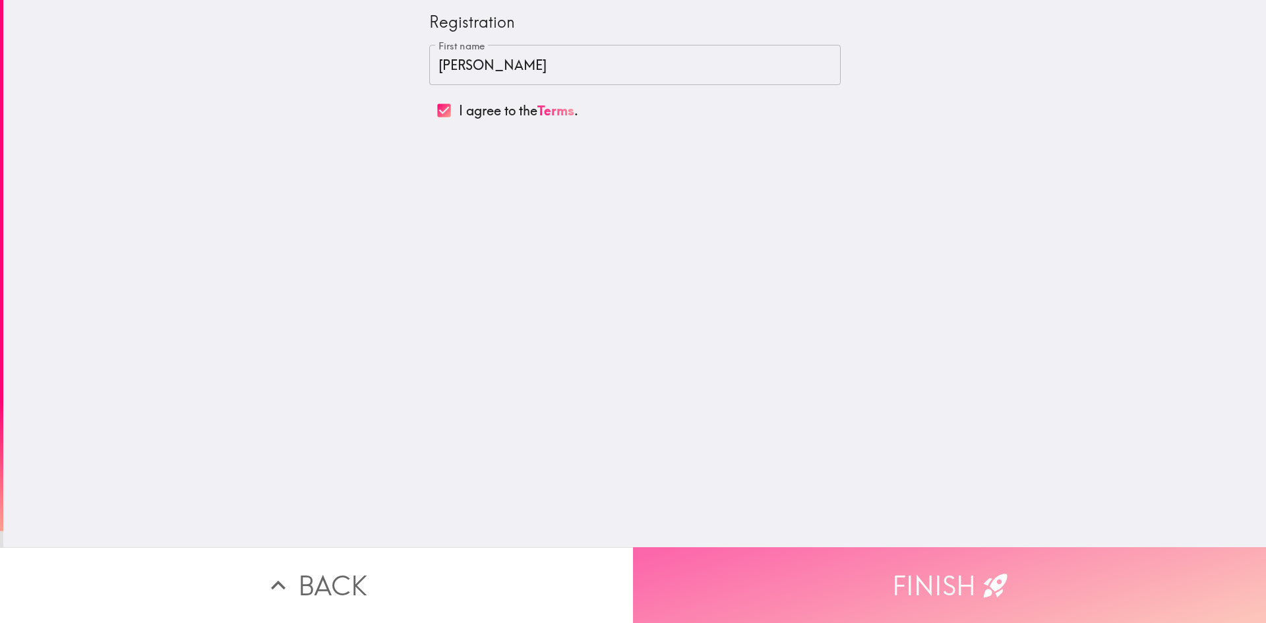
click at [713, 578] on button "Finish" at bounding box center [949, 585] width 633 height 76
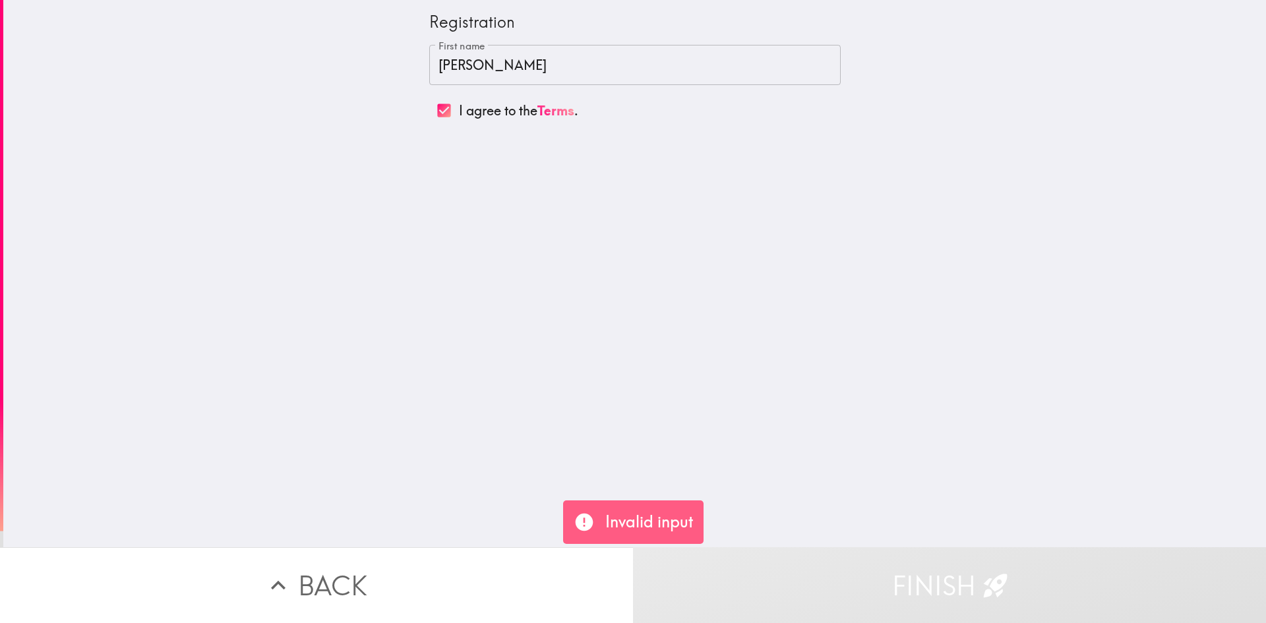
click at [618, 519] on p "Invalid input" at bounding box center [649, 522] width 88 height 22
click at [572, 525] on div "Invalid input" at bounding box center [633, 522] width 140 height 44
click at [272, 571] on icon "button" at bounding box center [278, 585] width 29 height 29
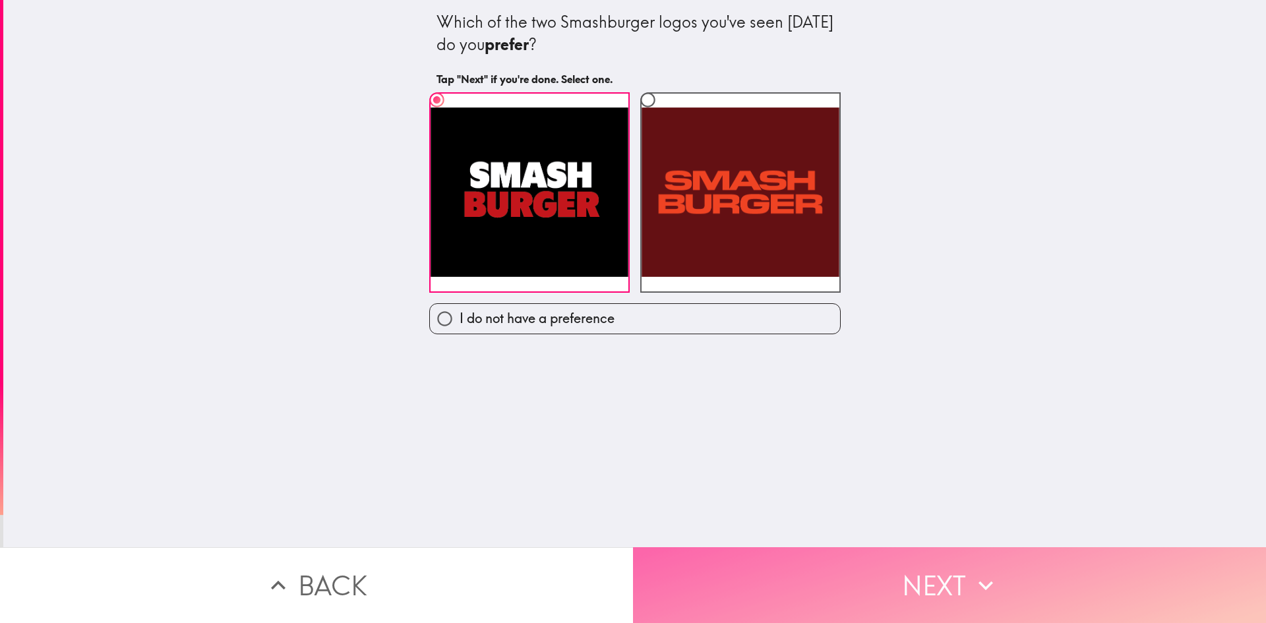
click at [931, 583] on button "Next" at bounding box center [949, 585] width 633 height 76
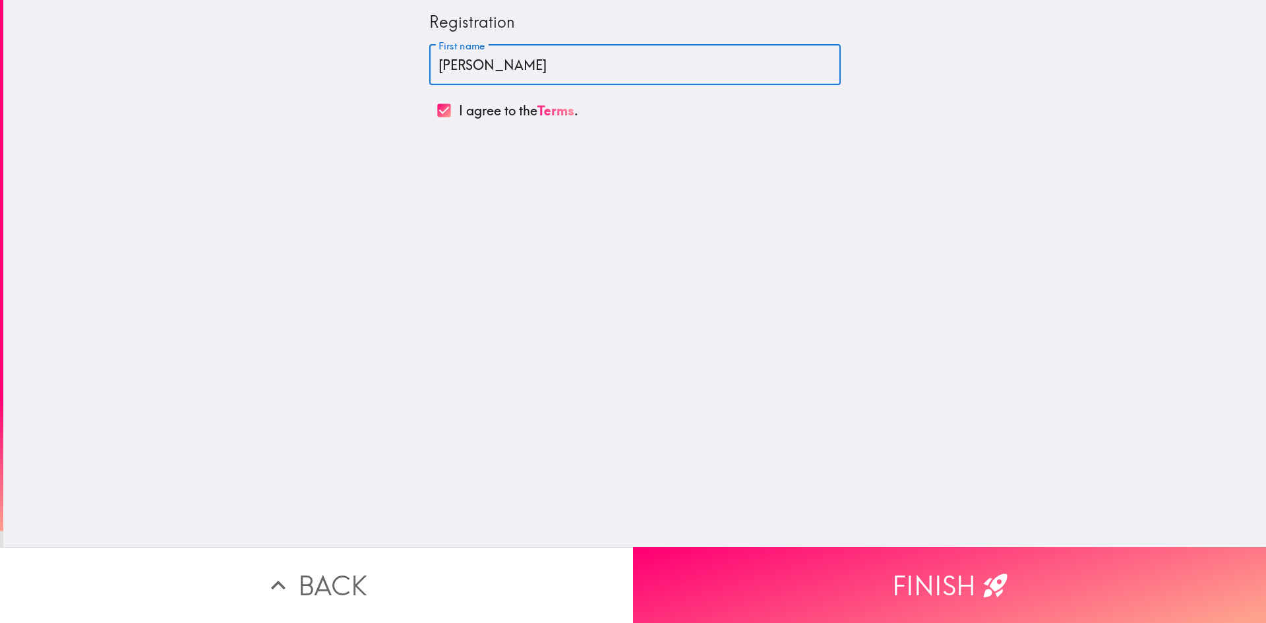
click at [483, 65] on input "[PERSON_NAME]" at bounding box center [634, 65] width 411 height 41
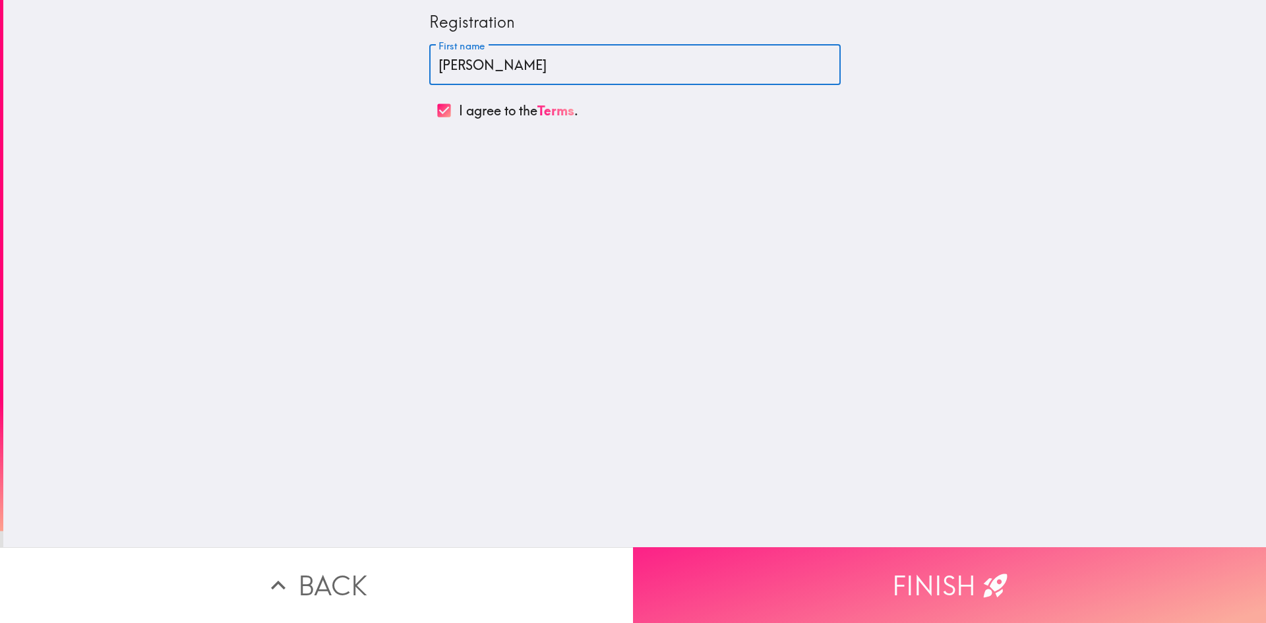
type input "[PERSON_NAME]"
click at [904, 574] on button "Finish" at bounding box center [949, 585] width 633 height 76
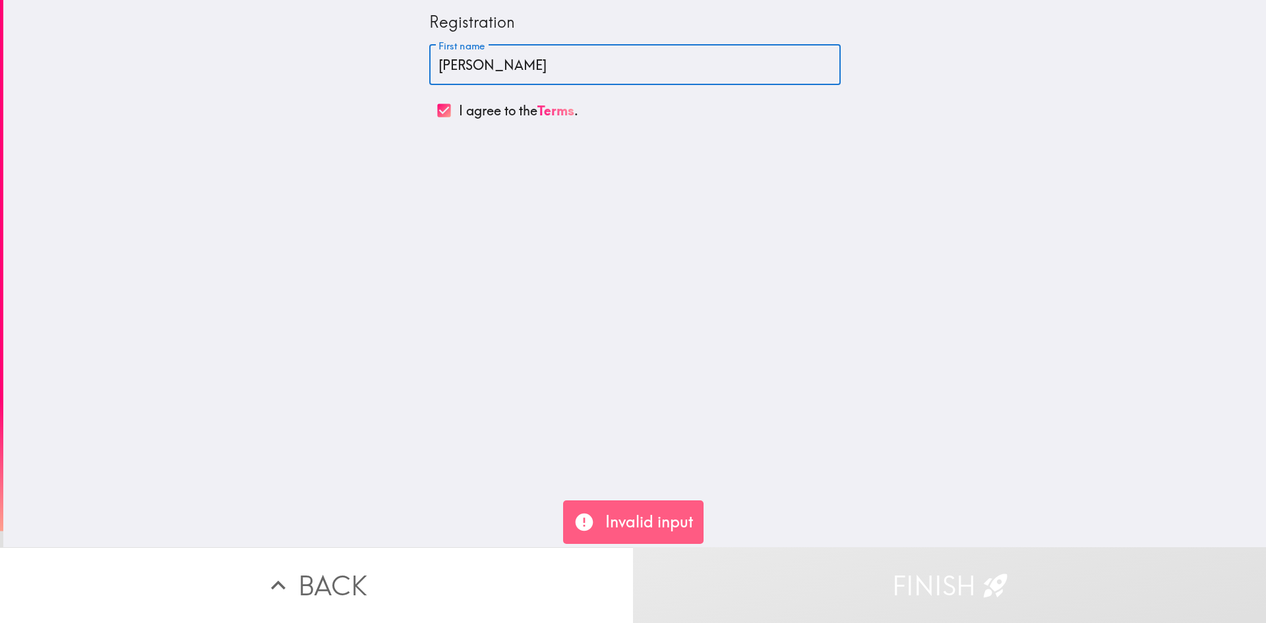
click at [551, 59] on input "[PERSON_NAME]" at bounding box center [634, 65] width 411 height 41
type input "[PERSON_NAME]"
